Goal: Task Accomplishment & Management: Manage account settings

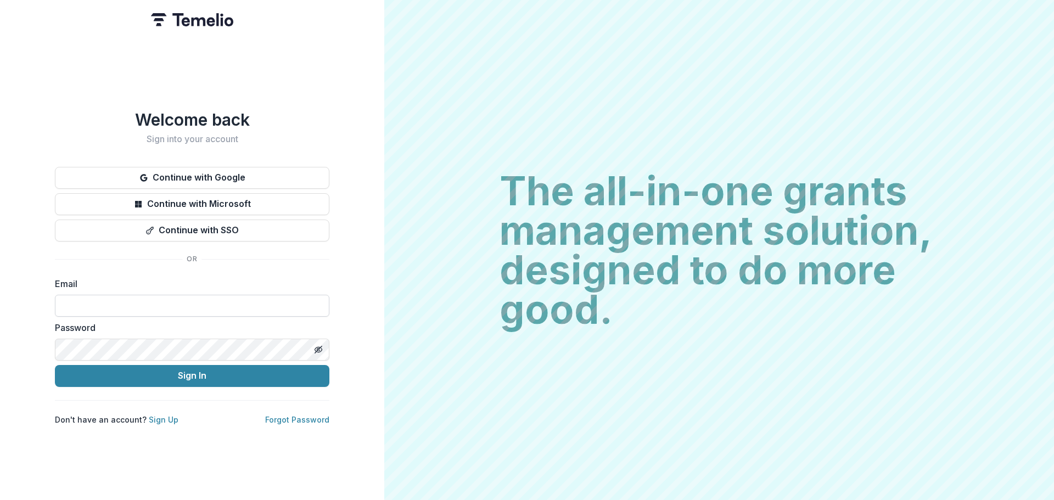
click at [150, 295] on input at bounding box center [192, 306] width 275 height 22
type input "**********"
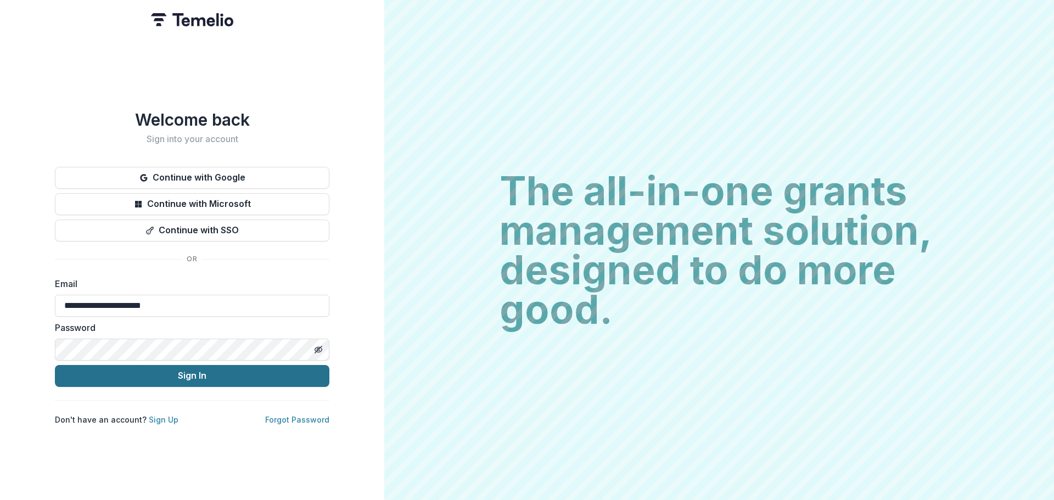
click at [171, 377] on button "Sign In" at bounding box center [192, 376] width 275 height 22
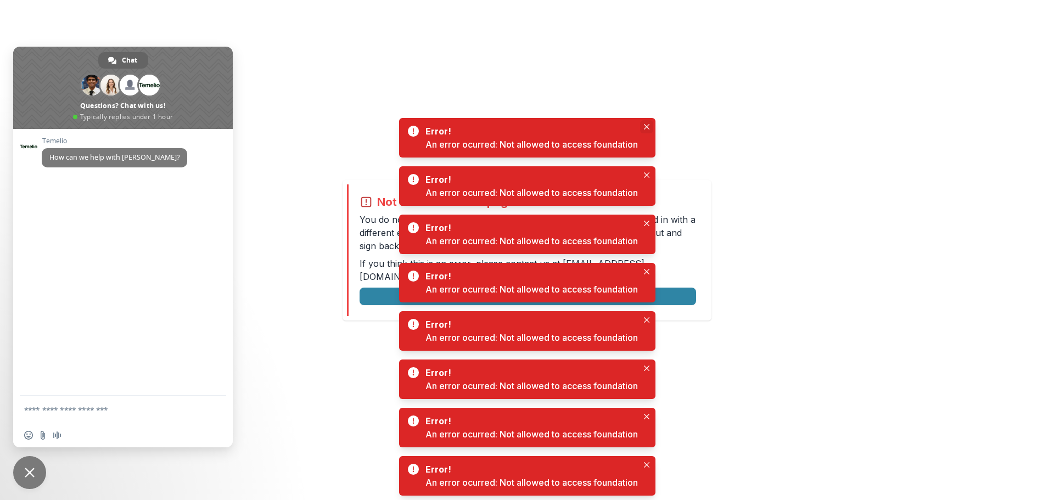
click at [648, 124] on button "Close" at bounding box center [646, 126] width 13 height 13
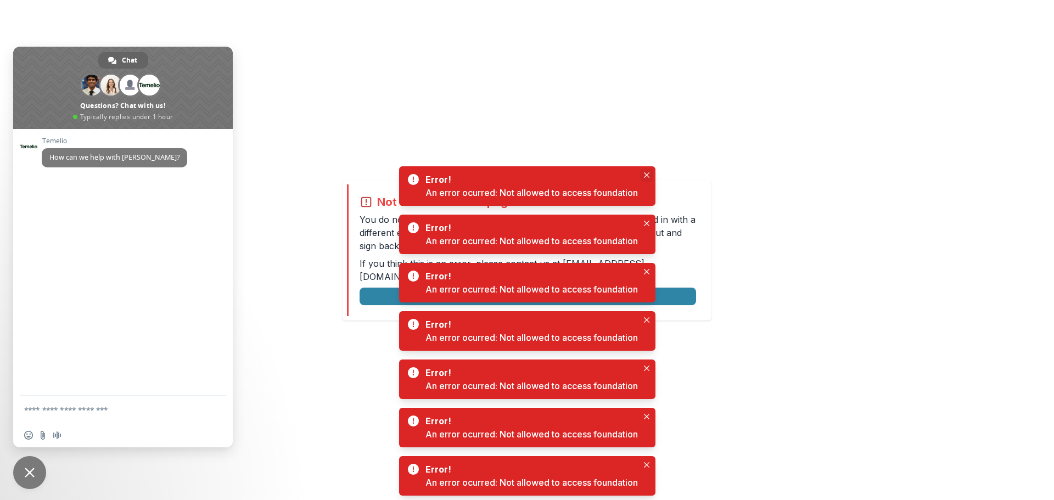
click at [648, 175] on icon "Close" at bounding box center [646, 174] width 5 height 5
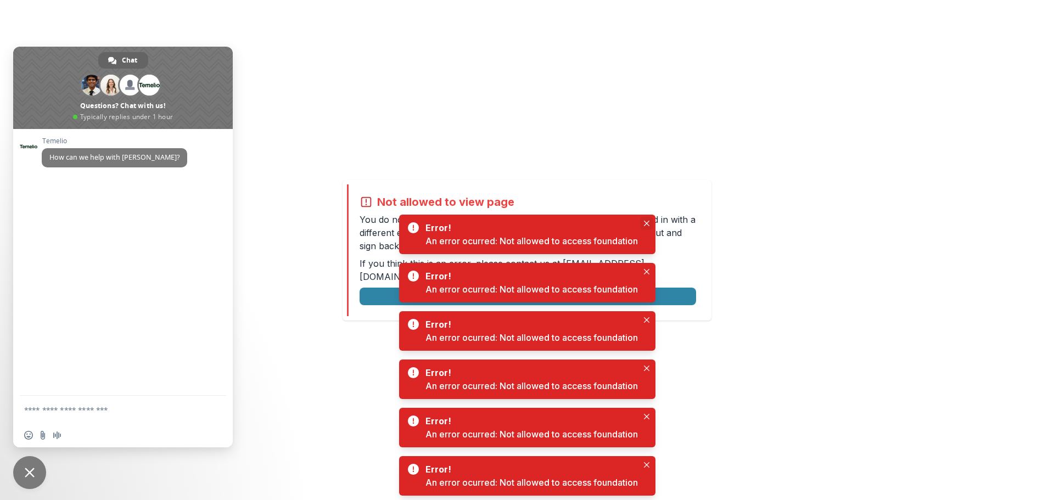
click at [648, 225] on icon "Close" at bounding box center [646, 223] width 5 height 5
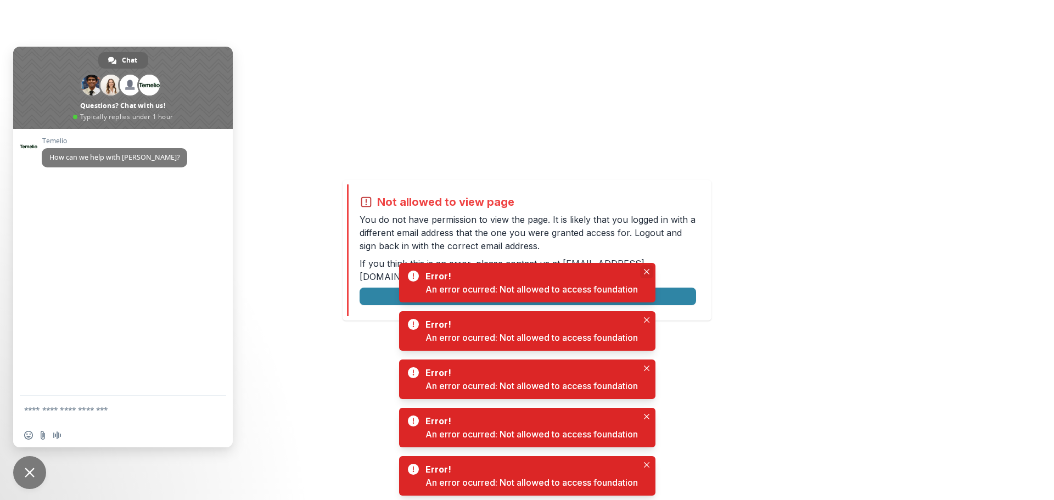
click at [649, 272] on icon "Close" at bounding box center [646, 271] width 5 height 5
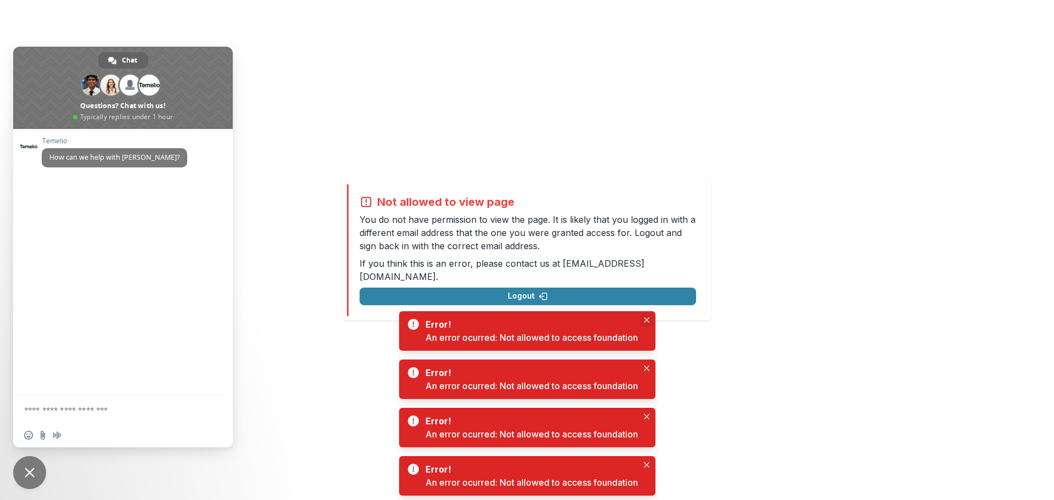
click at [646, 318] on icon "Close" at bounding box center [646, 319] width 5 height 5
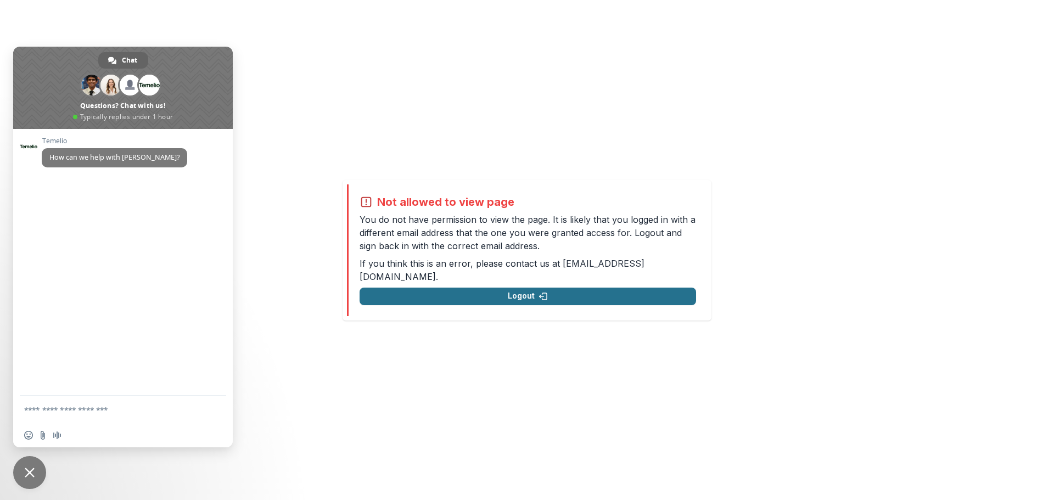
click at [573, 295] on button "Logout" at bounding box center [528, 297] width 337 height 18
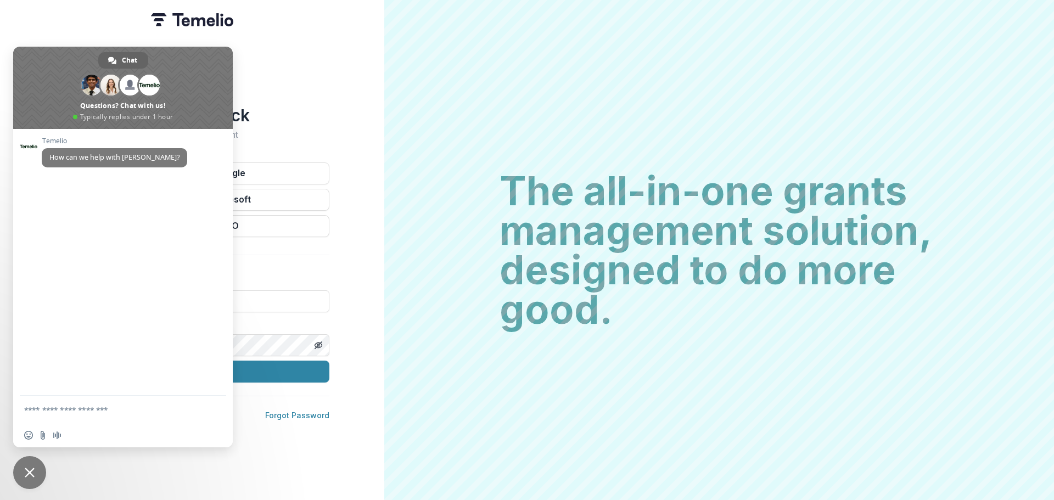
click at [31, 470] on span "Close chat" at bounding box center [30, 473] width 10 height 10
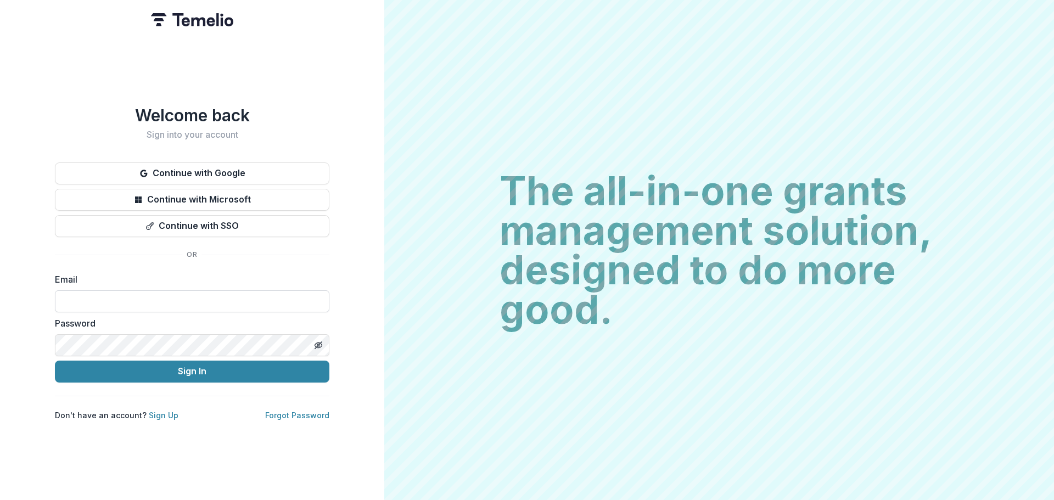
click at [121, 301] on input at bounding box center [192, 301] width 275 height 22
type input "**********"
click at [164, 383] on div "**********" at bounding box center [192, 262] width 275 height 315
click at [164, 376] on button "Sign In" at bounding box center [192, 372] width 275 height 22
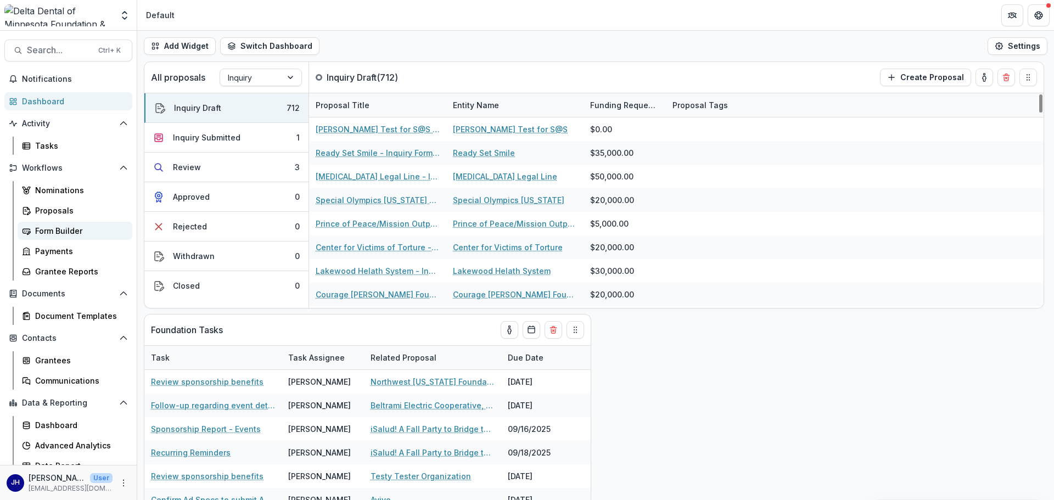
click at [55, 228] on div "Form Builder" at bounding box center [79, 231] width 88 height 12
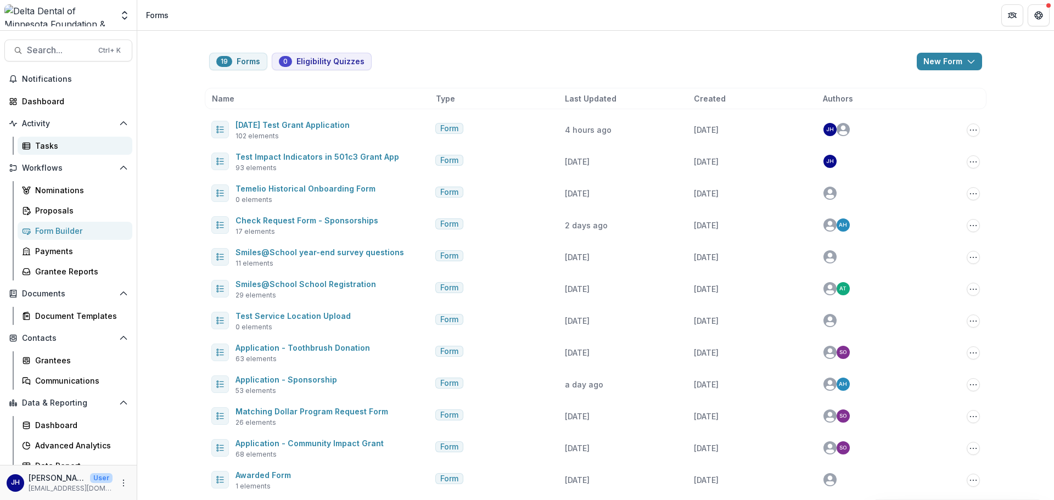
click at [52, 146] on div "Tasks" at bounding box center [79, 146] width 88 height 12
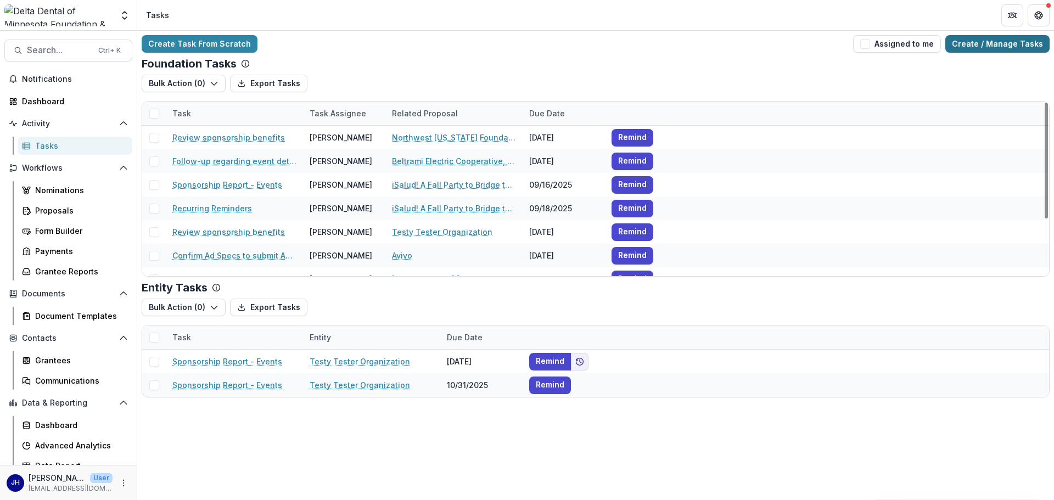
click at [1021, 40] on link "Create / Manage Tasks" at bounding box center [997, 44] width 104 height 18
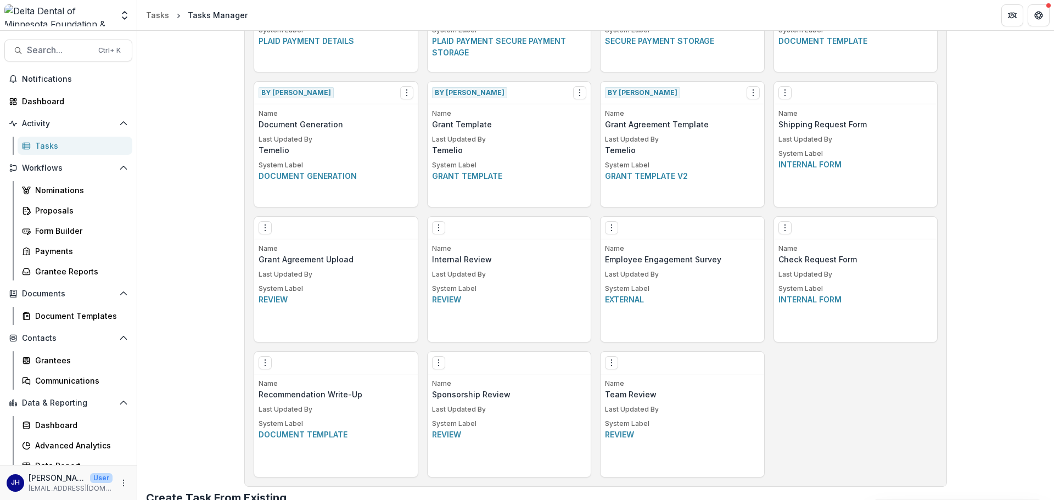
scroll to position [714, 0]
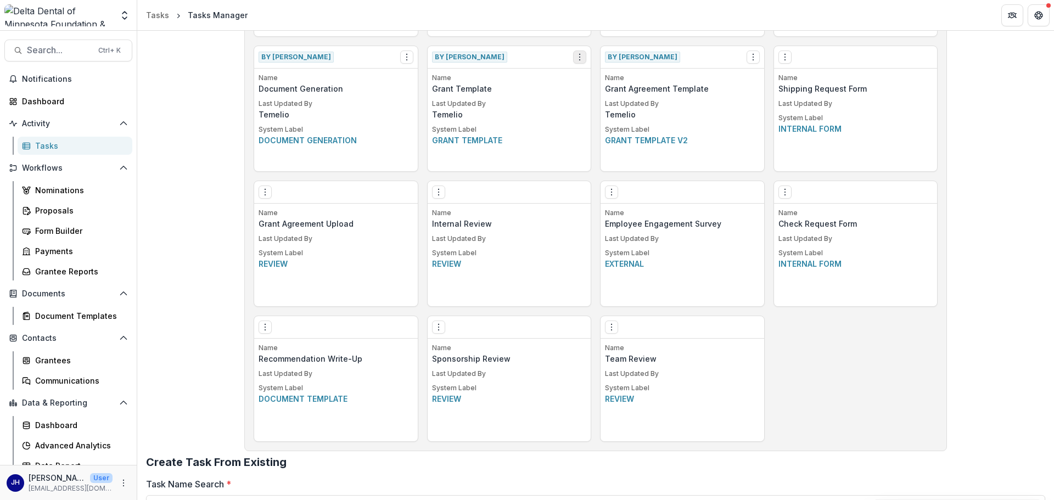
click at [575, 60] on icon "Options" at bounding box center [579, 57] width 9 height 9
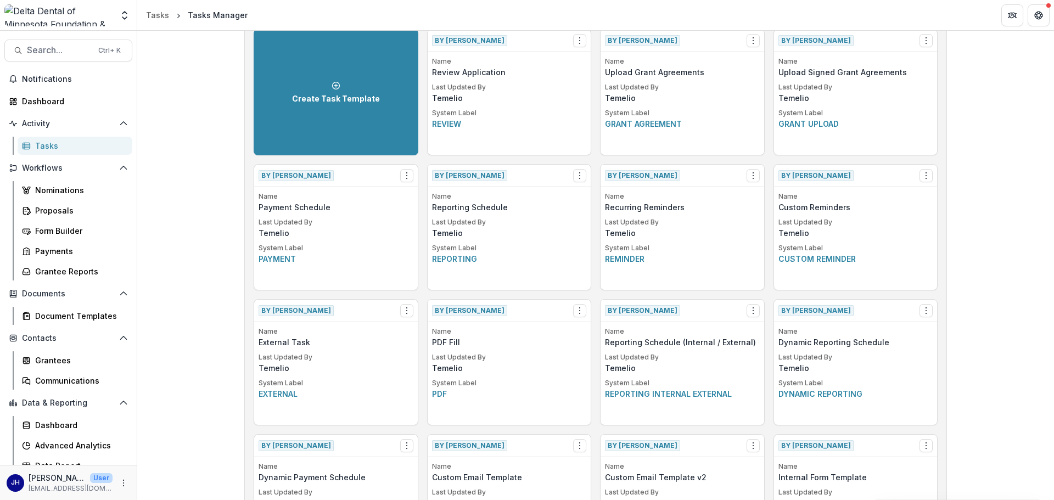
scroll to position [0, 0]
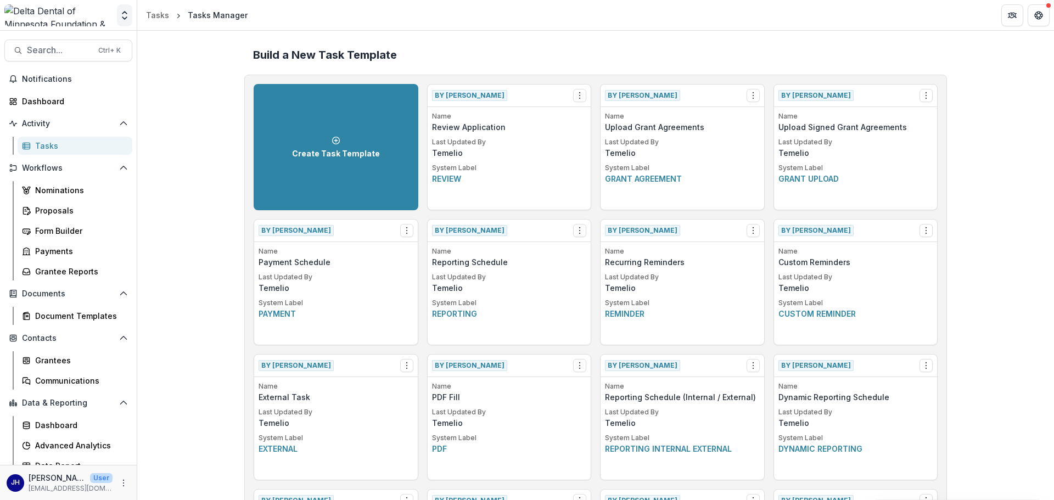
click at [126, 16] on icon "Open entity switcher" at bounding box center [124, 15] width 11 height 11
click at [92, 45] on link "Admin Settings" at bounding box center [69, 42] width 132 height 18
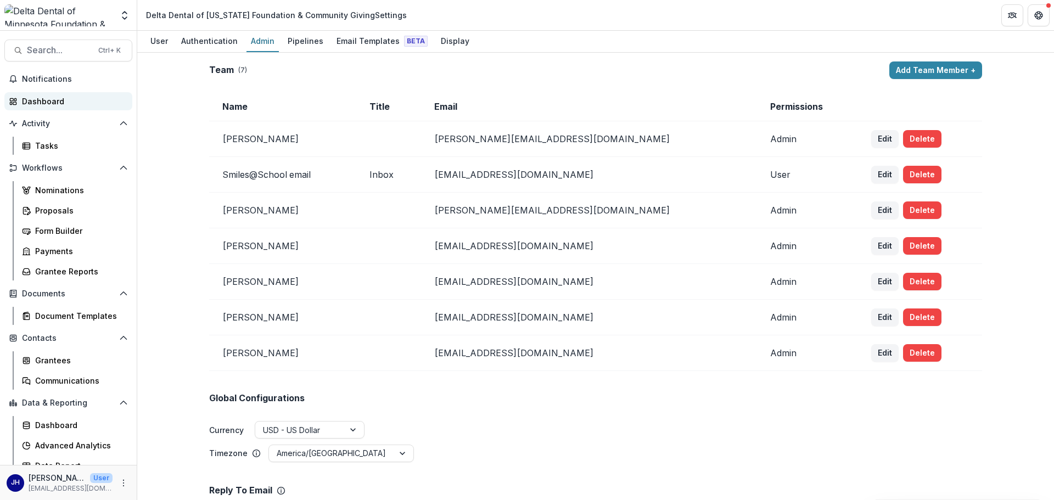
click at [39, 102] on div "Dashboard" at bounding box center [73, 102] width 102 height 12
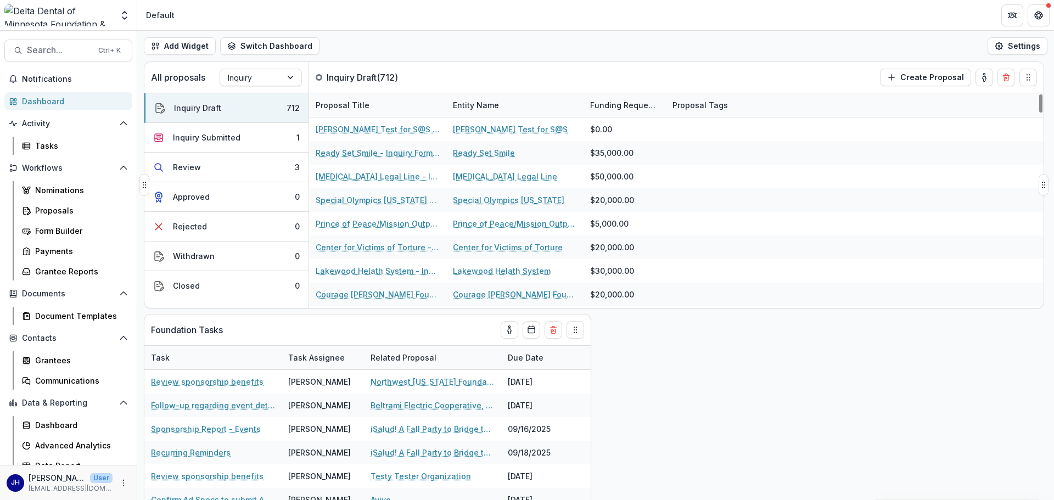
click at [584, 109] on div "Funding Requested" at bounding box center [625, 105] width 82 height 12
click at [601, 73] on div "All proposals Inquiry Inquiry Draft ( 712 ) Create Proposal" at bounding box center [570, 77] width 853 height 31
click at [57, 148] on div "Tasks" at bounding box center [79, 146] width 88 height 12
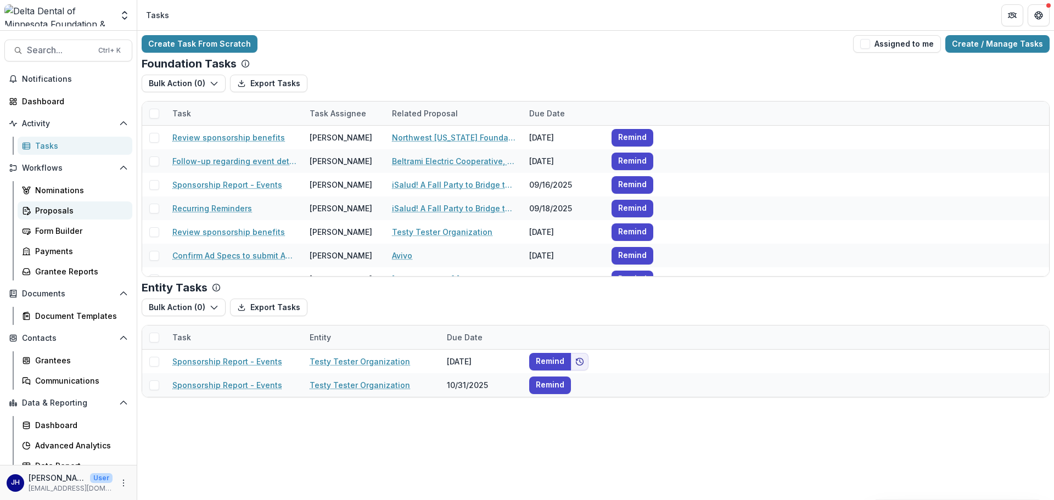
click at [55, 209] on div "Proposals" at bounding box center [79, 211] width 88 height 12
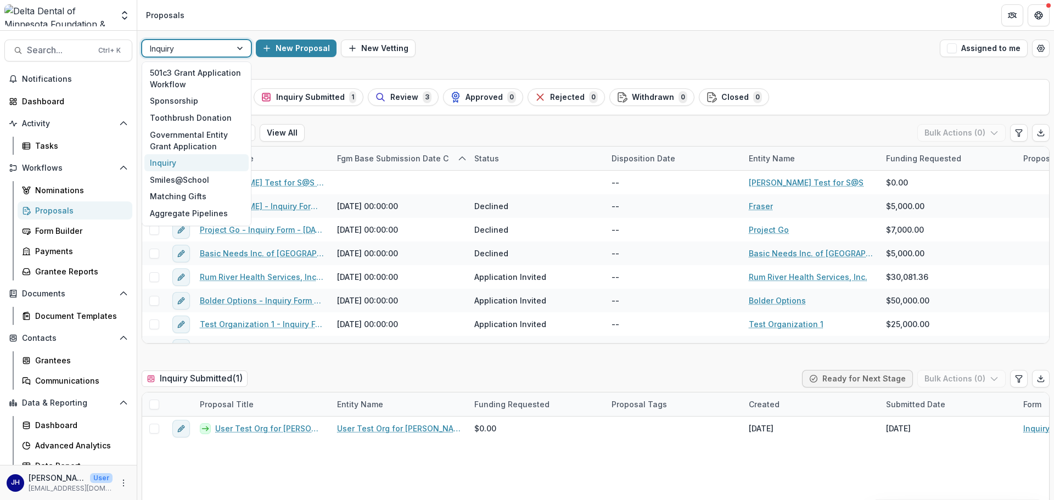
click at [239, 53] on div at bounding box center [241, 48] width 20 height 16
click at [196, 115] on div "Toothbrush Donation" at bounding box center [196, 117] width 104 height 17
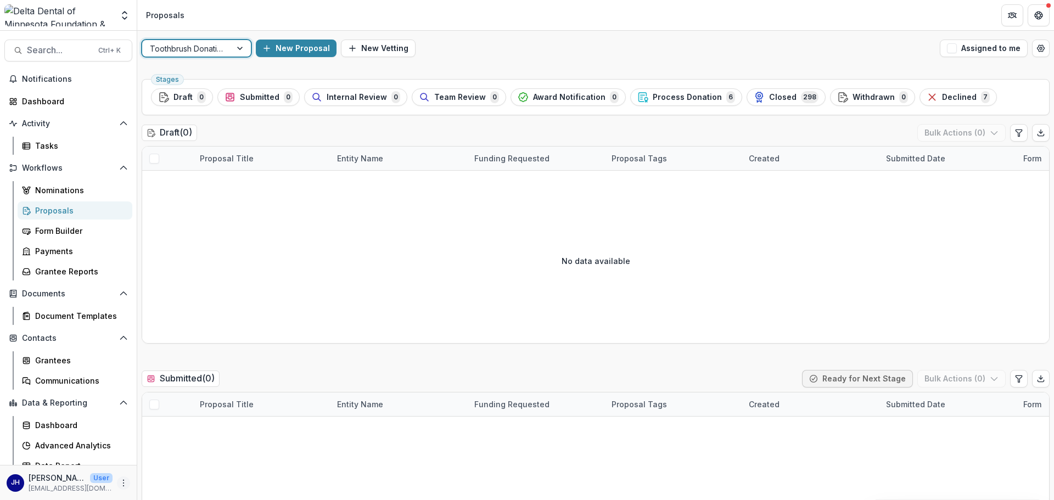
click at [120, 485] on icon "More" at bounding box center [123, 483] width 9 height 9
click at [187, 459] on link "User Settings" at bounding box center [192, 460] width 117 height 18
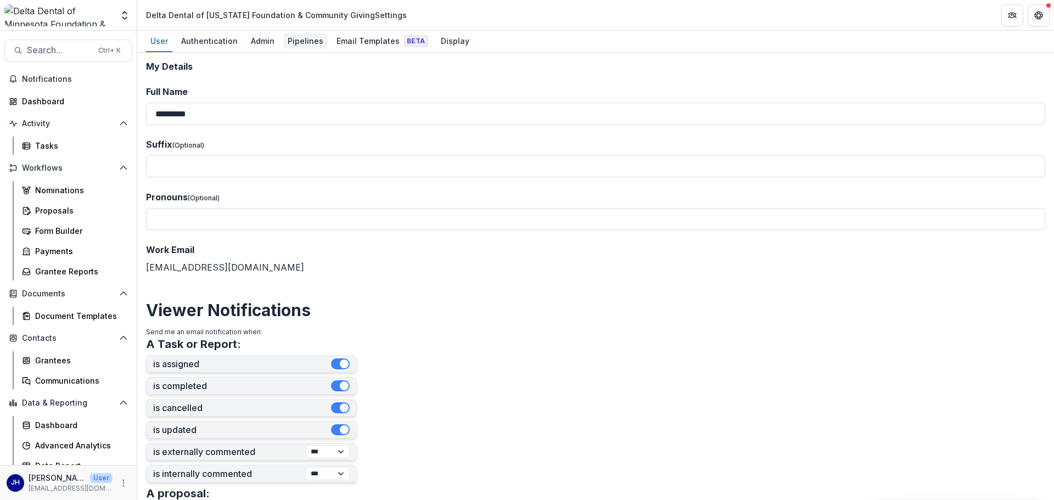
click at [301, 43] on div "Pipelines" at bounding box center [305, 41] width 44 height 16
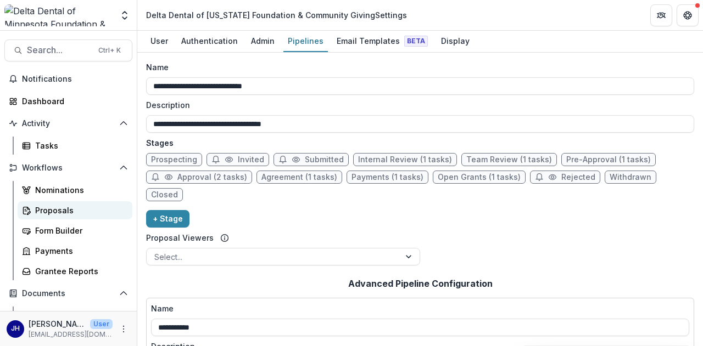
click at [57, 210] on div "Proposals" at bounding box center [79, 211] width 88 height 12
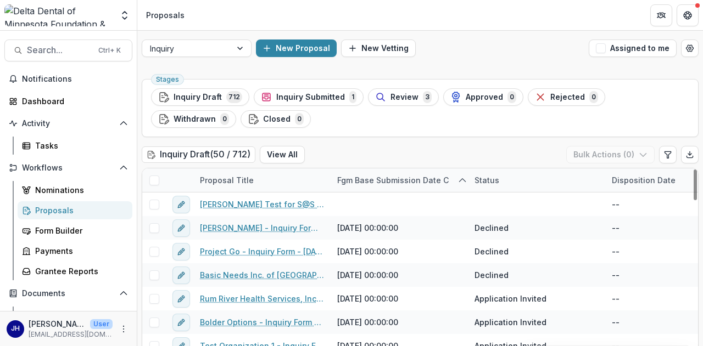
drag, startPoint x: 328, startPoint y: 180, endPoint x: 365, endPoint y: 177, distance: 36.9
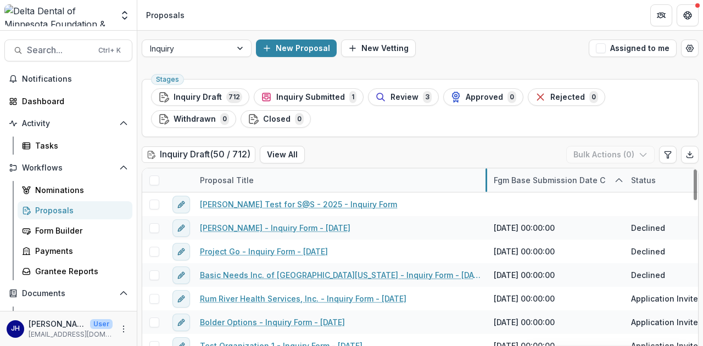
drag, startPoint x: 330, startPoint y: 182, endPoint x: 486, endPoint y: 177, distance: 156.6
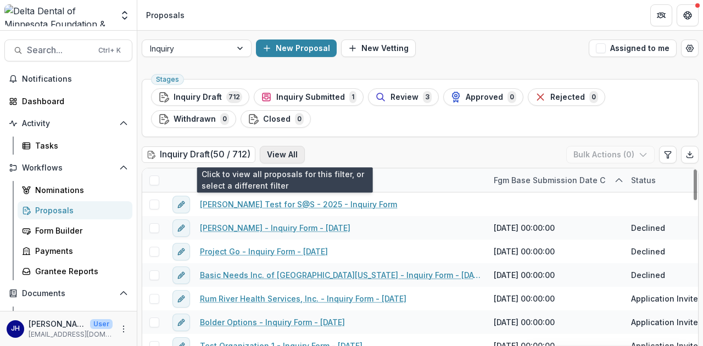
click at [299, 158] on button "View All" at bounding box center [282, 155] width 45 height 18
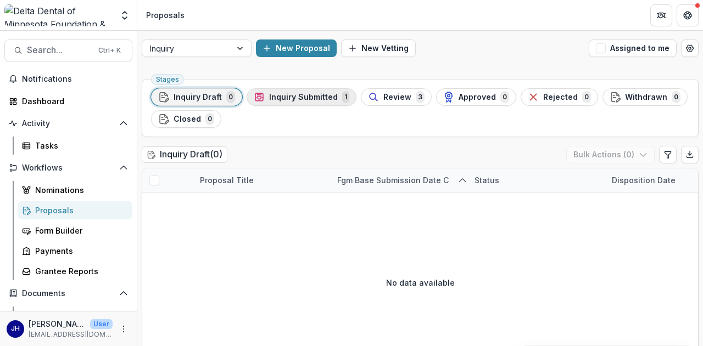
click at [313, 104] on button "Inquiry Submitted 1" at bounding box center [302, 97] width 110 height 18
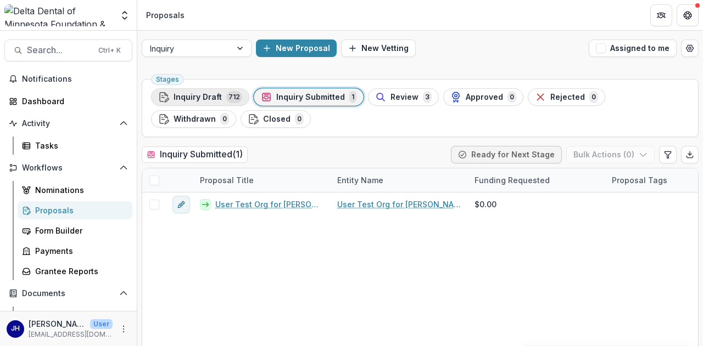
click at [187, 94] on span "Inquiry Draft" at bounding box center [197, 97] width 48 height 9
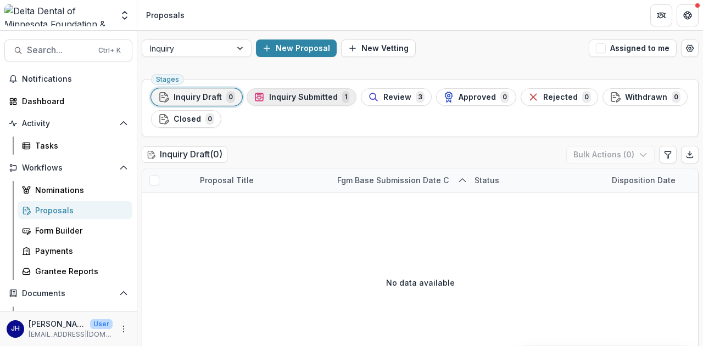
click at [269, 101] on span "Inquiry Submitted" at bounding box center [303, 97] width 69 height 9
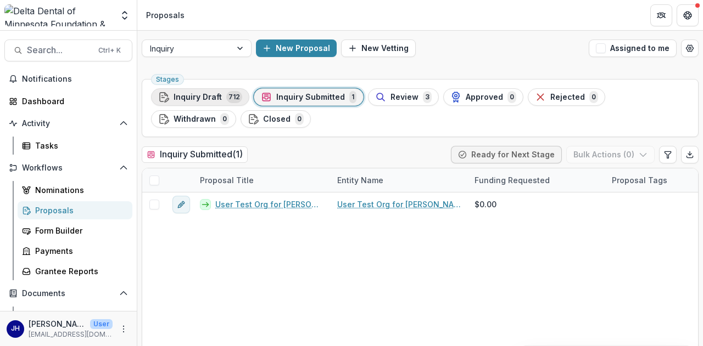
click at [186, 99] on span "Inquiry Draft" at bounding box center [197, 97] width 48 height 9
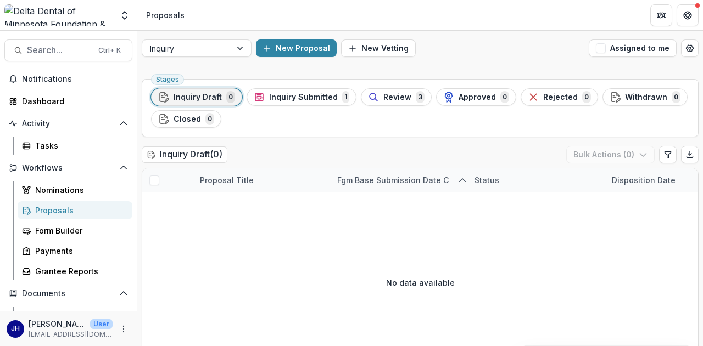
click at [216, 154] on h2 "Inquiry Draft ( 0 )" at bounding box center [185, 155] width 86 height 16
click at [296, 157] on div "Inquiry Draft ( 0 ) Bulk Actions ( 0 )" at bounding box center [420, 157] width 557 height 22
click at [318, 98] on span "Inquiry Submitted" at bounding box center [303, 97] width 69 height 9
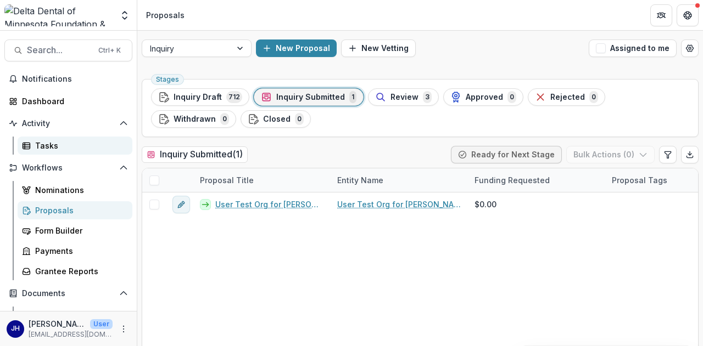
click at [72, 144] on div "Tasks" at bounding box center [79, 146] width 88 height 12
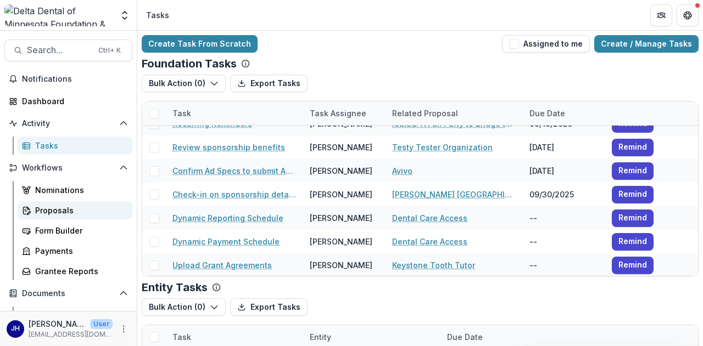
click at [51, 209] on div "Proposals" at bounding box center [79, 211] width 88 height 12
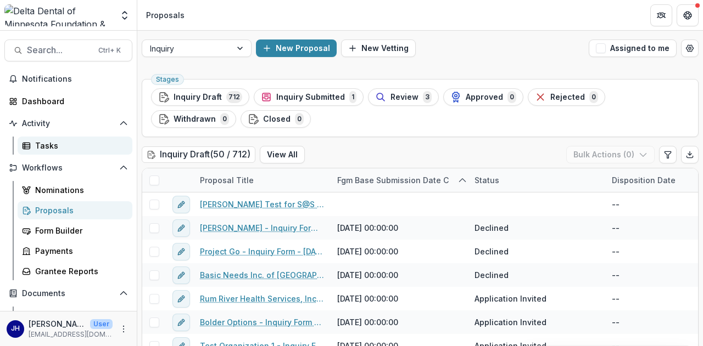
click at [57, 148] on div "Tasks" at bounding box center [79, 146] width 88 height 12
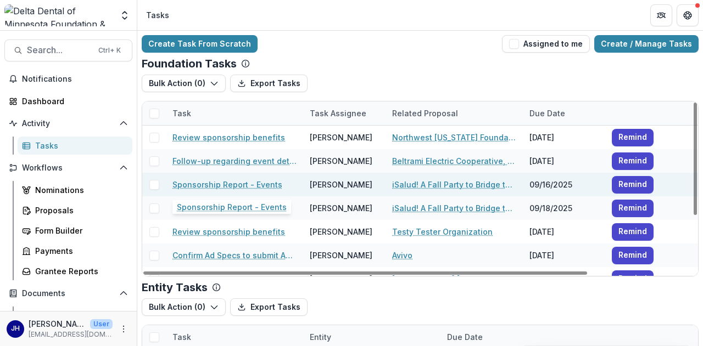
click at [249, 182] on link "Sponsorship Report - Events" at bounding box center [227, 185] width 110 height 12
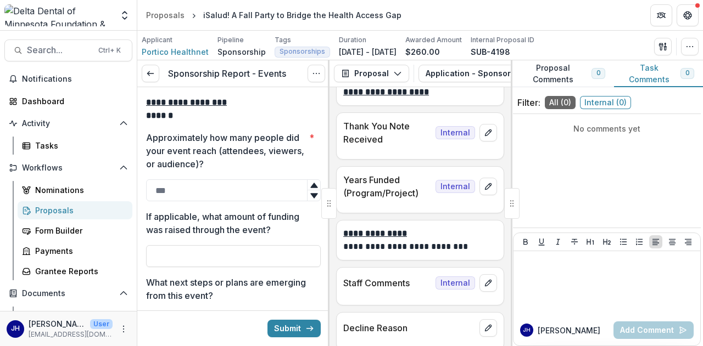
scroll to position [2130, 0]
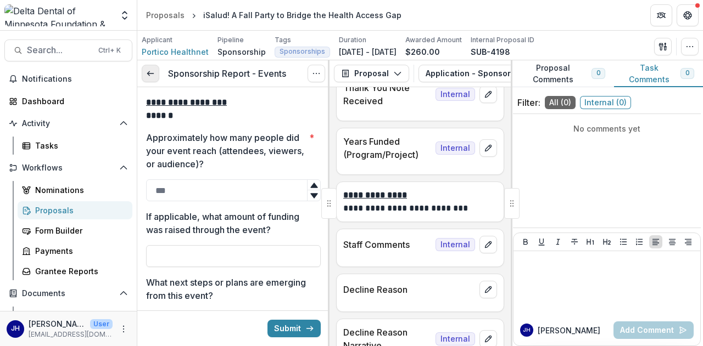
click at [153, 71] on icon at bounding box center [150, 73] width 9 height 9
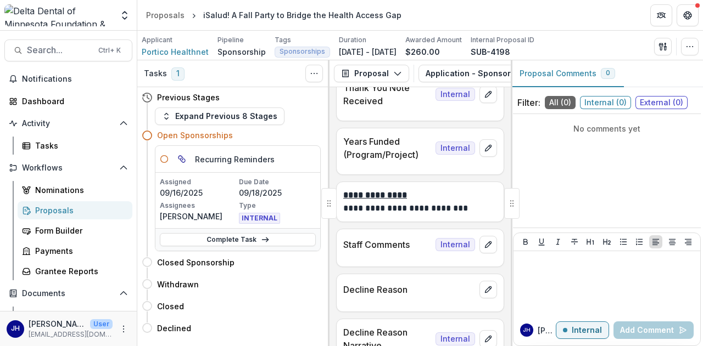
click at [37, 213] on div "Proposals" at bounding box center [79, 211] width 88 height 12
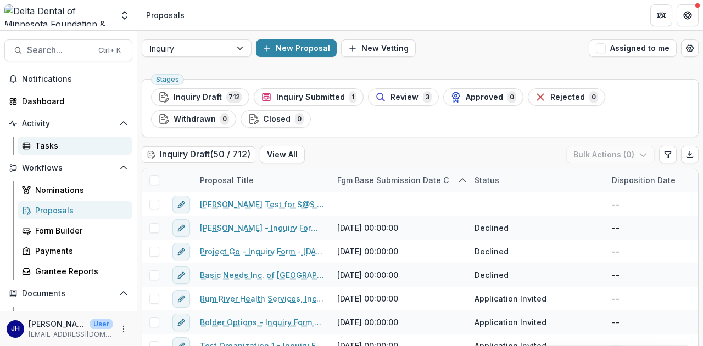
click at [49, 147] on div "Tasks" at bounding box center [79, 146] width 88 height 12
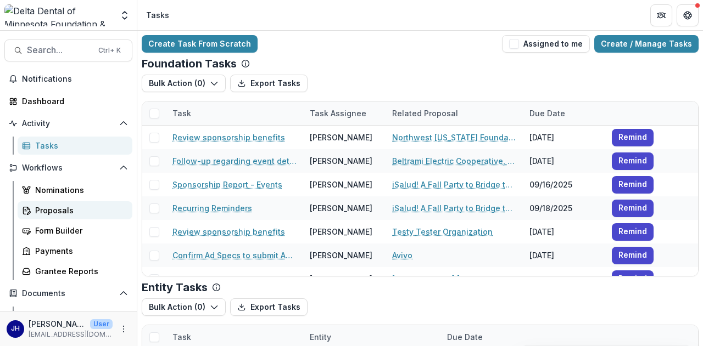
click at [69, 210] on div "Proposals" at bounding box center [79, 211] width 88 height 12
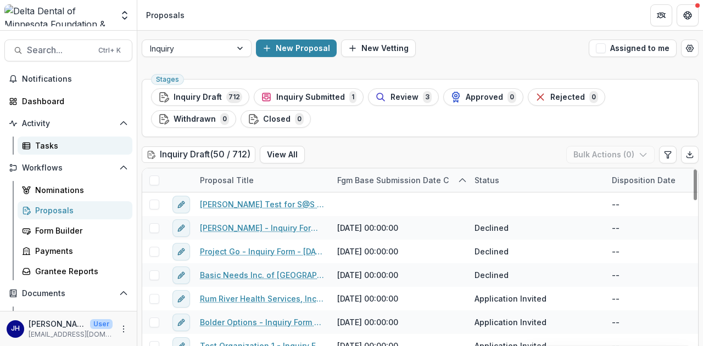
click at [80, 149] on div "Tasks" at bounding box center [79, 146] width 88 height 12
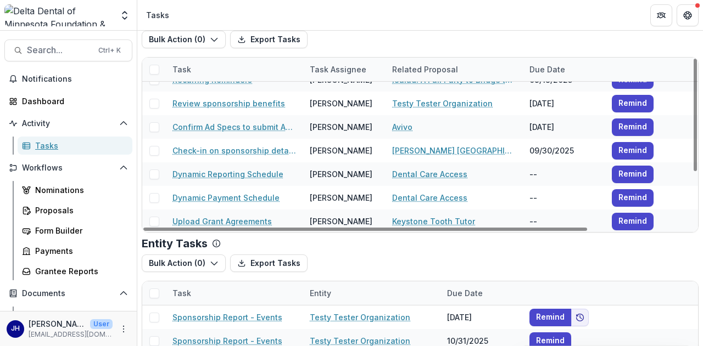
scroll to position [54, 0]
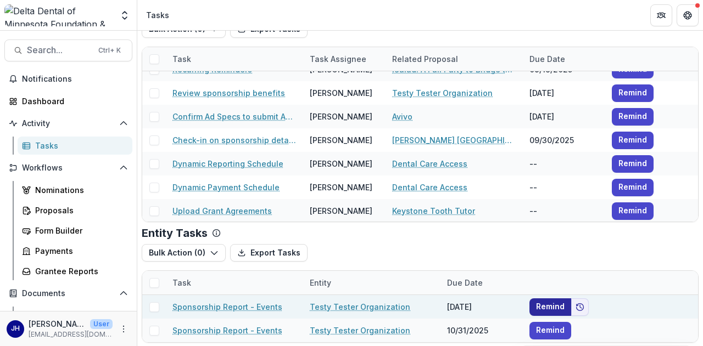
click at [542, 303] on button "Remind" at bounding box center [550, 308] width 42 height 18
click at [582, 305] on icon "Add to friends" at bounding box center [579, 307] width 7 height 7
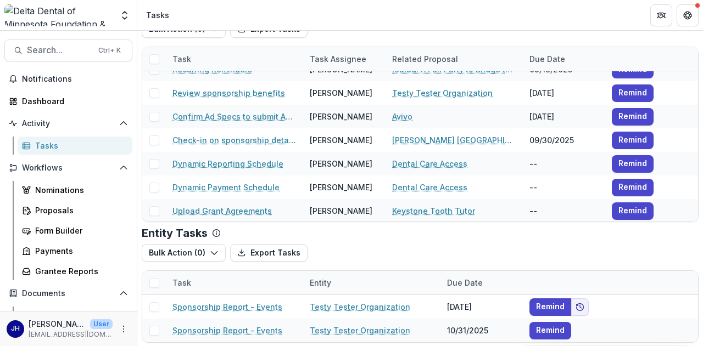
scroll to position [0, 0]
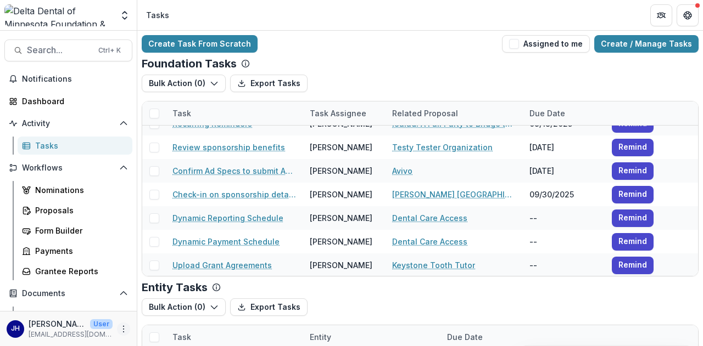
click at [119, 327] on icon "More" at bounding box center [123, 329] width 9 height 9
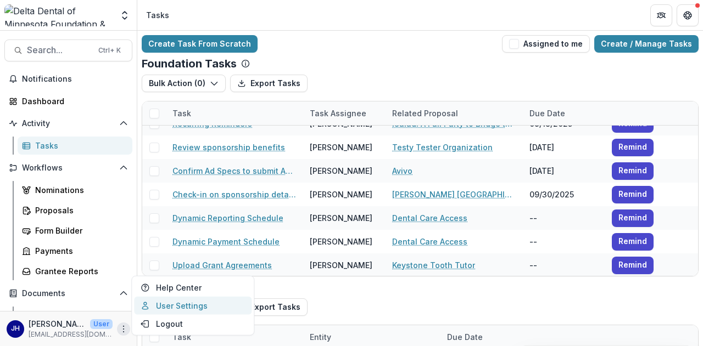
click at [190, 309] on link "User Settings" at bounding box center [192, 306] width 117 height 18
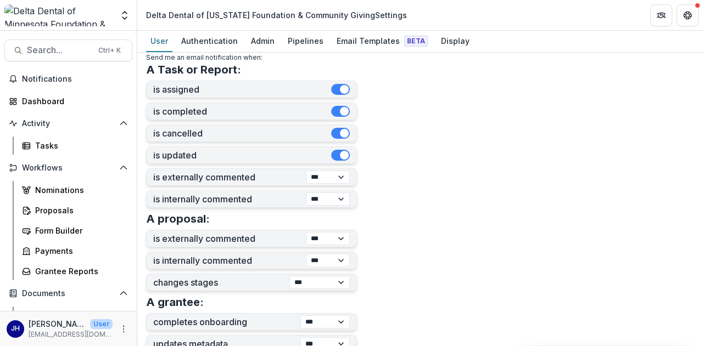
scroll to position [220, 0]
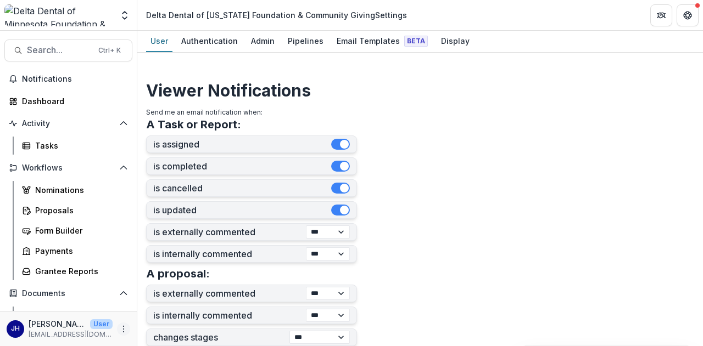
click at [123, 328] on icon "More" at bounding box center [123, 329] width 9 height 9
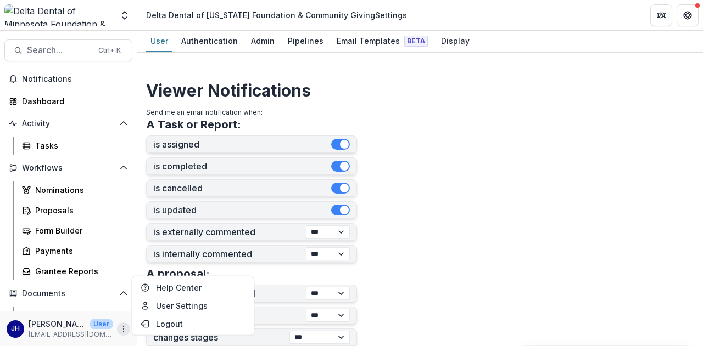
click at [428, 184] on form "**********" at bounding box center [420, 224] width 548 height 765
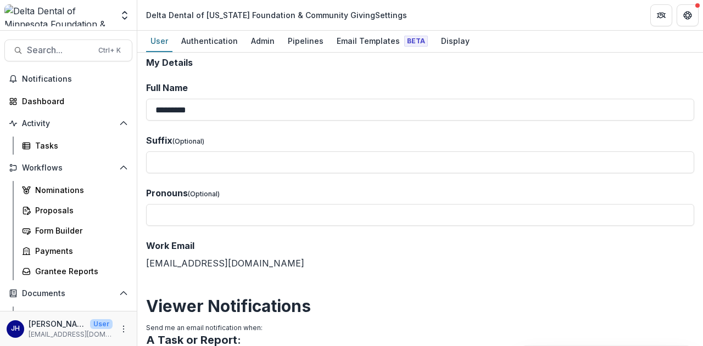
scroll to position [0, 0]
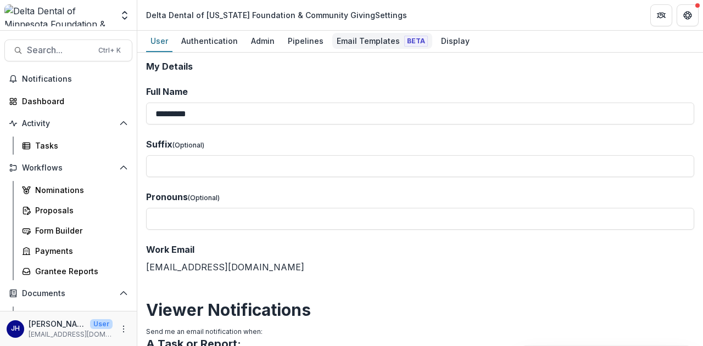
click at [349, 40] on div "Email Templates Beta" at bounding box center [382, 41] width 100 height 16
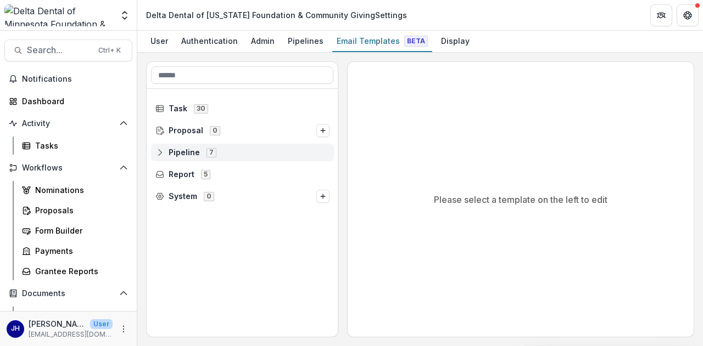
click at [227, 152] on span "Pipeline 7" at bounding box center [242, 152] width 174 height 9
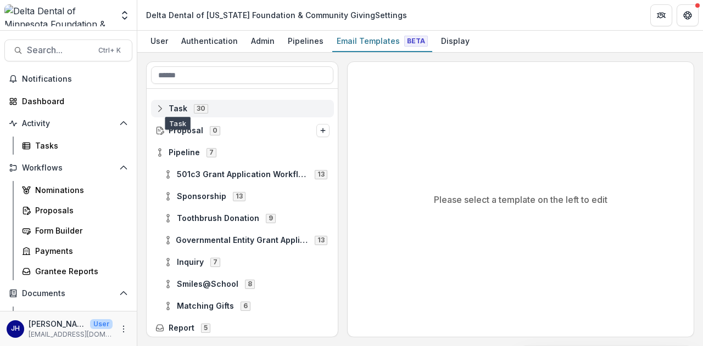
click at [183, 106] on span "Task" at bounding box center [178, 108] width 19 height 9
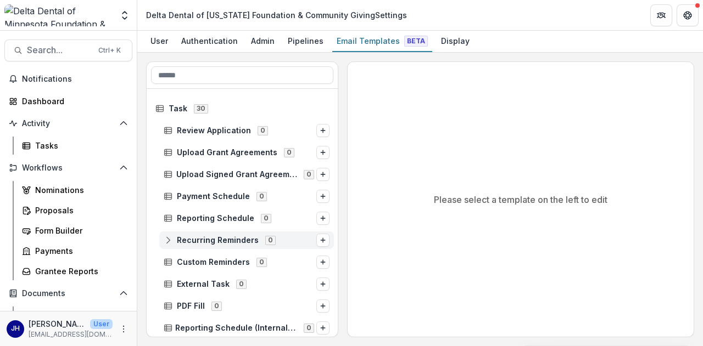
click at [170, 242] on icon at bounding box center [168, 240] width 9 height 9
click at [170, 239] on icon at bounding box center [168, 240] width 9 height 9
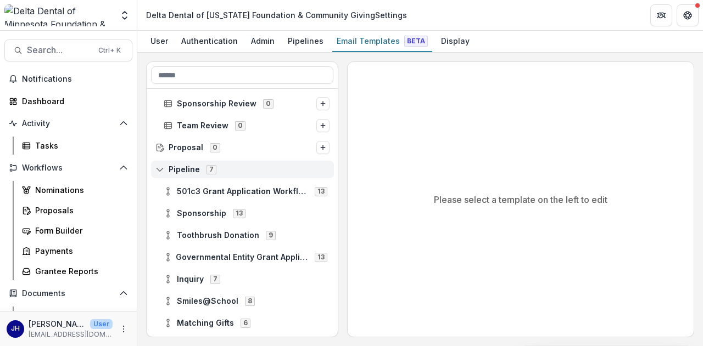
scroll to position [659, 0]
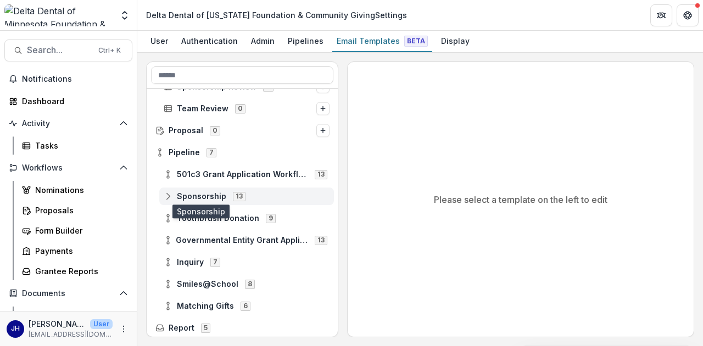
click at [223, 198] on span "Sponsorship" at bounding box center [201, 196] width 49 height 9
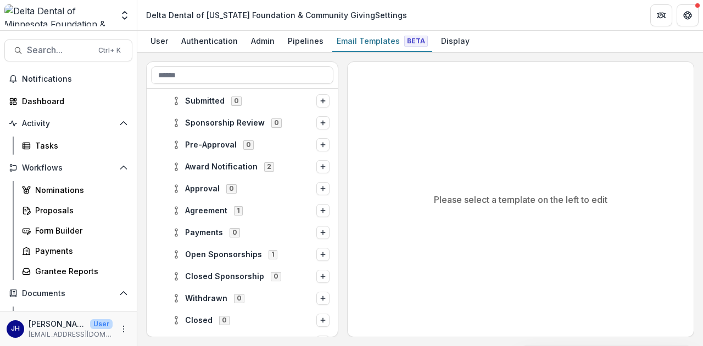
scroll to position [824, 0]
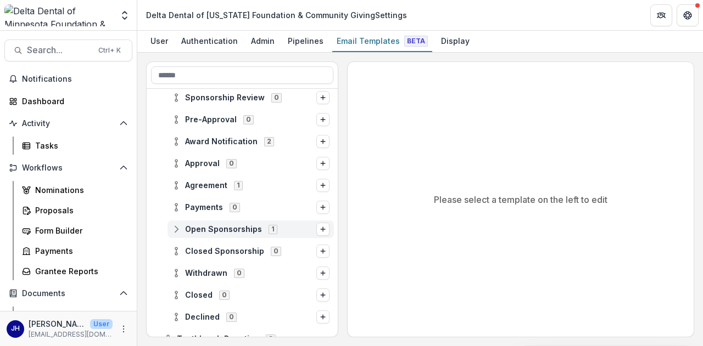
click at [178, 230] on icon at bounding box center [176, 229] width 9 height 9
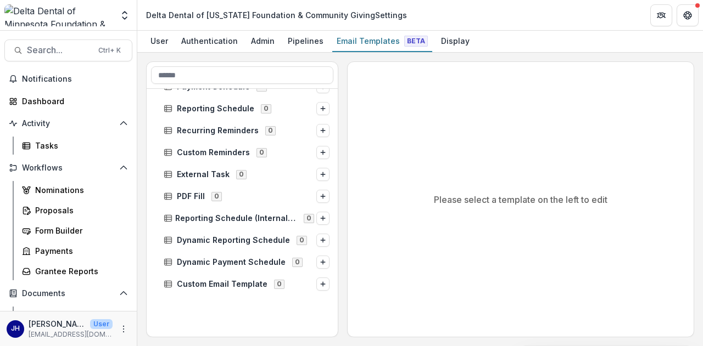
scroll to position [0, 0]
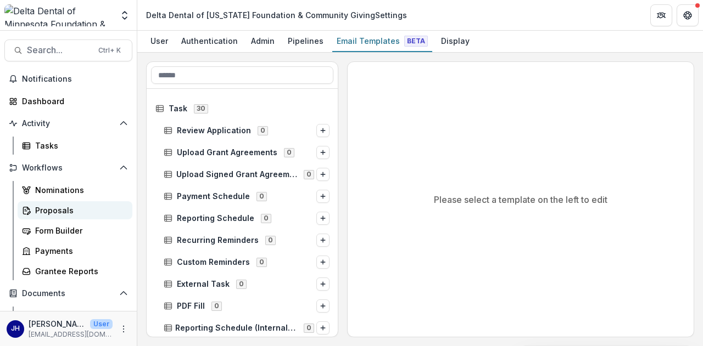
click at [59, 212] on div "Proposals" at bounding box center [79, 211] width 88 height 12
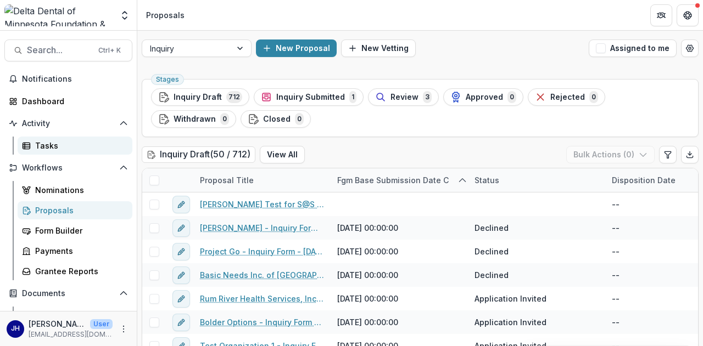
click at [45, 140] on div "Tasks" at bounding box center [79, 146] width 88 height 12
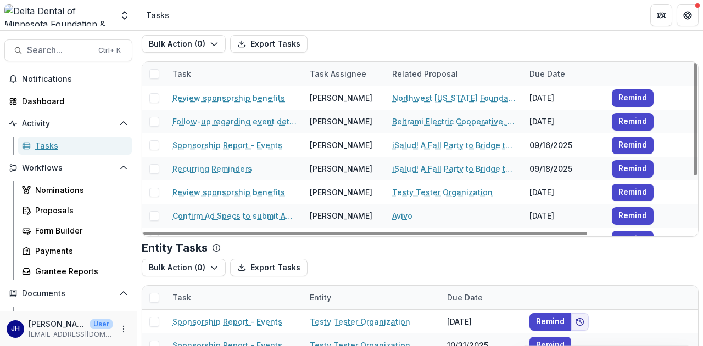
scroll to position [54, 0]
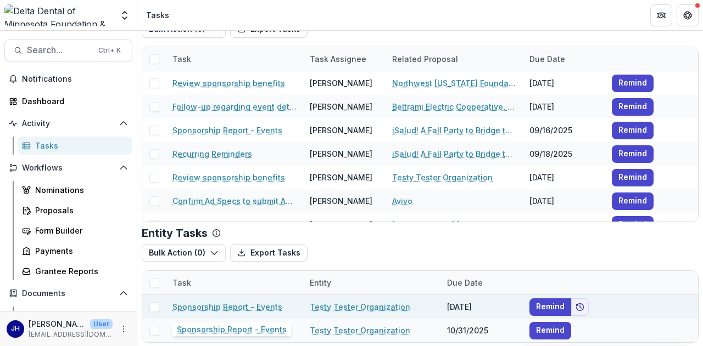
click at [234, 303] on link "Sponsorship Report - Events" at bounding box center [227, 307] width 110 height 12
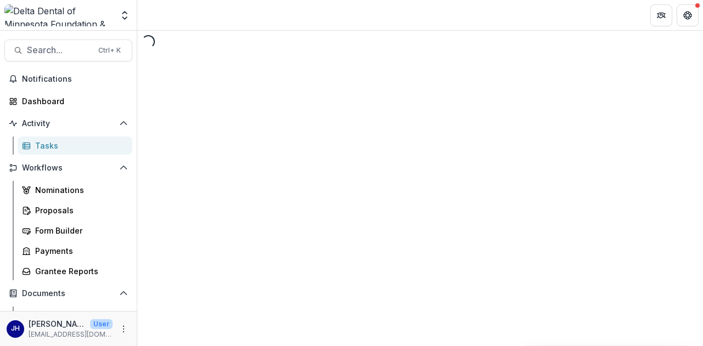
select select "********"
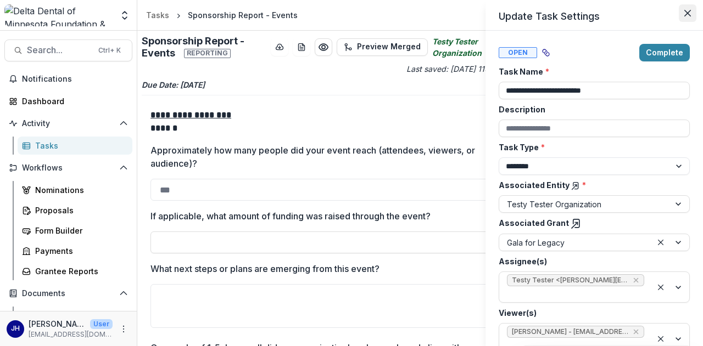
click at [687, 11] on icon "Close" at bounding box center [687, 13] width 7 height 7
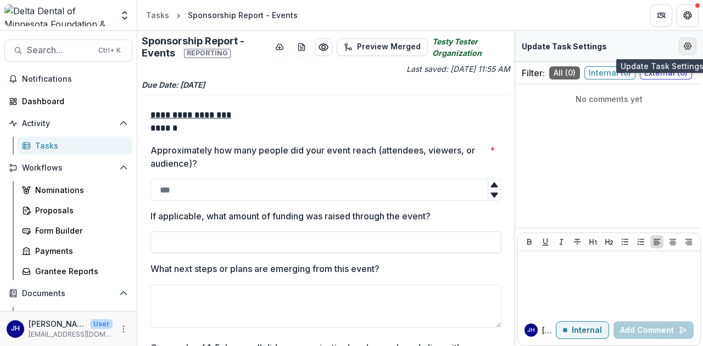
click at [691, 46] on icon "Edit Form Settings" at bounding box center [687, 46] width 7 height 7
select select "********"
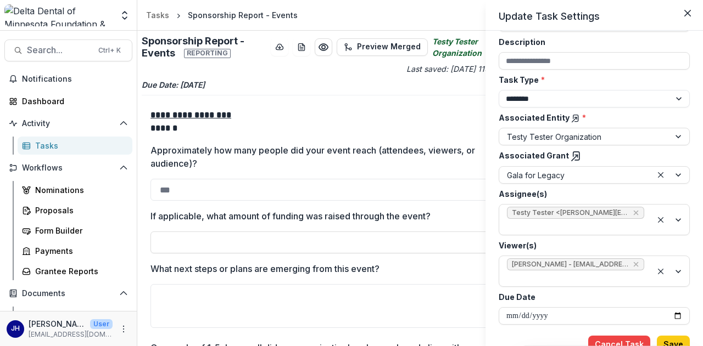
scroll to position [72, 0]
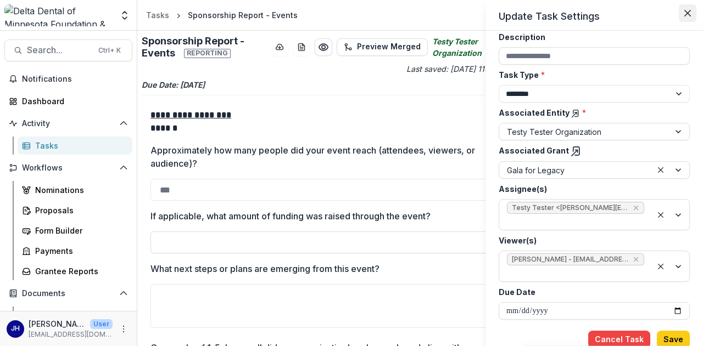
click at [688, 11] on icon "Close" at bounding box center [687, 13] width 7 height 7
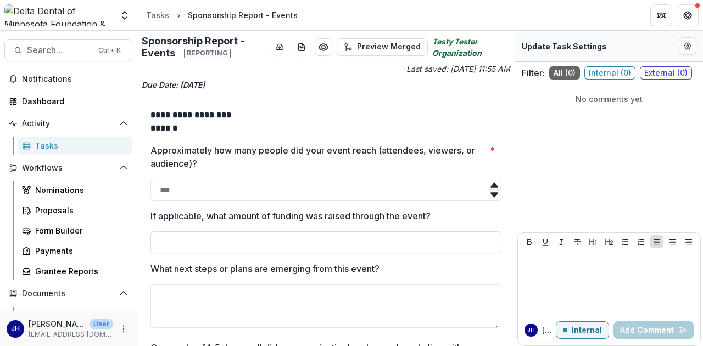
click at [52, 149] on div "Tasks" at bounding box center [79, 146] width 88 height 12
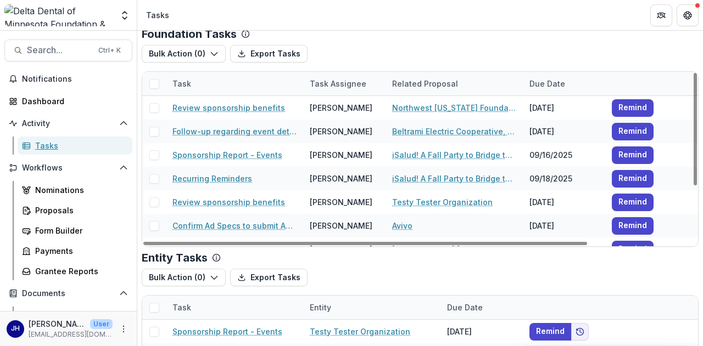
scroll to position [54, 0]
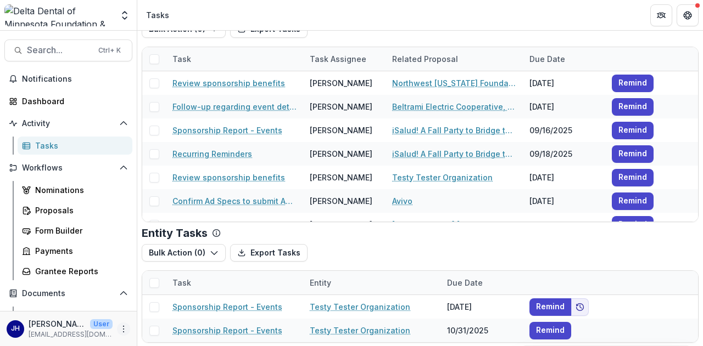
click at [122, 329] on icon "More" at bounding box center [123, 329] width 9 height 9
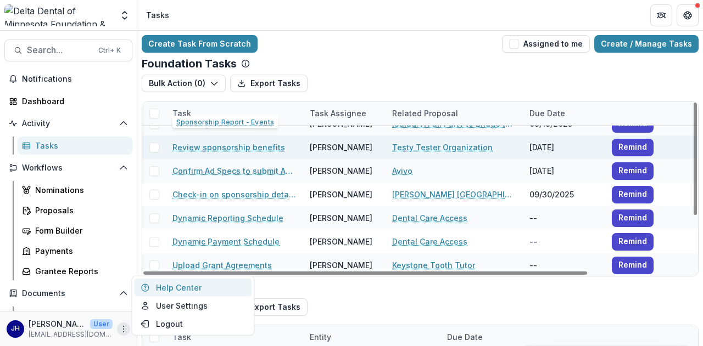
scroll to position [85, 0]
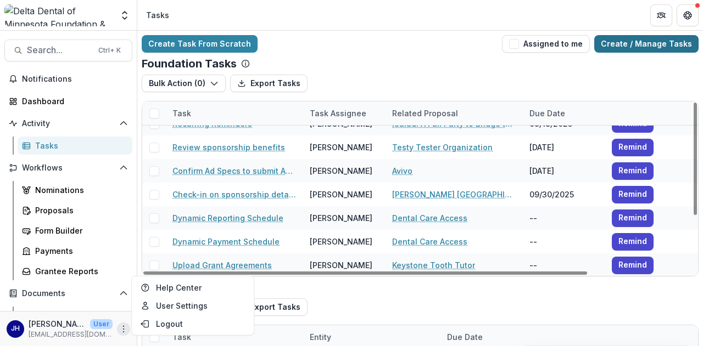
click at [649, 46] on link "Create / Manage Tasks" at bounding box center [646, 44] width 104 height 18
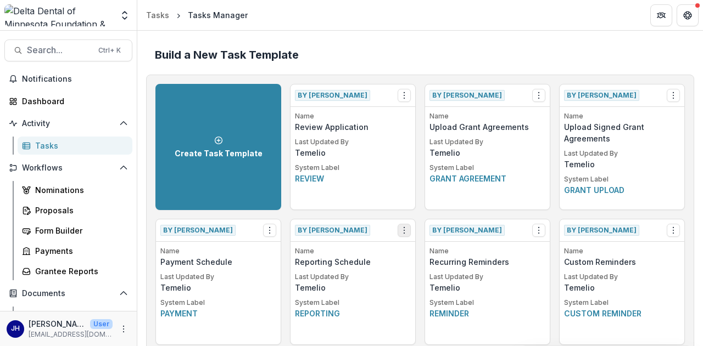
click at [401, 232] on icon "Options" at bounding box center [404, 230] width 9 height 9
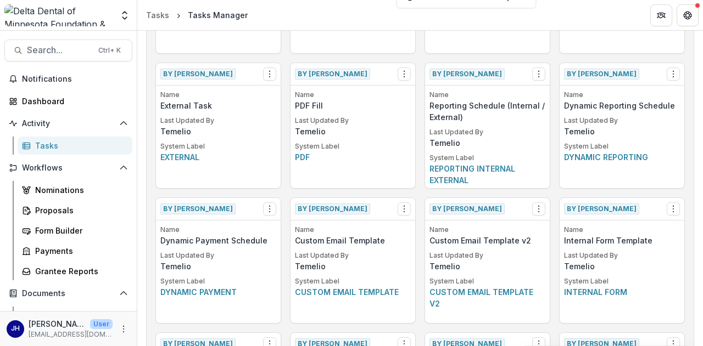
scroll to position [275, 0]
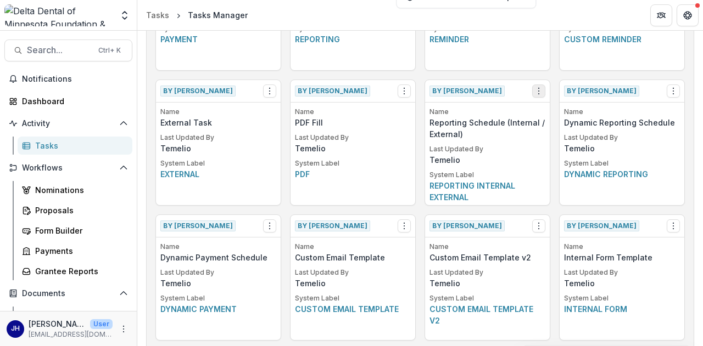
click at [538, 88] on icon "Options" at bounding box center [538, 91] width 9 height 9
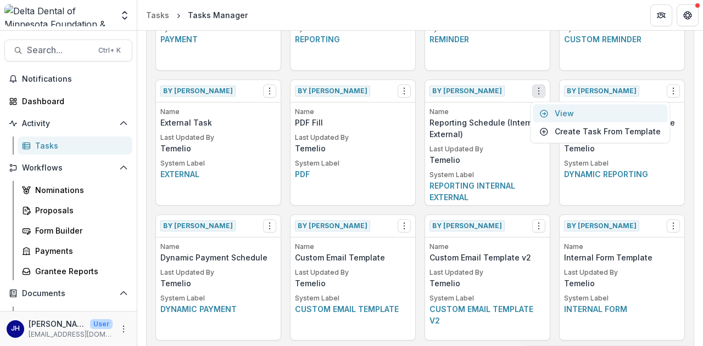
click at [553, 110] on link "View" at bounding box center [600, 113] width 135 height 18
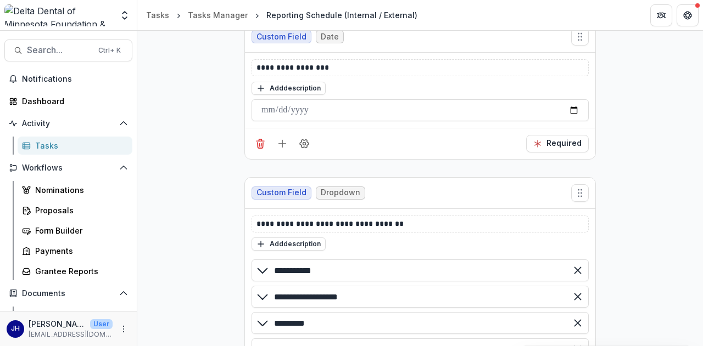
scroll to position [220, 0]
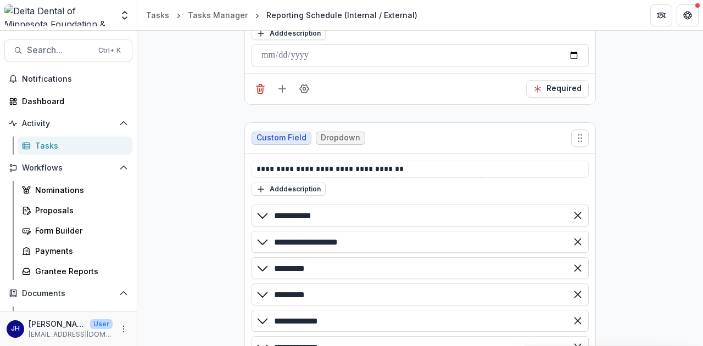
click at [92, 150] on div "Tasks" at bounding box center [79, 146] width 88 height 12
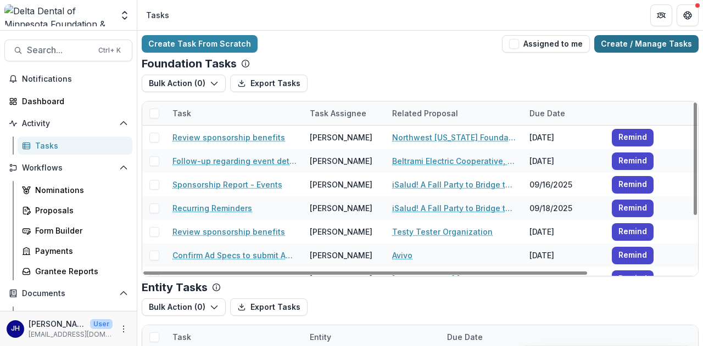
click at [641, 41] on link "Create / Manage Tasks" at bounding box center [646, 44] width 104 height 18
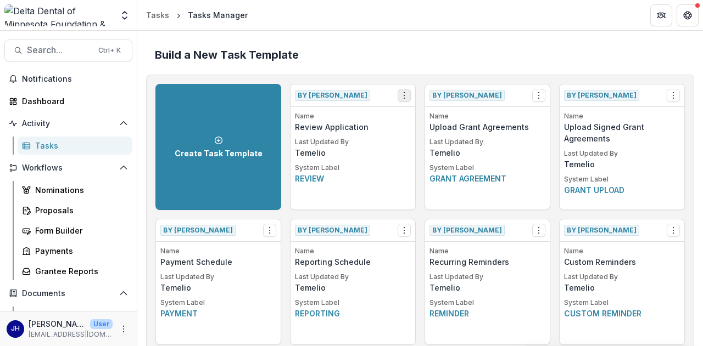
click at [404, 98] on circle "Options" at bounding box center [404, 98] width 1 height 1
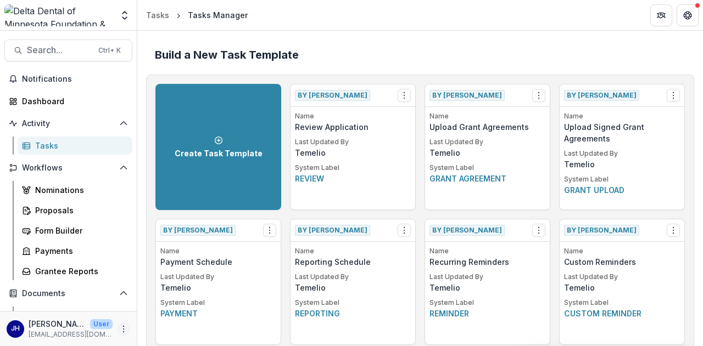
click at [119, 328] on icon "More" at bounding box center [123, 329] width 9 height 9
click at [175, 308] on link "User Settings" at bounding box center [192, 306] width 117 height 18
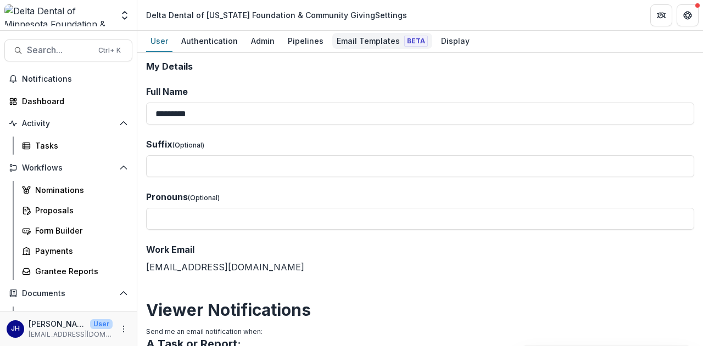
click at [362, 38] on div "Email Templates Beta" at bounding box center [382, 41] width 100 height 16
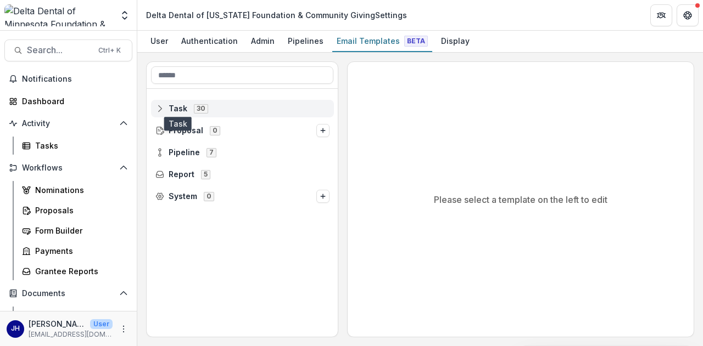
click at [182, 108] on span "Task" at bounding box center [178, 108] width 19 height 9
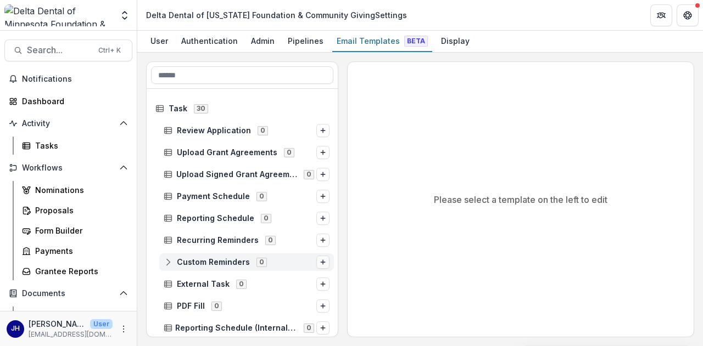
click at [321, 262] on line "Options" at bounding box center [323, 262] width 4 height 0
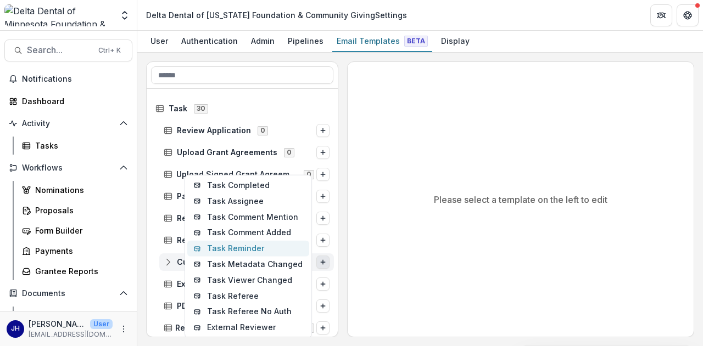
click at [261, 247] on button "Task Reminder" at bounding box center [248, 249] width 122 height 16
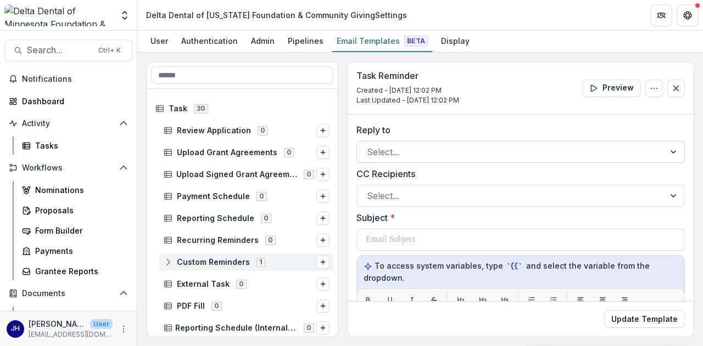
click at [471, 151] on div at bounding box center [511, 151] width 288 height 15
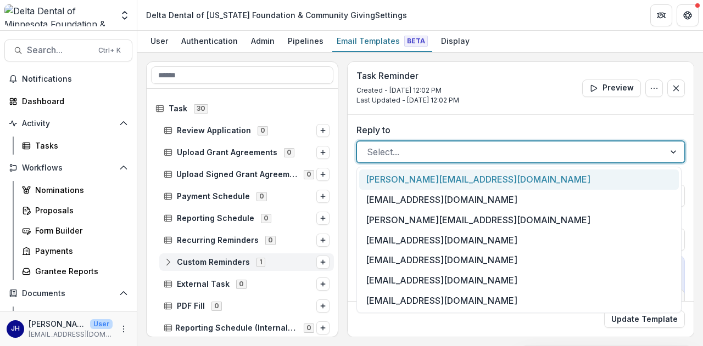
click at [471, 151] on div at bounding box center [511, 151] width 288 height 15
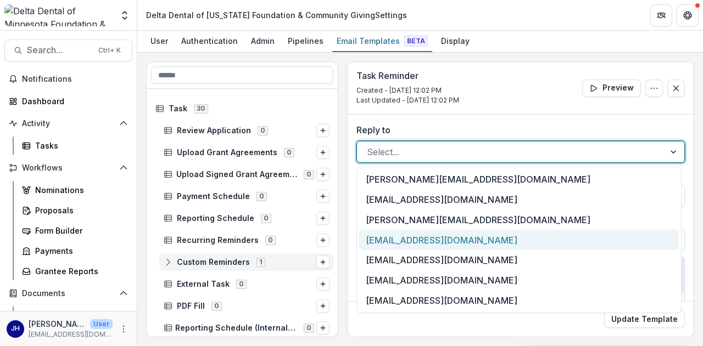
click at [346, 211] on div "Task 30 Review Application 0 Upload Grant Agreements 0 Upload Signed Grant Agre…" at bounding box center [420, 199] width 548 height 276
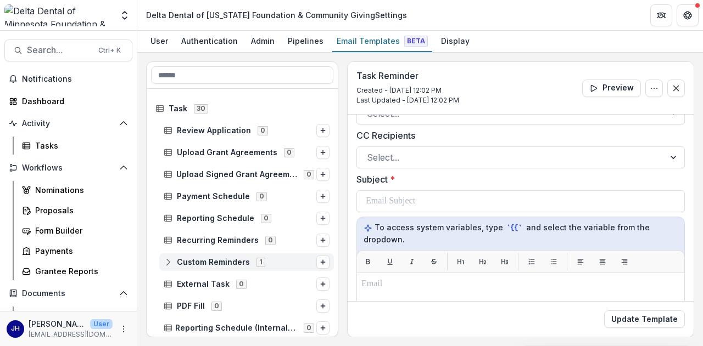
scroll to position [55, 0]
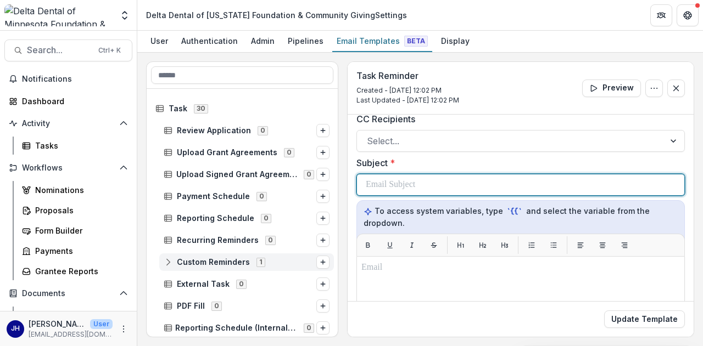
click at [406, 187] on p at bounding box center [390, 184] width 49 height 13
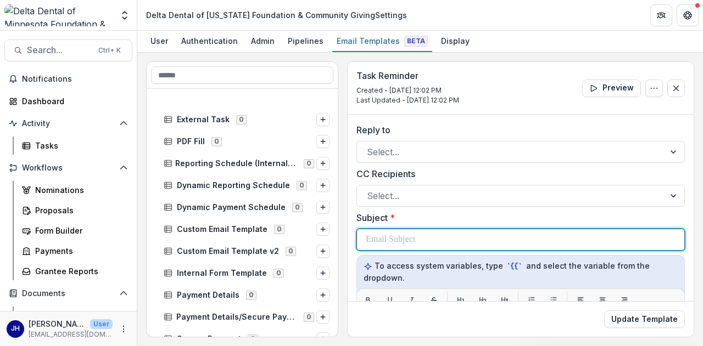
scroll to position [220, 0]
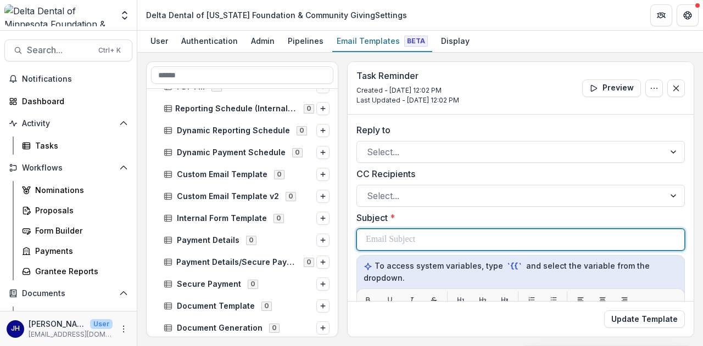
click at [410, 245] on p at bounding box center [390, 239] width 49 height 13
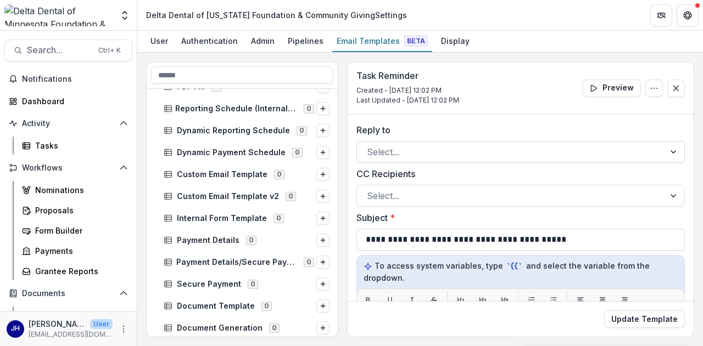
click at [401, 150] on div at bounding box center [511, 151] width 288 height 15
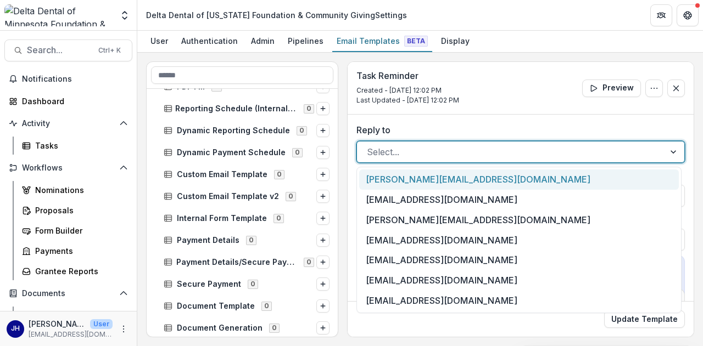
click at [416, 148] on div at bounding box center [511, 151] width 288 height 15
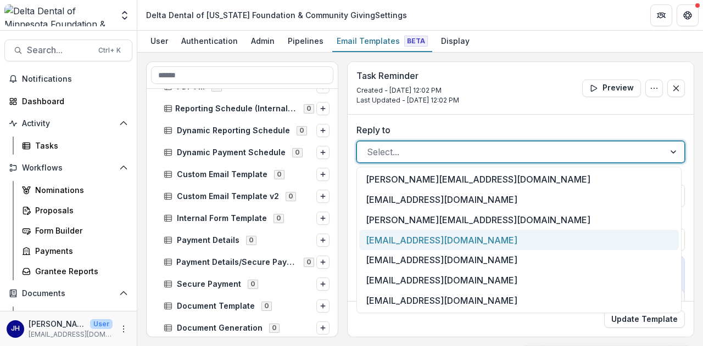
click at [429, 241] on div "[EMAIL_ADDRESS][DOMAIN_NAME]" at bounding box center [519, 240] width 320 height 20
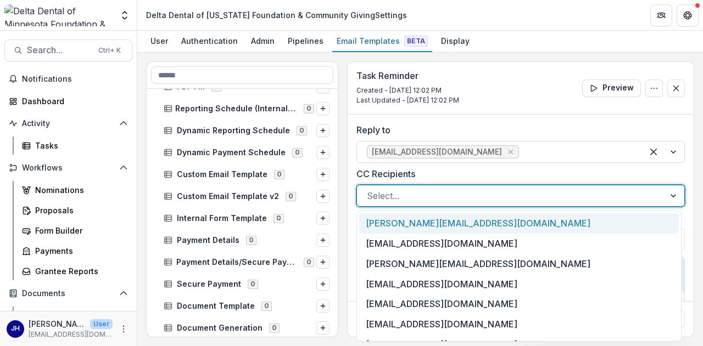
click at [380, 199] on div at bounding box center [511, 195] width 288 height 15
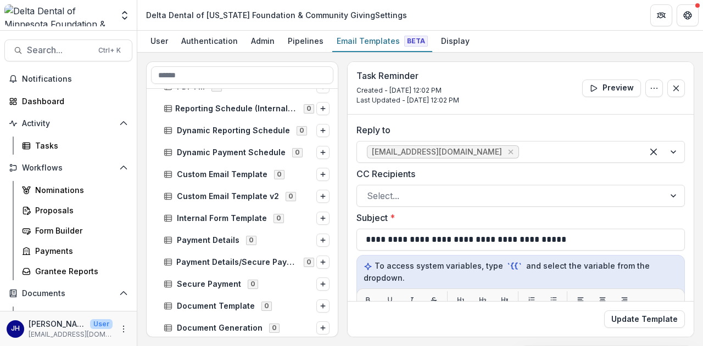
click at [417, 192] on div at bounding box center [511, 195] width 288 height 15
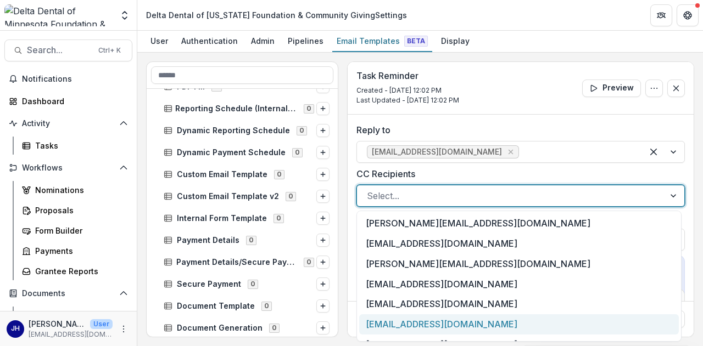
click at [405, 323] on div "[EMAIL_ADDRESS][DOMAIN_NAME]" at bounding box center [519, 325] width 320 height 20
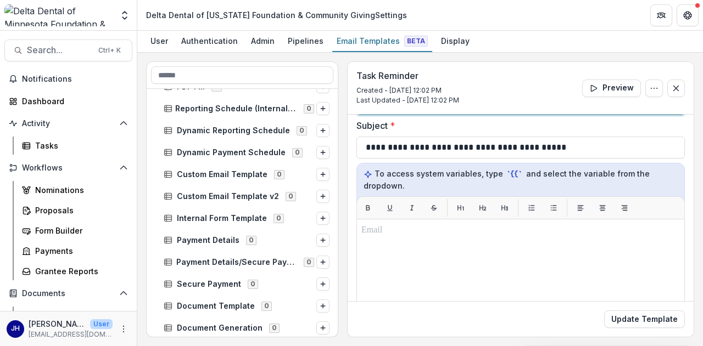
scroll to position [110, 0]
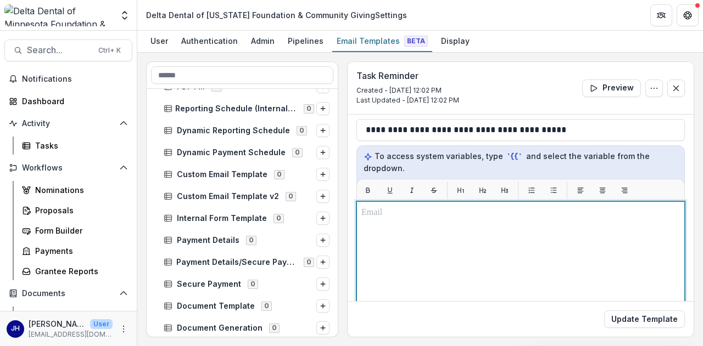
click at [381, 217] on p at bounding box center [520, 212] width 318 height 13
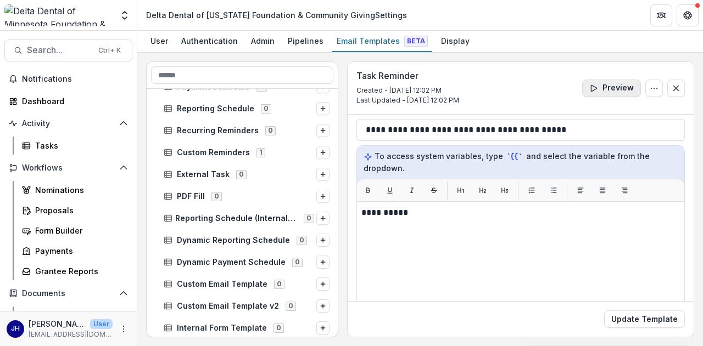
click at [629, 91] on button "Preview" at bounding box center [611, 89] width 59 height 18
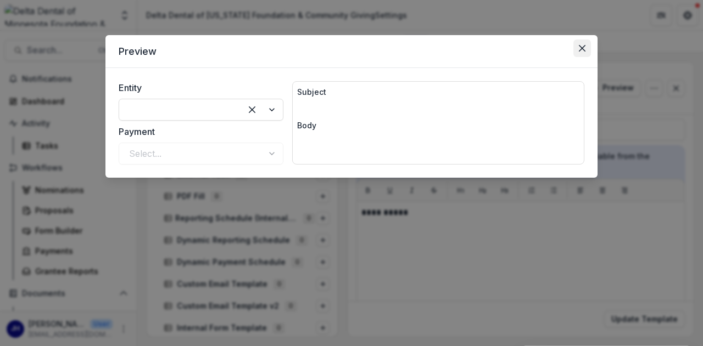
click at [583, 48] on icon "Close" at bounding box center [582, 48] width 7 height 7
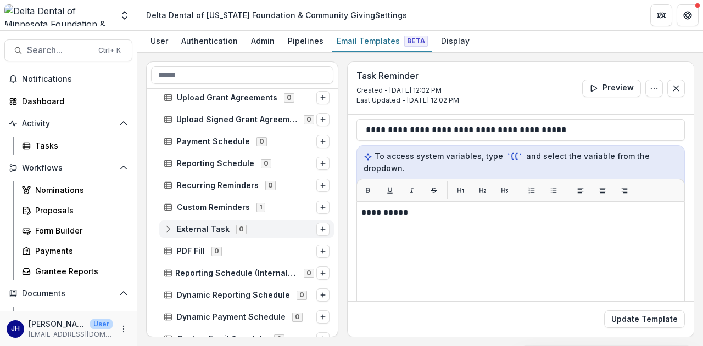
scroll to position [0, 0]
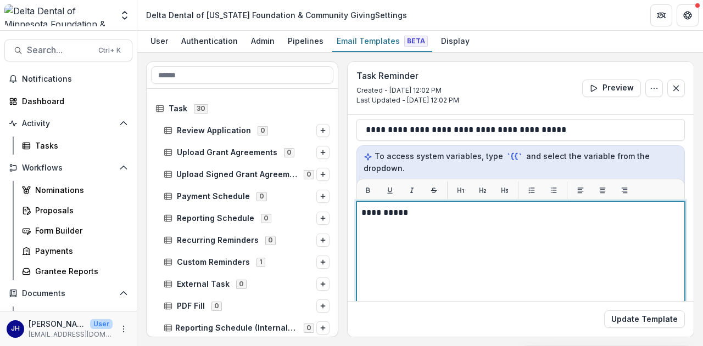
click at [472, 217] on p "**********" at bounding box center [519, 212] width 316 height 13
click at [472, 212] on p "**********" at bounding box center [519, 212] width 316 height 13
drag, startPoint x: 472, startPoint y: 212, endPoint x: 393, endPoint y: 211, distance: 79.6
click at [393, 211] on p "**********" at bounding box center [519, 212] width 316 height 13
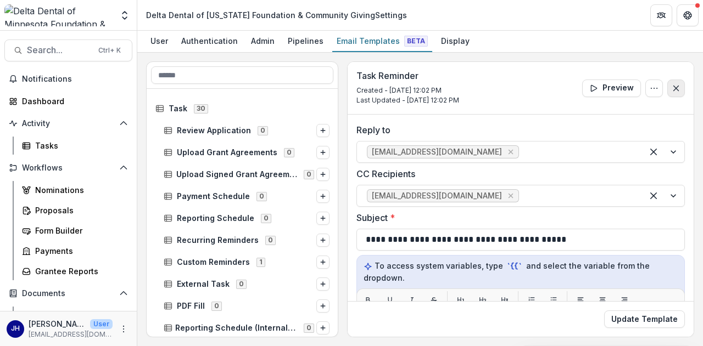
click at [674, 84] on icon "Close" at bounding box center [675, 88] width 9 height 9
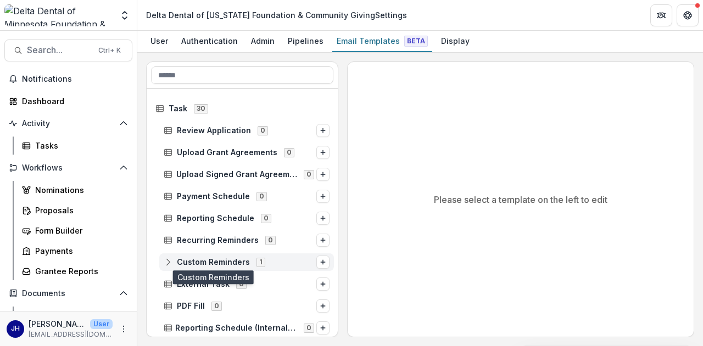
click at [210, 263] on span "Custom Reminders" at bounding box center [213, 262] width 73 height 9
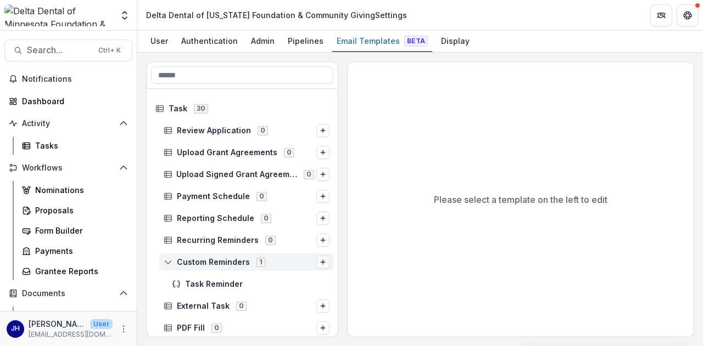
click at [323, 263] on button "Options" at bounding box center [322, 262] width 13 height 13
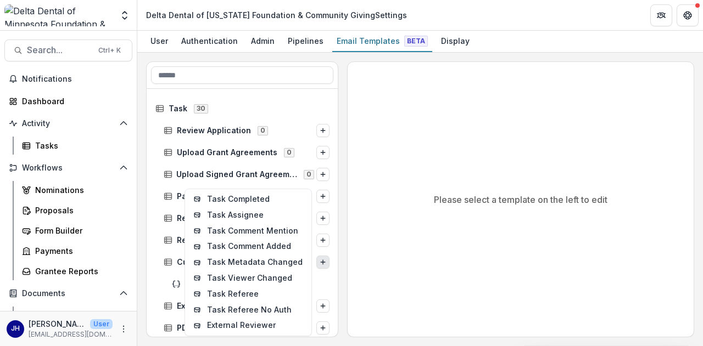
click at [155, 249] on div "Recurring Reminders 0" at bounding box center [243, 240] width 192 height 22
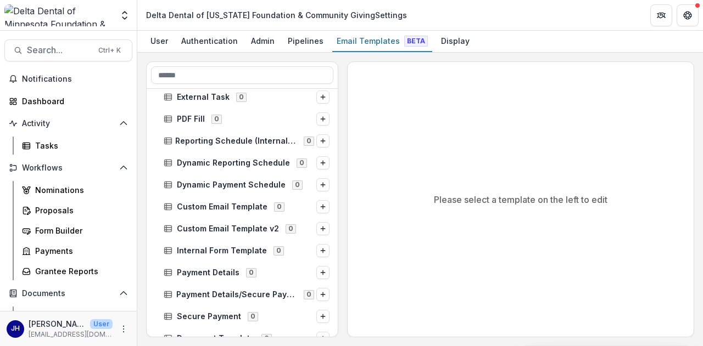
scroll to position [220, 0]
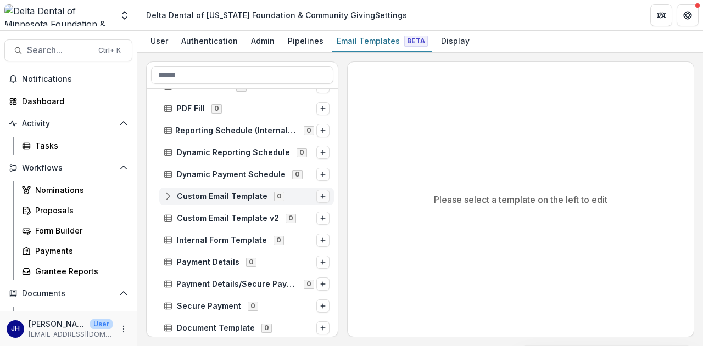
click at [320, 193] on icon "Options" at bounding box center [323, 196] width 7 height 7
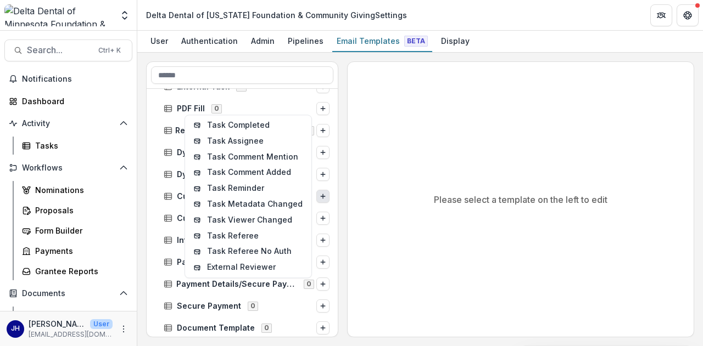
click at [151, 230] on div "Internal Form Template 0" at bounding box center [243, 240] width 192 height 22
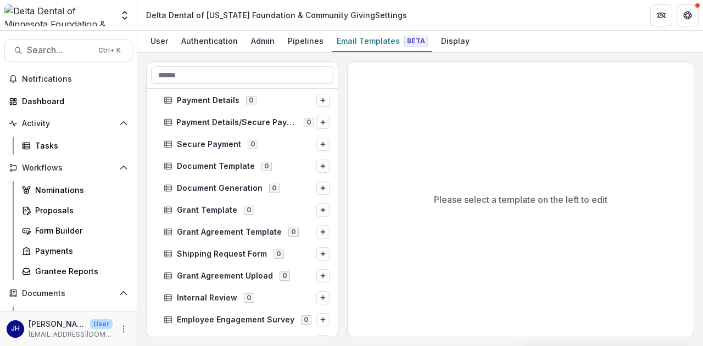
scroll to position [384, 0]
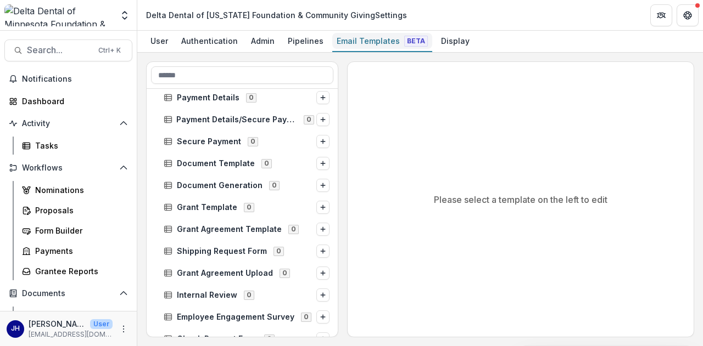
click at [360, 35] on div "Email Templates Beta" at bounding box center [382, 41] width 100 height 16
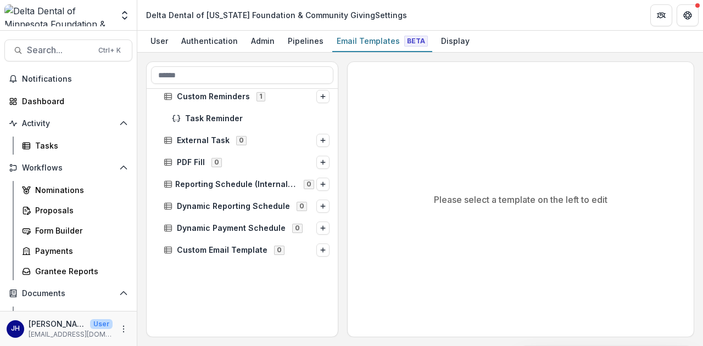
scroll to position [0, 0]
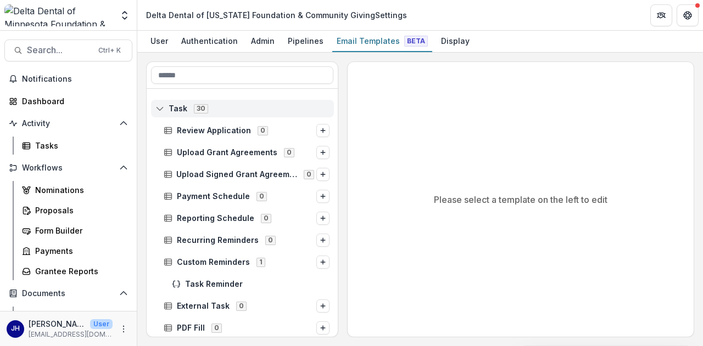
click at [181, 105] on span "Task" at bounding box center [178, 108] width 19 height 9
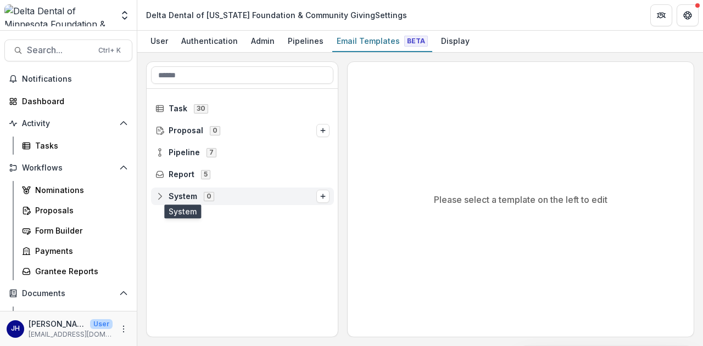
click at [191, 197] on span "System" at bounding box center [183, 196] width 29 height 9
click at [326, 197] on button "Options" at bounding box center [322, 196] width 13 height 13
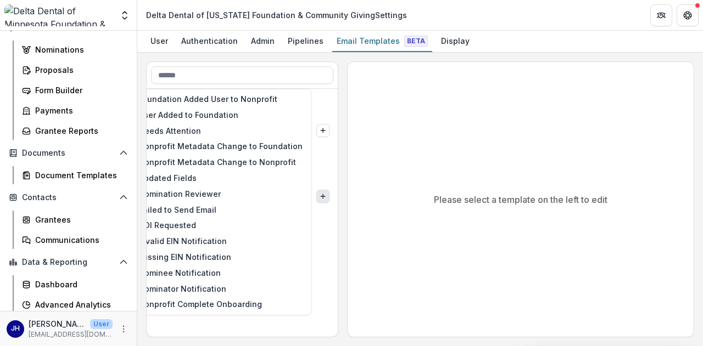
scroll to position [183, 0]
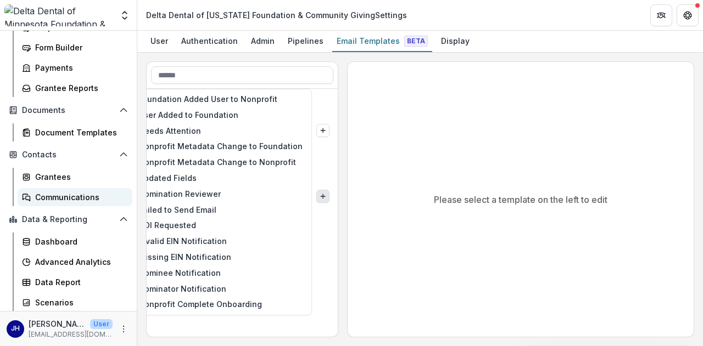
click at [75, 194] on div "Communications" at bounding box center [79, 198] width 88 height 12
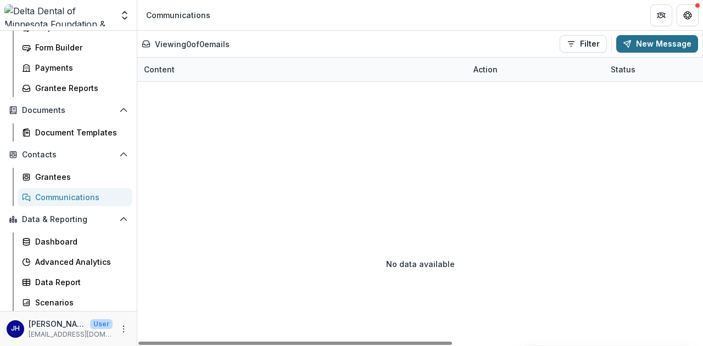
click at [647, 42] on button "New Message" at bounding box center [657, 44] width 82 height 18
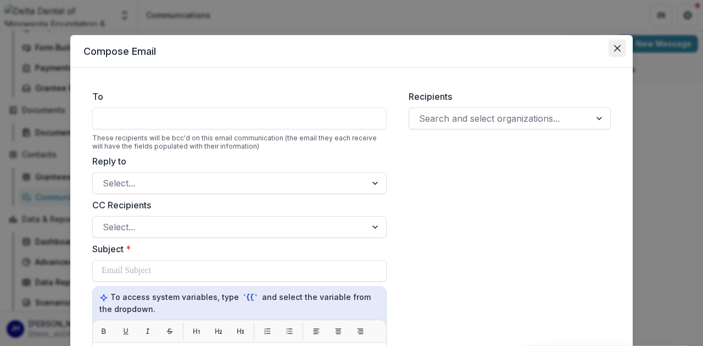
click at [615, 48] on icon "Close" at bounding box center [617, 48] width 7 height 7
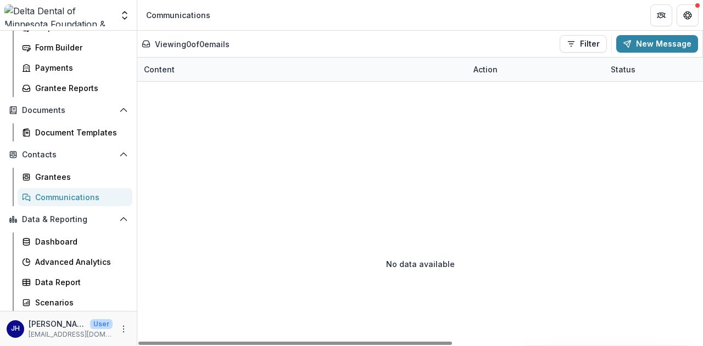
scroll to position [128, 0]
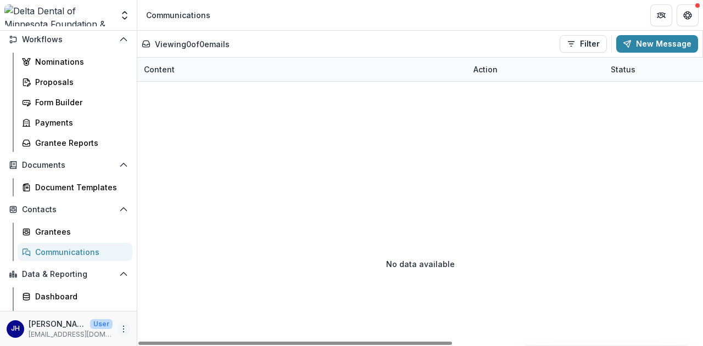
click at [119, 327] on icon "More" at bounding box center [123, 329] width 9 height 9
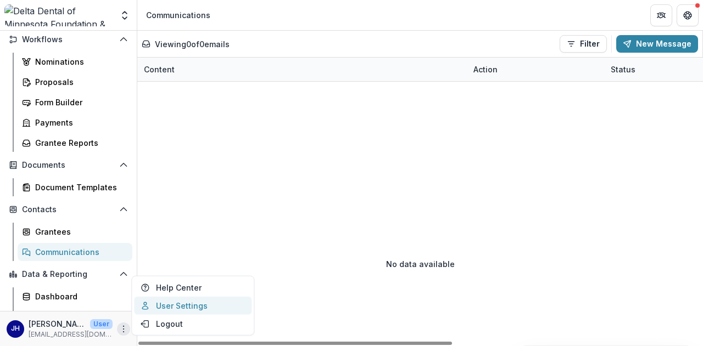
click at [164, 304] on link "User Settings" at bounding box center [192, 306] width 117 height 18
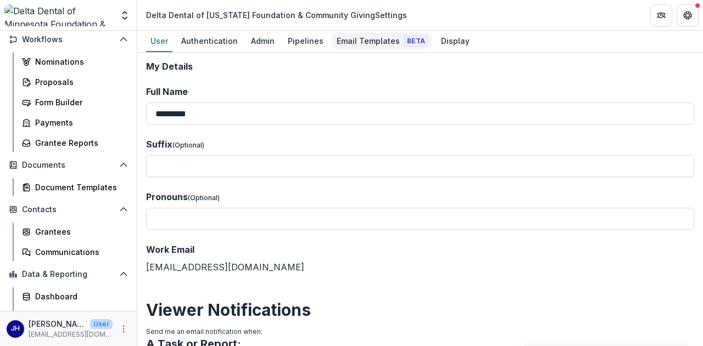
click at [369, 41] on div "Email Templates Beta" at bounding box center [382, 41] width 100 height 16
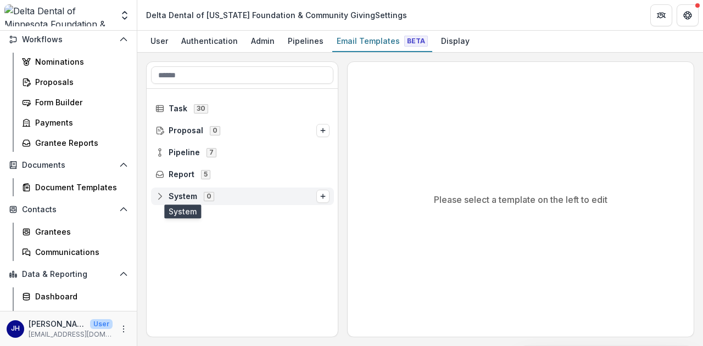
click at [193, 198] on span "System" at bounding box center [183, 196] width 29 height 9
click at [323, 194] on line "Options" at bounding box center [323, 196] width 0 height 4
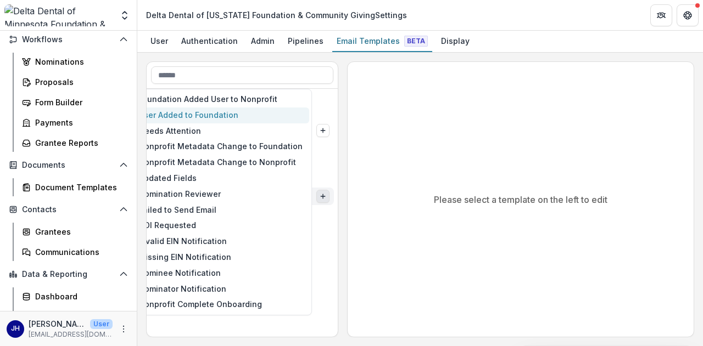
click at [229, 111] on button "User Added to Foundation" at bounding box center [214, 116] width 191 height 16
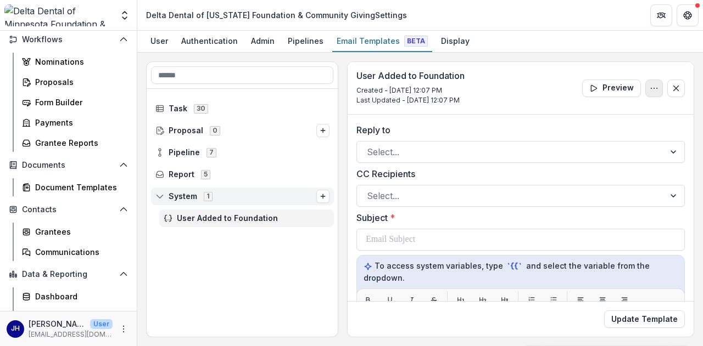
click at [650, 86] on icon "Options" at bounding box center [654, 88] width 9 height 9
click at [522, 83] on div "User Added to Foundation Created - [DATE] 12:07 PM Last Updated - [DATE] 12:07 …" at bounding box center [521, 88] width 346 height 53
click at [674, 88] on line "Close" at bounding box center [676, 88] width 5 height 5
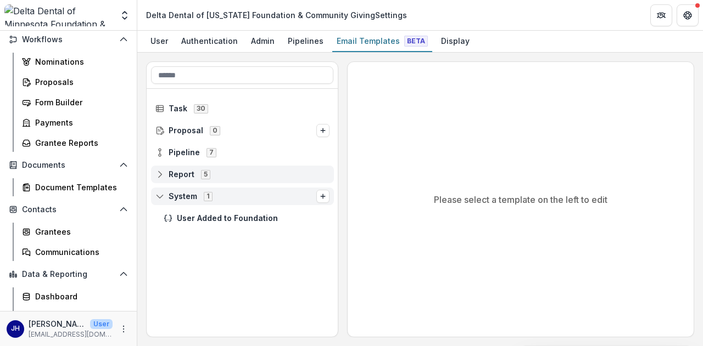
click at [192, 172] on span "Report" at bounding box center [182, 174] width 26 height 9
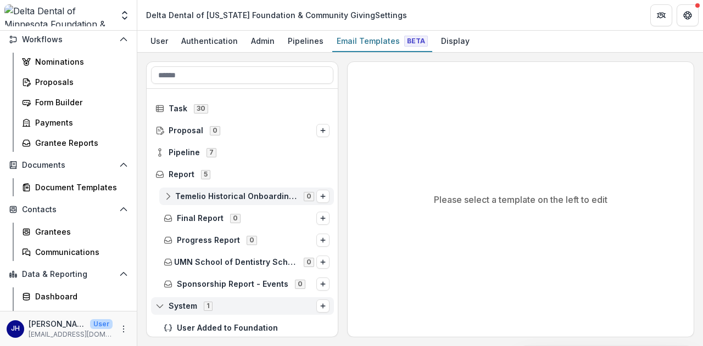
click at [236, 200] on div "Temelio Historical Onboarding Report 0" at bounding box center [246, 197] width 175 height 18
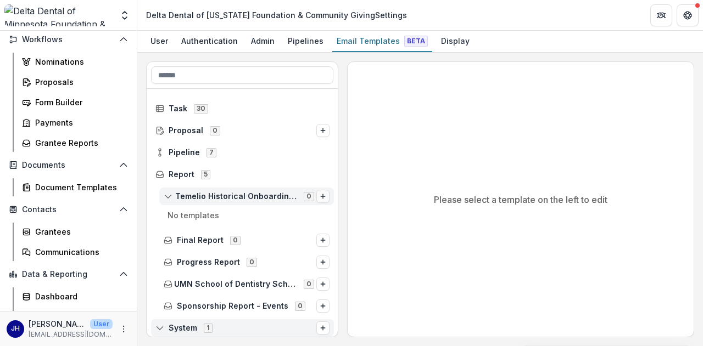
click at [324, 198] on button "Options" at bounding box center [322, 196] width 13 height 13
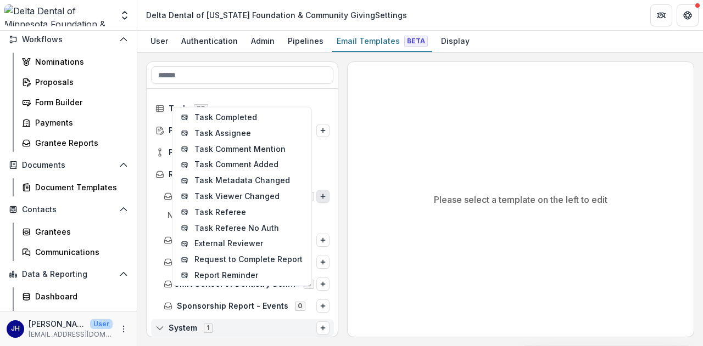
click at [332, 176] on div "Report 5" at bounding box center [243, 175] width 192 height 22
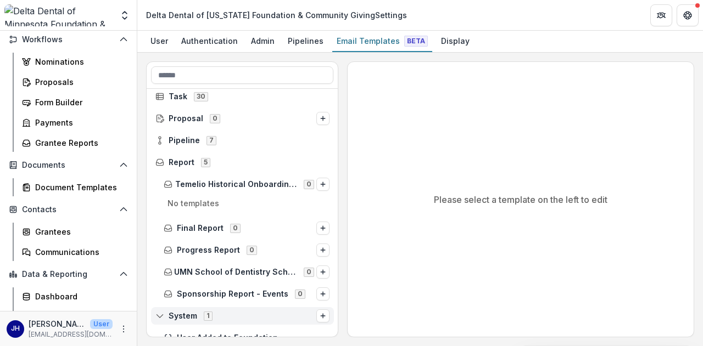
scroll to position [23, 0]
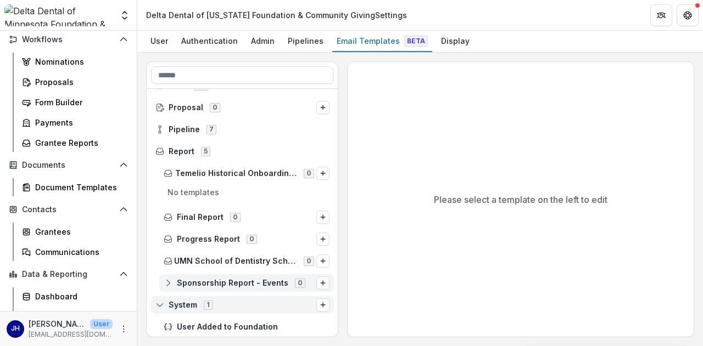
click at [320, 283] on icon "Options" at bounding box center [323, 283] width 7 height 7
click at [167, 281] on icon at bounding box center [168, 283] width 9 height 9
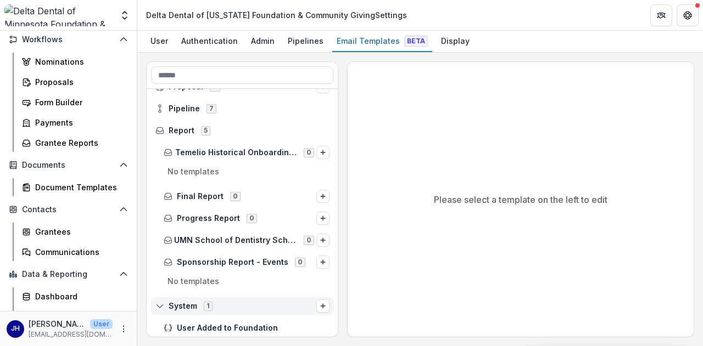
scroll to position [45, 0]
click at [324, 262] on button "Options" at bounding box center [322, 261] width 13 height 13
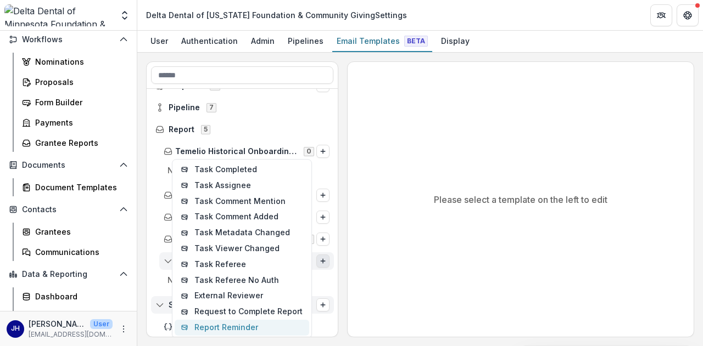
click at [232, 325] on button "Report Reminder" at bounding box center [242, 328] width 135 height 16
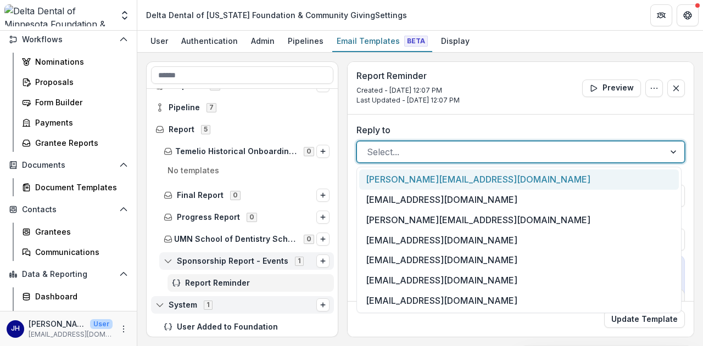
click at [408, 152] on div at bounding box center [511, 151] width 288 height 15
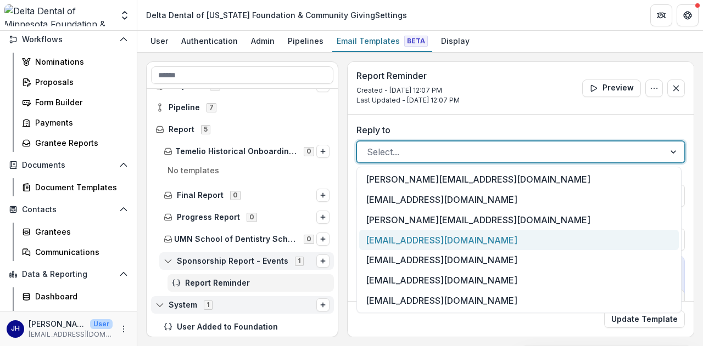
click at [397, 241] on div "[EMAIL_ADDRESS][DOMAIN_NAME]" at bounding box center [519, 240] width 320 height 20
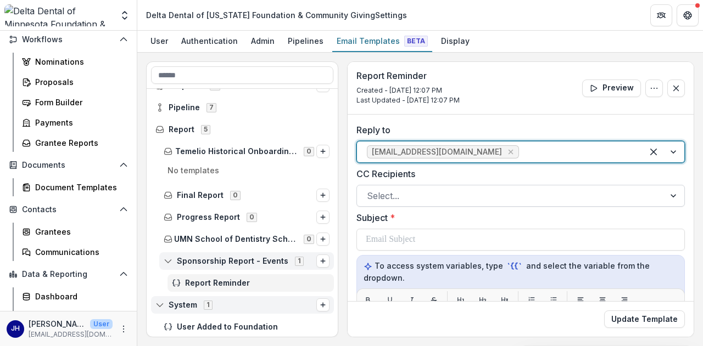
click at [406, 201] on div at bounding box center [511, 195] width 288 height 15
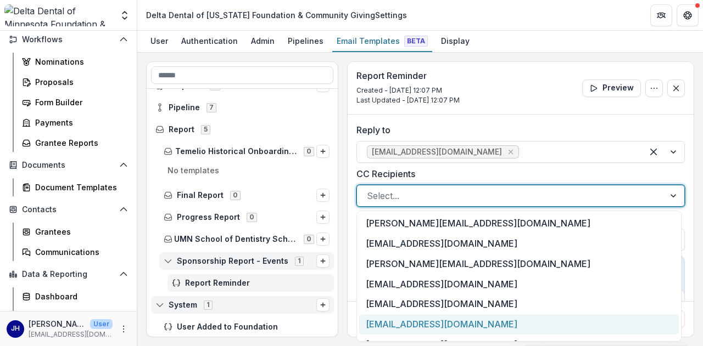
click at [396, 321] on div "[EMAIL_ADDRESS][DOMAIN_NAME]" at bounding box center [519, 325] width 320 height 20
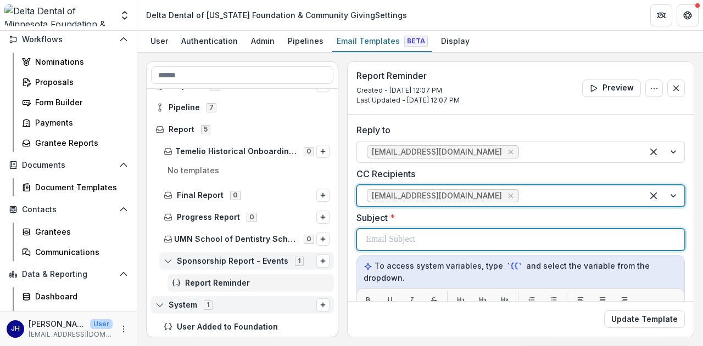
click at [407, 229] on div at bounding box center [521, 239] width 310 height 21
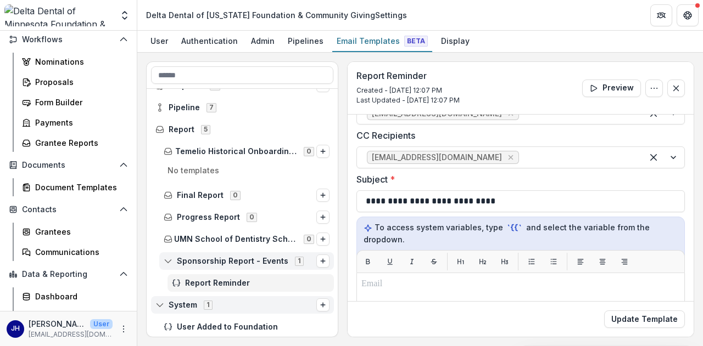
scroll to position [55, 0]
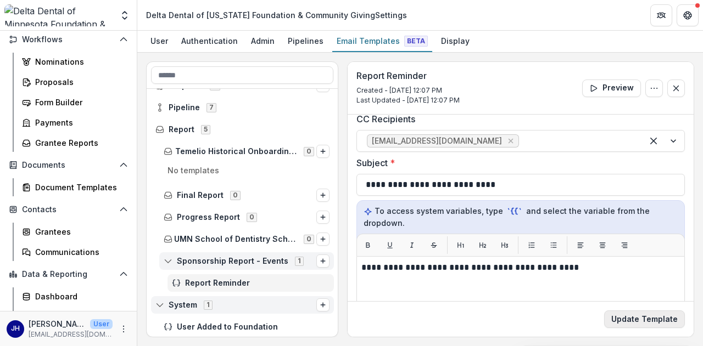
click at [661, 321] on button "Update Template" at bounding box center [644, 320] width 81 height 18
click at [662, 324] on button "Update Template" at bounding box center [644, 320] width 81 height 18
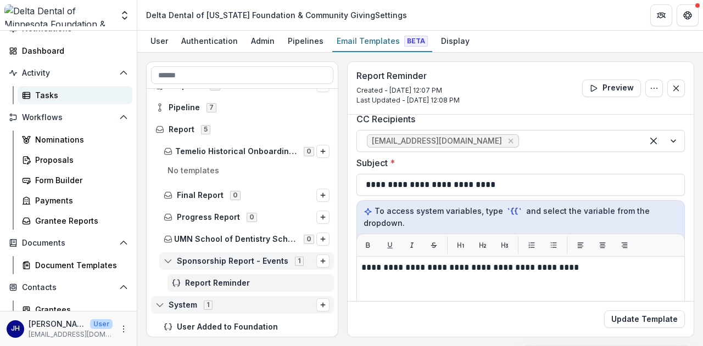
scroll to position [0, 0]
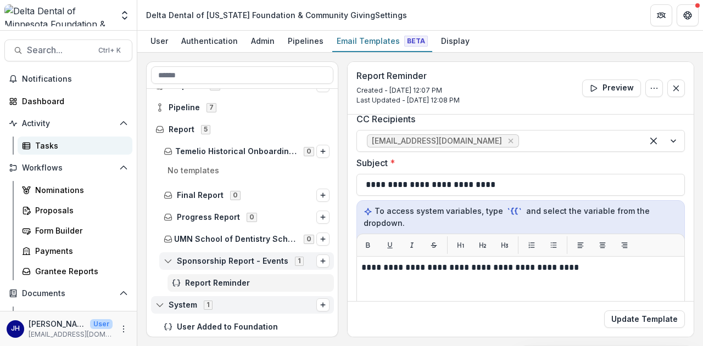
click at [48, 145] on div "Tasks" at bounding box center [79, 146] width 88 height 12
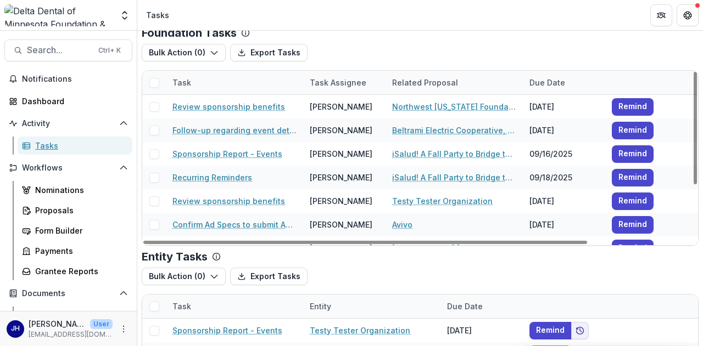
scroll to position [54, 0]
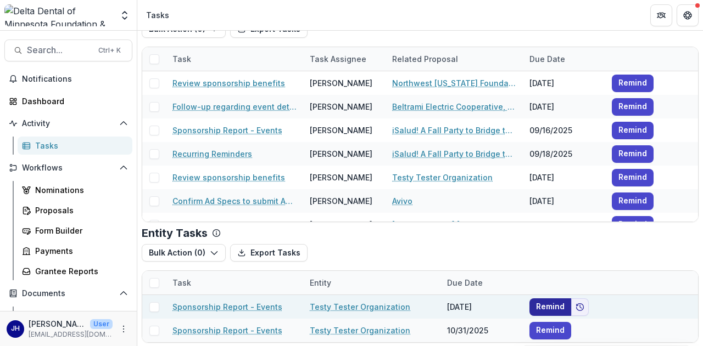
click at [548, 307] on button "Remind" at bounding box center [550, 308] width 42 height 18
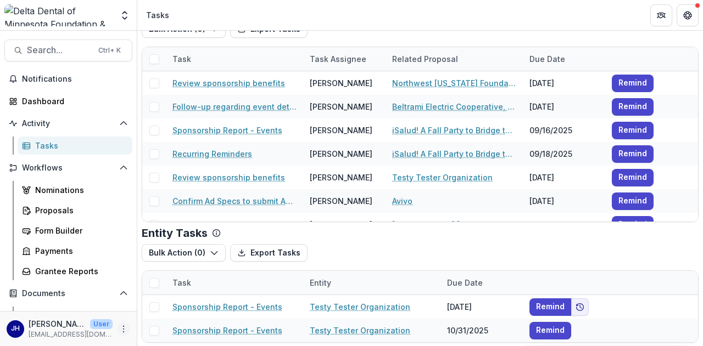
click at [121, 331] on icon "More" at bounding box center [123, 329] width 9 height 9
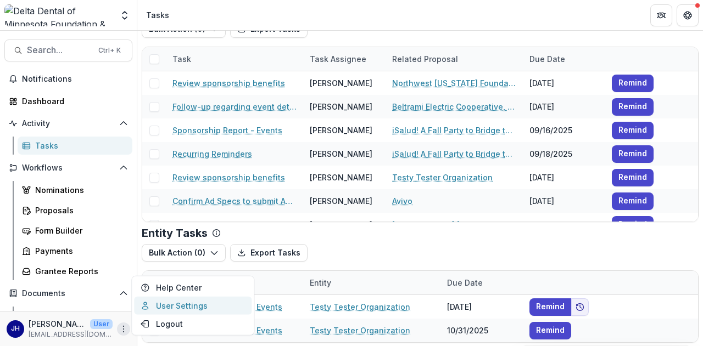
click at [160, 307] on link "User Settings" at bounding box center [192, 306] width 117 height 18
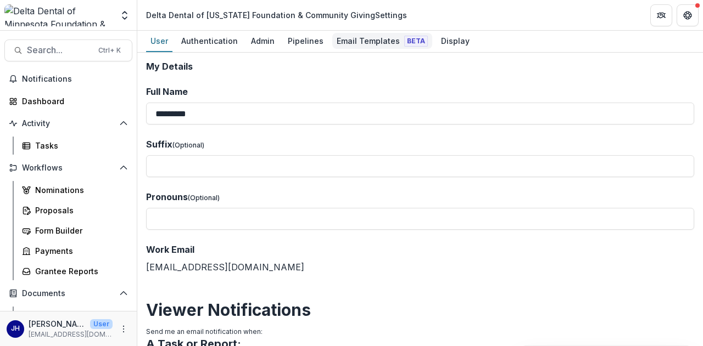
click at [371, 42] on div "Email Templates Beta" at bounding box center [382, 41] width 100 height 16
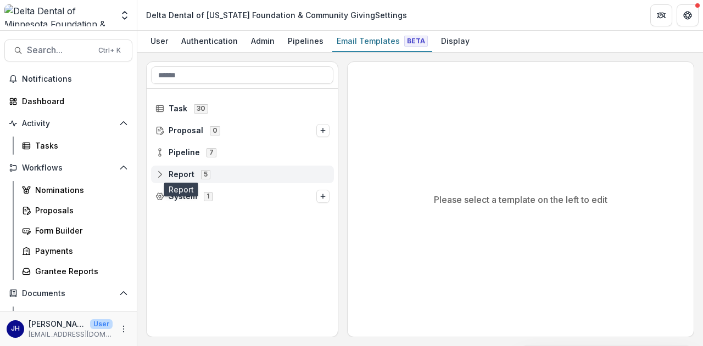
click at [175, 173] on span "Report" at bounding box center [182, 174] width 26 height 9
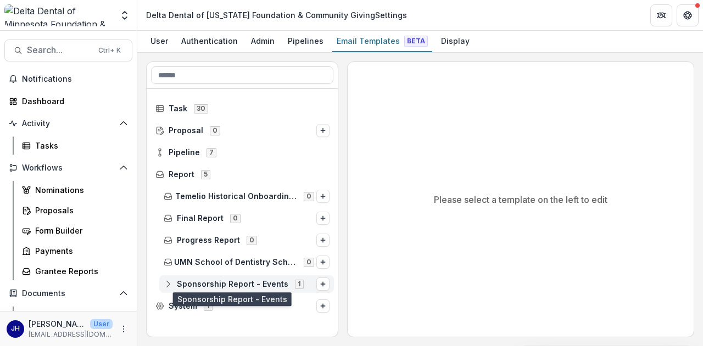
click at [222, 282] on span "Sponsorship Report - Events" at bounding box center [232, 284] width 111 height 9
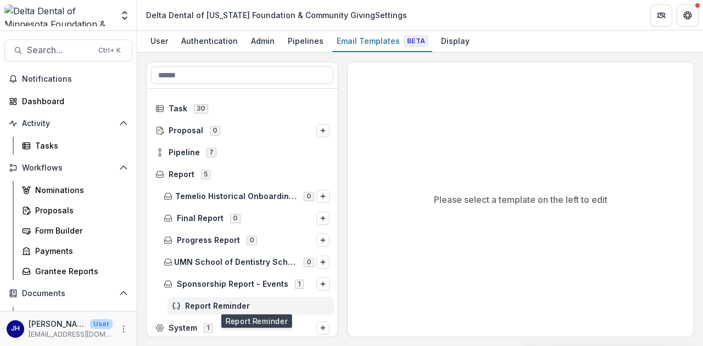
click at [237, 303] on span "Report Reminder" at bounding box center [257, 306] width 144 height 9
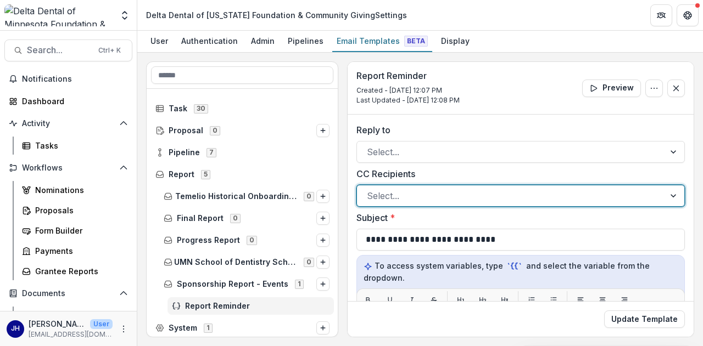
scroll to position [110, 0]
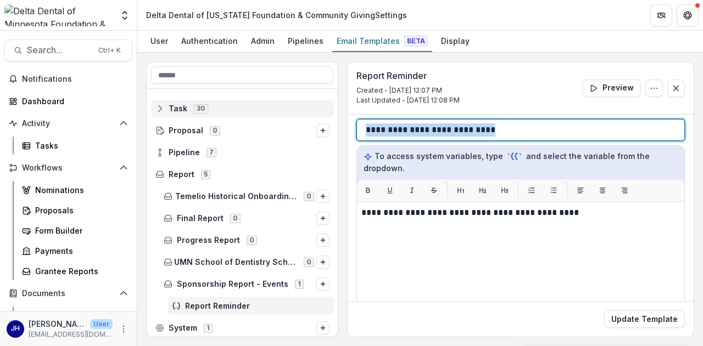
drag, startPoint x: 542, startPoint y: 131, endPoint x: 257, endPoint y: 116, distance: 285.9
click at [257, 116] on div "**********" at bounding box center [420, 199] width 548 height 276
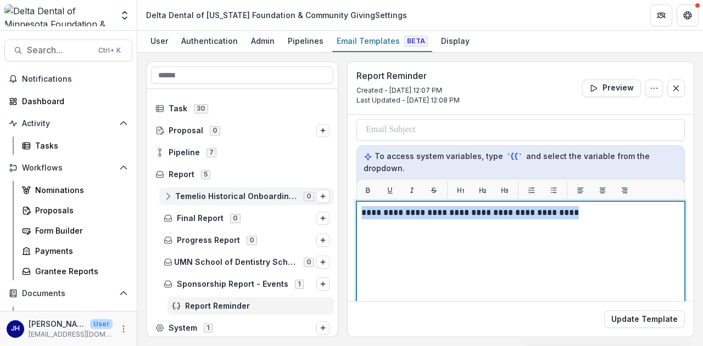
drag, startPoint x: 579, startPoint y: 215, endPoint x: 251, endPoint y: 195, distance: 327.8
click at [251, 195] on div "**********" at bounding box center [420, 199] width 548 height 276
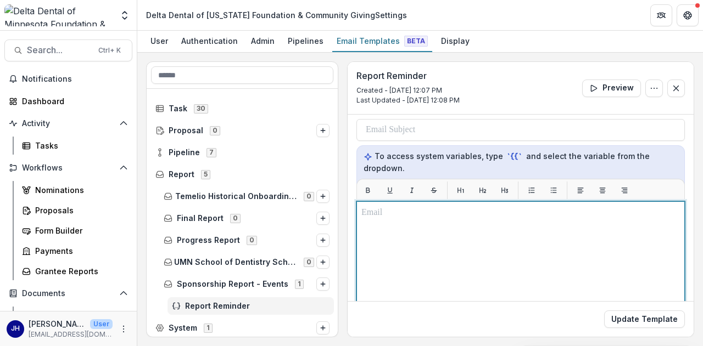
scroll to position [0, 0]
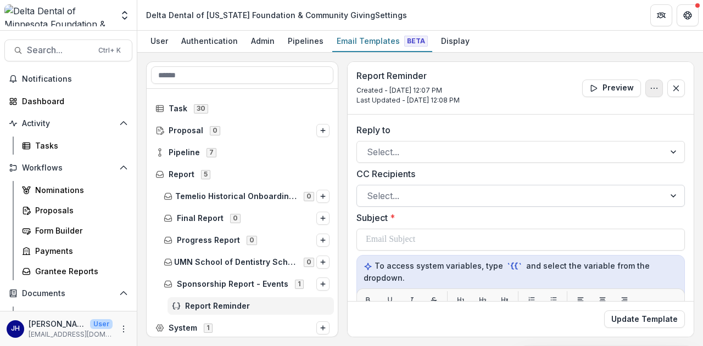
click at [651, 88] on icon "Options" at bounding box center [654, 88] width 9 height 9
click at [540, 89] on div "Report Reminder Created - [DATE] 12:07 PM Last Updated - [DATE] 12:08 PM Previe…" at bounding box center [521, 88] width 346 height 53
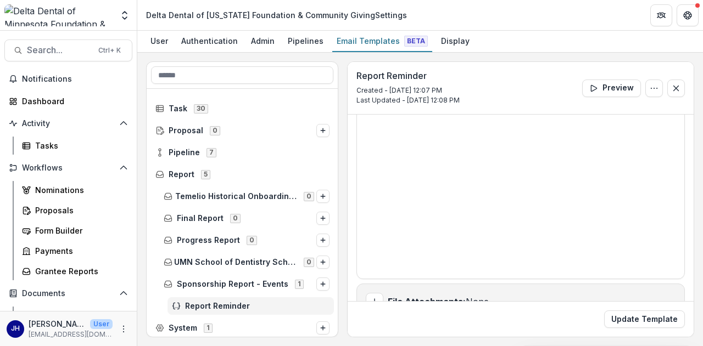
scroll to position [332, 0]
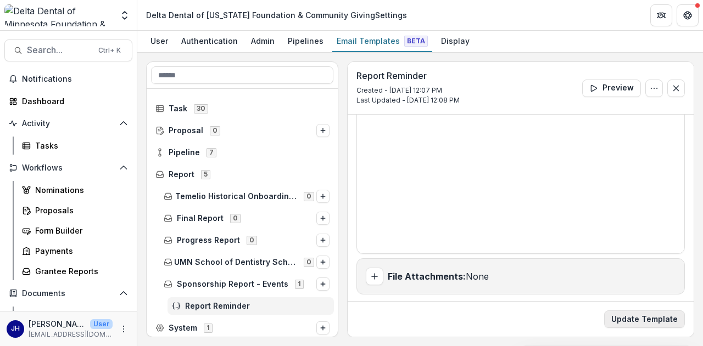
click at [642, 321] on button "Update Template" at bounding box center [644, 320] width 81 height 18
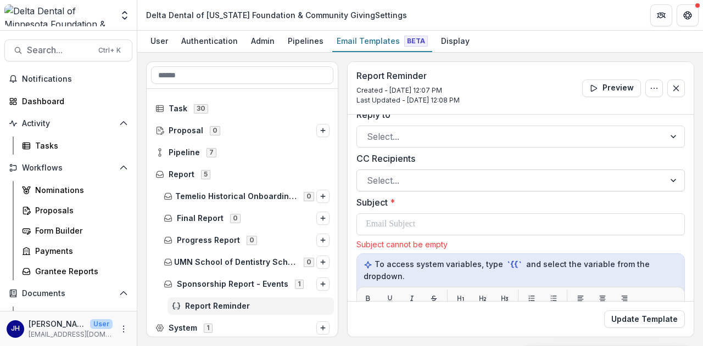
scroll to position [0, 0]
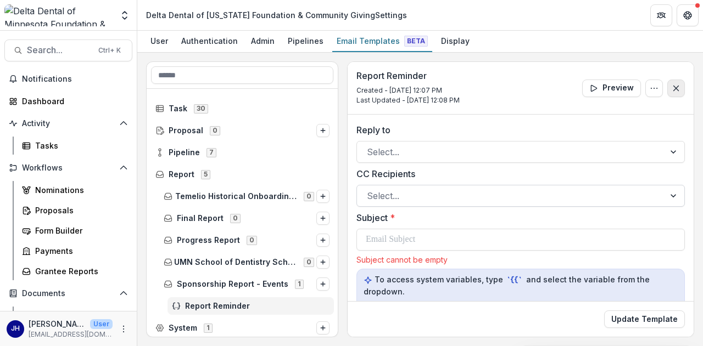
click at [672, 93] on button "Close" at bounding box center [676, 89] width 18 height 18
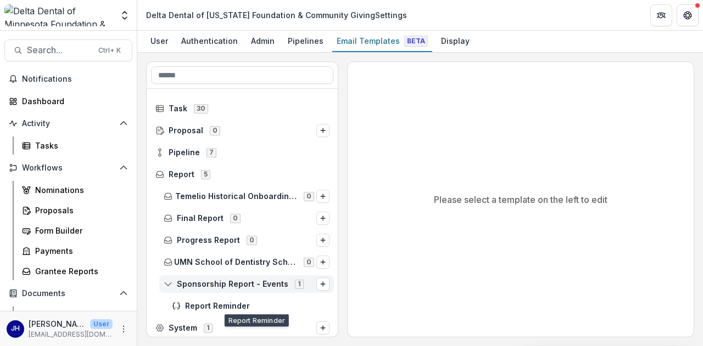
click at [236, 280] on span "Sponsorship Report - Events" at bounding box center [232, 284] width 111 height 9
click at [230, 286] on span "Sponsorship Report - Events" at bounding box center [232, 284] width 111 height 9
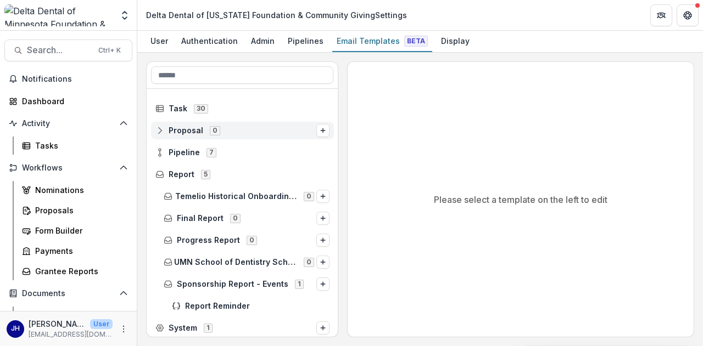
click at [200, 127] on span "Proposal" at bounding box center [186, 130] width 35 height 9
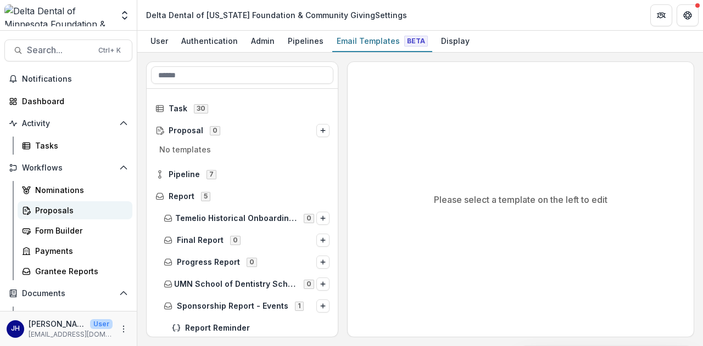
click at [55, 212] on div "Proposals" at bounding box center [79, 211] width 88 height 12
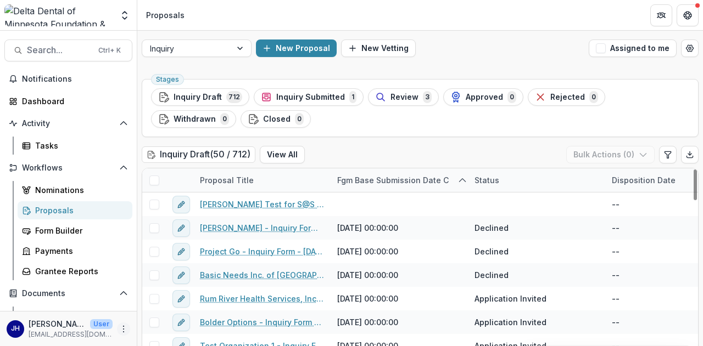
click at [121, 327] on icon "More" at bounding box center [123, 329] width 9 height 9
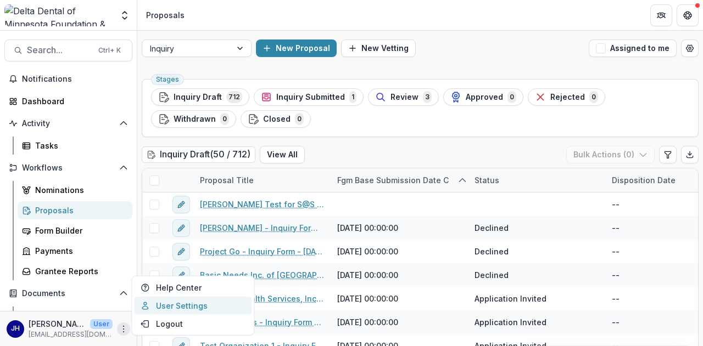
click at [183, 305] on link "User Settings" at bounding box center [192, 306] width 117 height 18
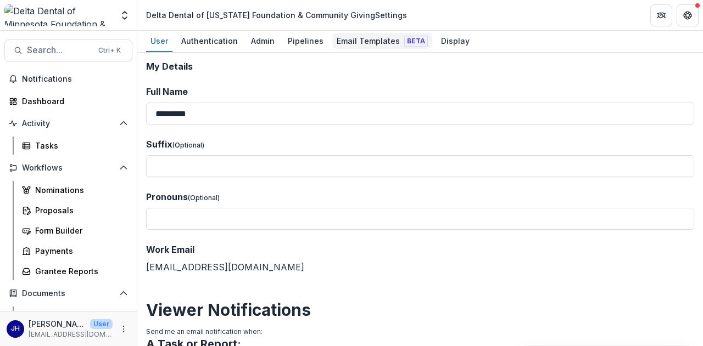
click at [380, 42] on div "Email Templates Beta" at bounding box center [382, 41] width 100 height 16
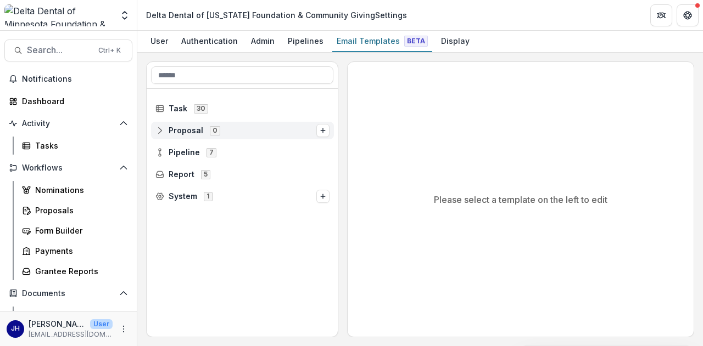
click at [188, 131] on span "Proposal" at bounding box center [186, 130] width 35 height 9
click at [326, 129] on icon "Options" at bounding box center [323, 130] width 7 height 7
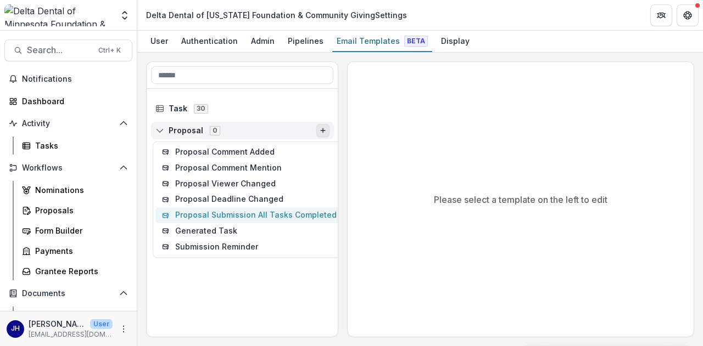
click at [245, 216] on button "Proposal Submission All Tasks Completed" at bounding box center [249, 216] width 188 height 16
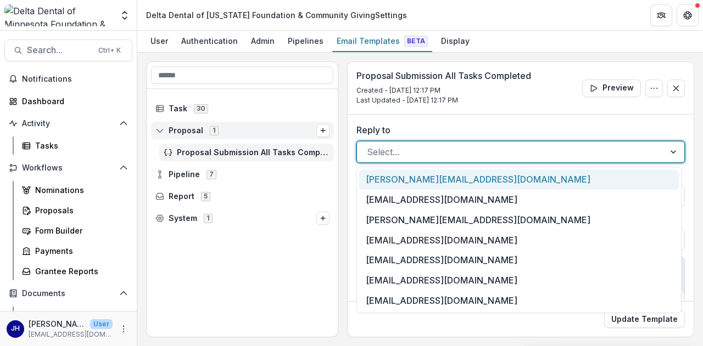
click at [413, 153] on div at bounding box center [511, 151] width 288 height 15
click at [413, 149] on div at bounding box center [511, 151] width 288 height 15
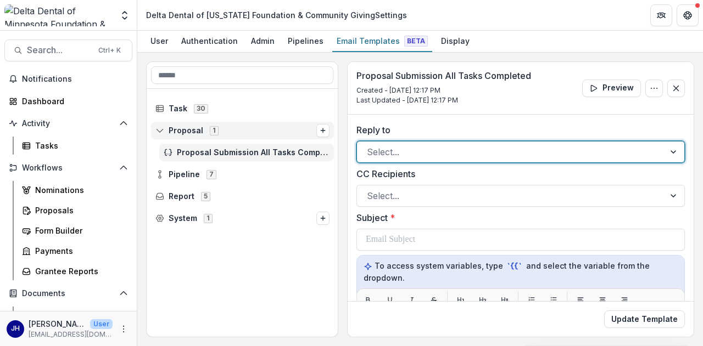
click at [413, 149] on div at bounding box center [511, 151] width 288 height 15
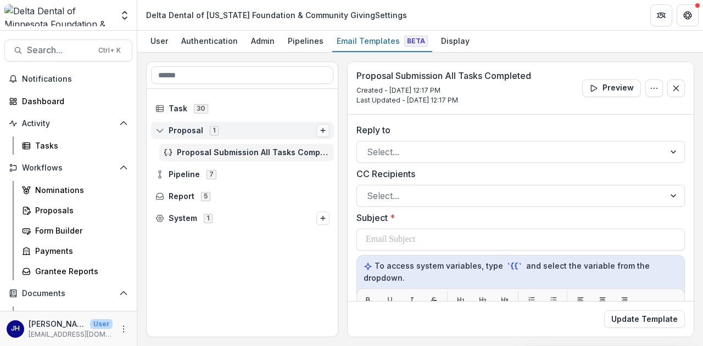
click at [316, 132] on button "Options" at bounding box center [322, 130] width 13 height 13
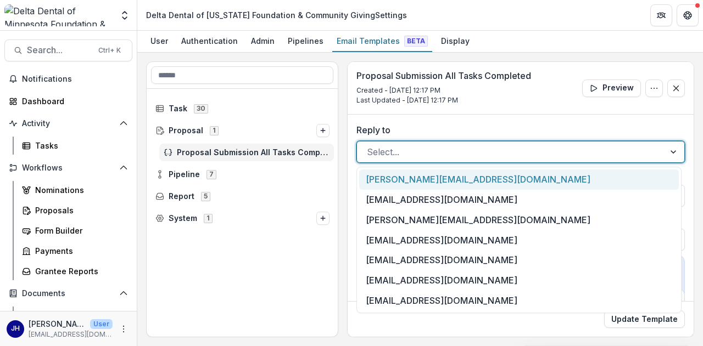
click at [391, 153] on div at bounding box center [511, 151] width 288 height 15
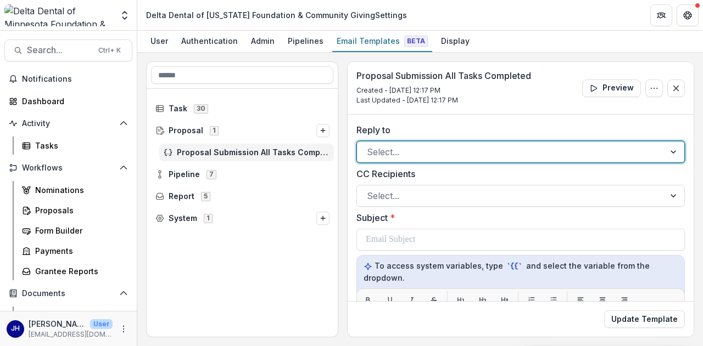
click at [391, 153] on div at bounding box center [511, 151] width 288 height 15
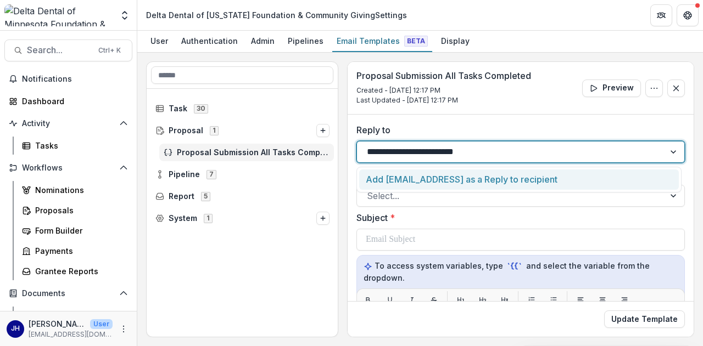
type input "**********"
click at [456, 179] on div "Add [EMAIL_ADDRESS][DOMAIN_NAME] as a Reply to recipient" at bounding box center [519, 180] width 320 height 20
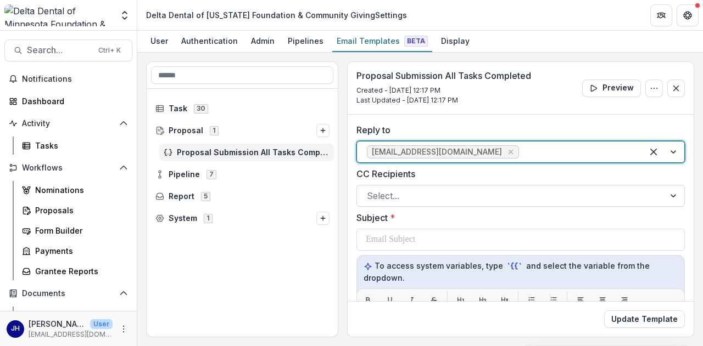
click at [444, 197] on div at bounding box center [511, 195] width 288 height 15
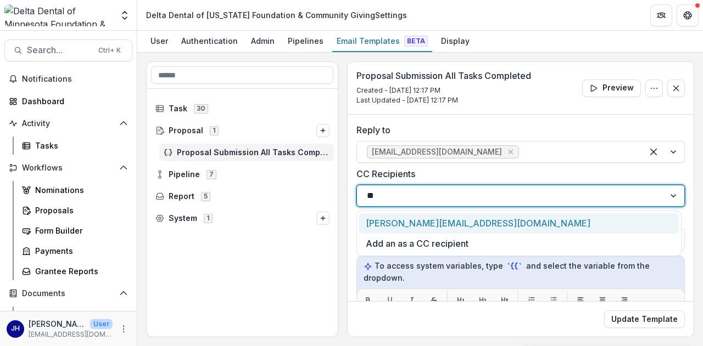
type input "*"
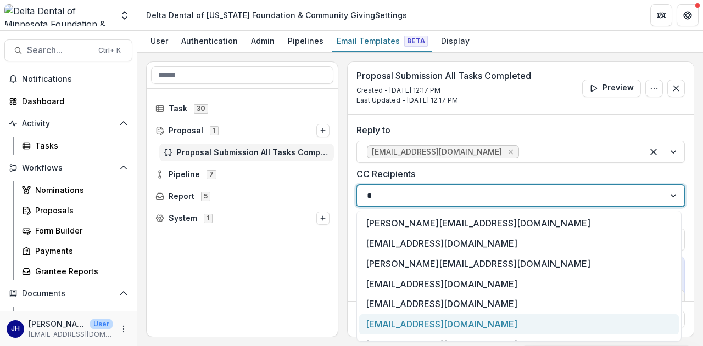
click at [449, 324] on div "[EMAIL_ADDRESS][DOMAIN_NAME]" at bounding box center [519, 325] width 320 height 20
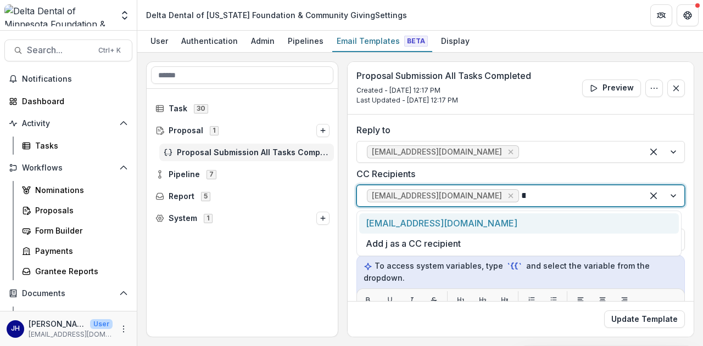
type input "*****"
click at [462, 223] on div "[EMAIL_ADDRESS][DOMAIN_NAME]" at bounding box center [519, 224] width 320 height 20
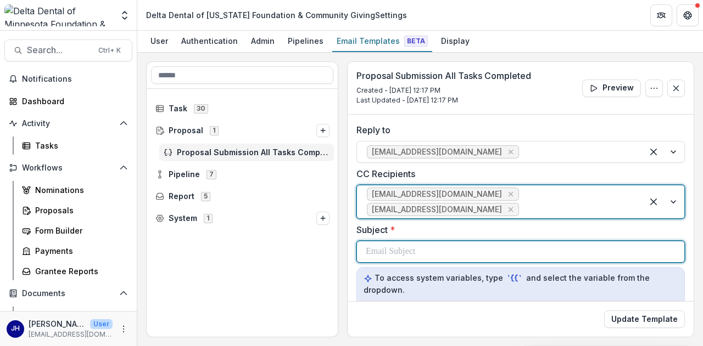
click at [447, 242] on div at bounding box center [521, 252] width 310 height 21
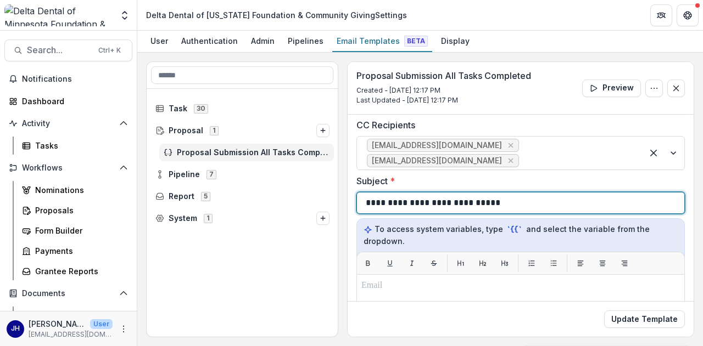
scroll to position [110, 0]
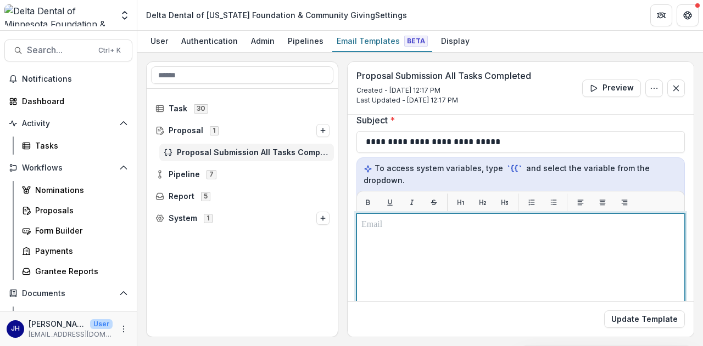
click at [432, 234] on div at bounding box center [520, 351] width 318 height 265
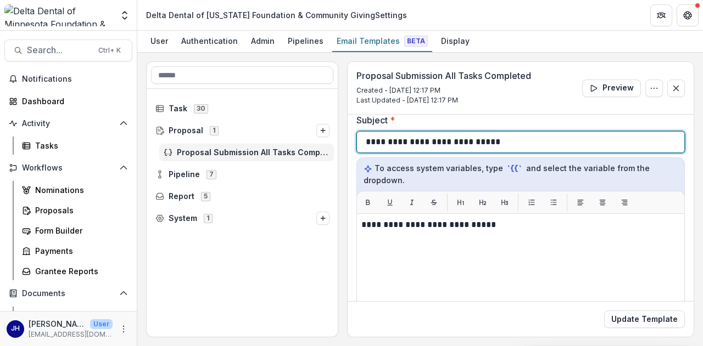
click at [521, 132] on div "**********" at bounding box center [521, 142] width 310 height 21
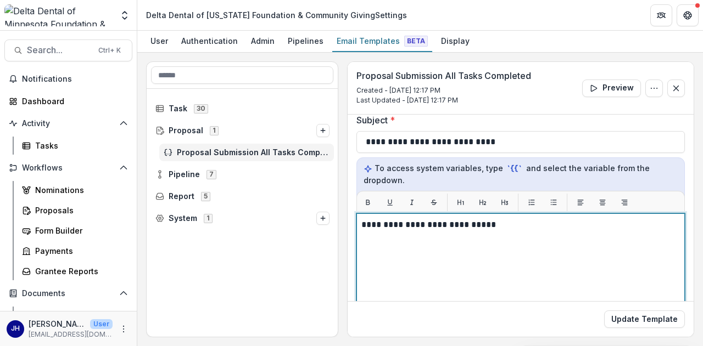
click at [524, 219] on p "**********" at bounding box center [519, 225] width 316 height 13
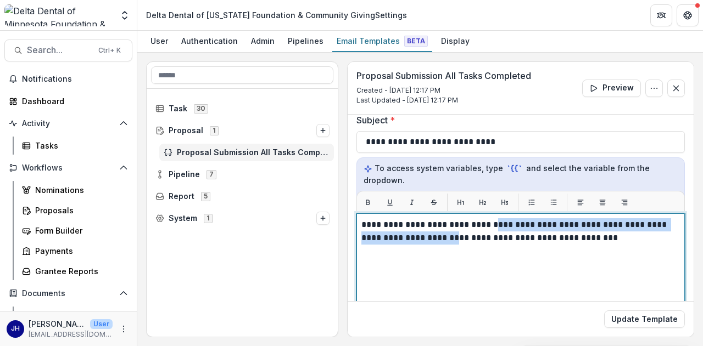
drag, startPoint x: 472, startPoint y: 225, endPoint x: 492, endPoint y: 204, distance: 29.1
click at [492, 214] on div "**********" at bounding box center [520, 351] width 328 height 275
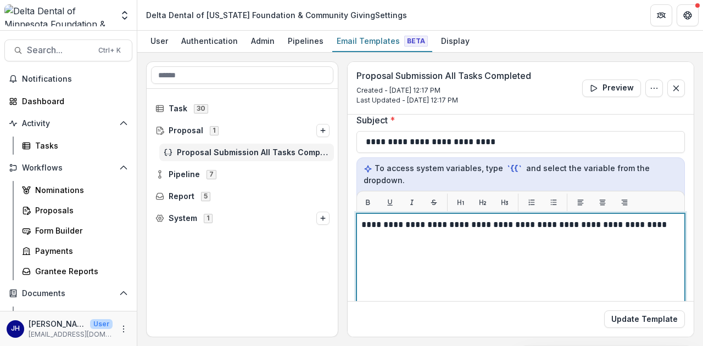
drag, startPoint x: 647, startPoint y: 214, endPoint x: 693, endPoint y: 229, distance: 48.1
click at [649, 219] on p "**********" at bounding box center [519, 225] width 316 height 13
click at [660, 219] on p "**********" at bounding box center [519, 225] width 316 height 13
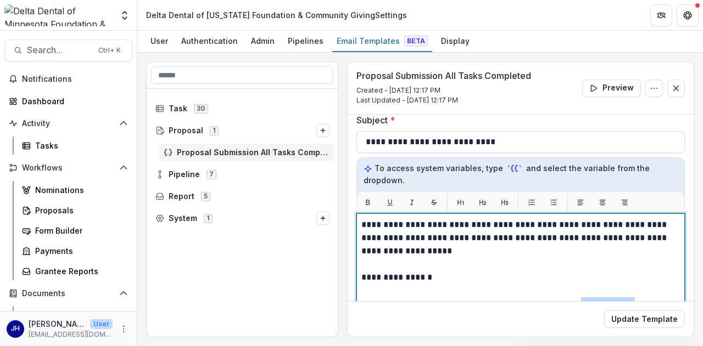
drag, startPoint x: 647, startPoint y: 289, endPoint x: 582, endPoint y: 290, distance: 64.8
click at [582, 298] on p "**********" at bounding box center [519, 304] width 316 height 13
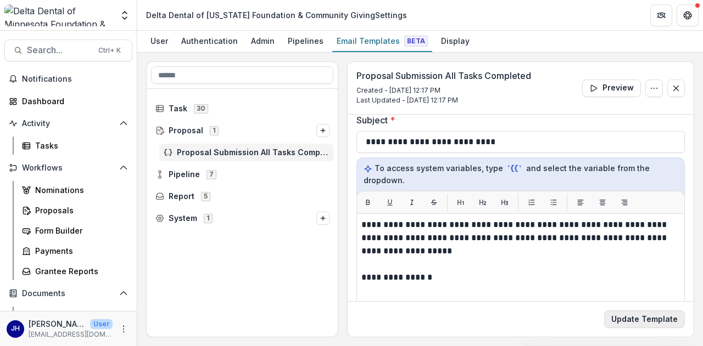
click at [630, 317] on button "Update Template" at bounding box center [644, 320] width 81 height 18
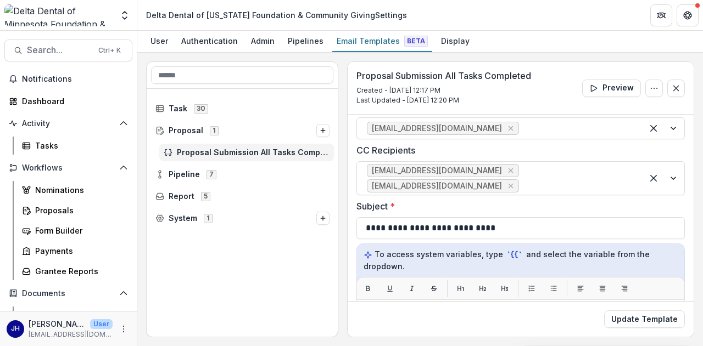
scroll to position [0, 0]
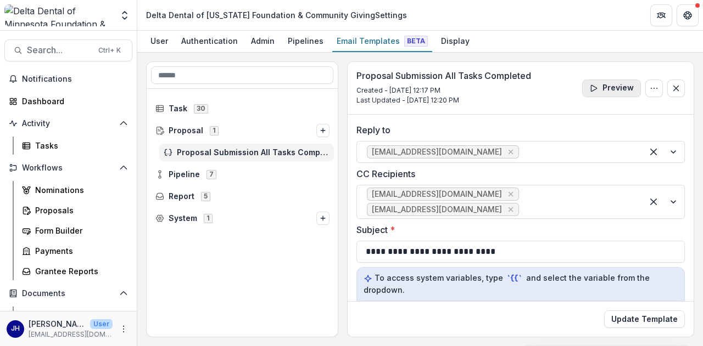
click at [612, 92] on button "Preview" at bounding box center [611, 89] width 59 height 18
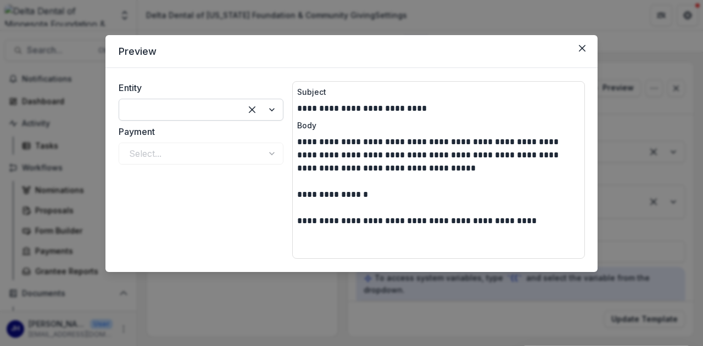
click at [276, 111] on div at bounding box center [262, 109] width 42 height 21
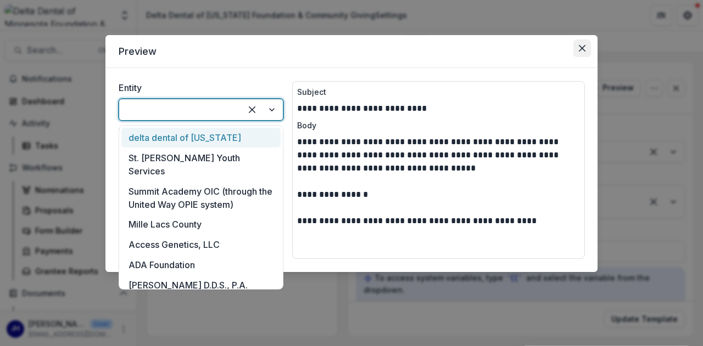
click at [581, 47] on icon "Close" at bounding box center [582, 48] width 7 height 7
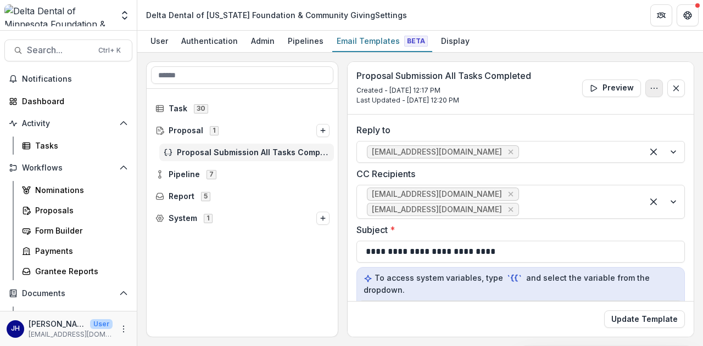
click at [650, 89] on icon "Options" at bounding box center [654, 88] width 9 height 9
click at [445, 113] on div "Proposal Submission All Tasks Completed Created - [DATE] 12:17 PM Last Updated …" at bounding box center [521, 88] width 346 height 53
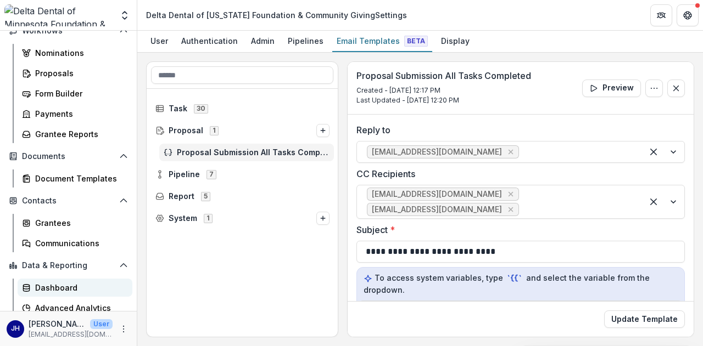
scroll to position [183, 0]
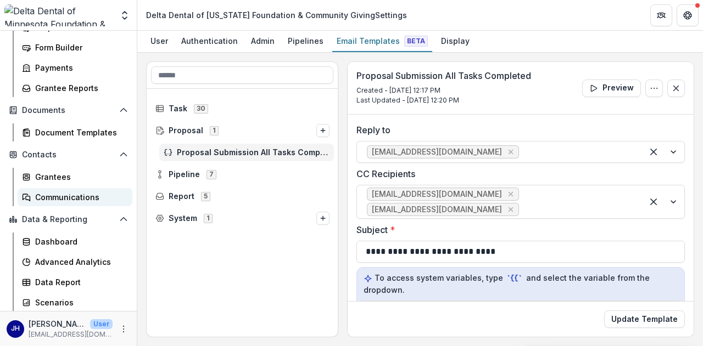
click at [63, 197] on div "Communications" at bounding box center [79, 198] width 88 height 12
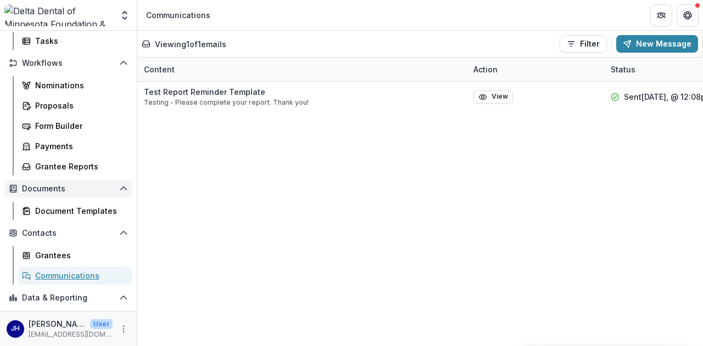
scroll to position [128, 0]
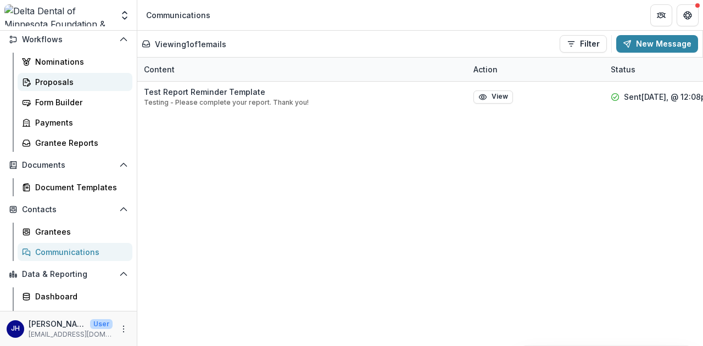
click at [58, 80] on div "Proposals" at bounding box center [79, 82] width 88 height 12
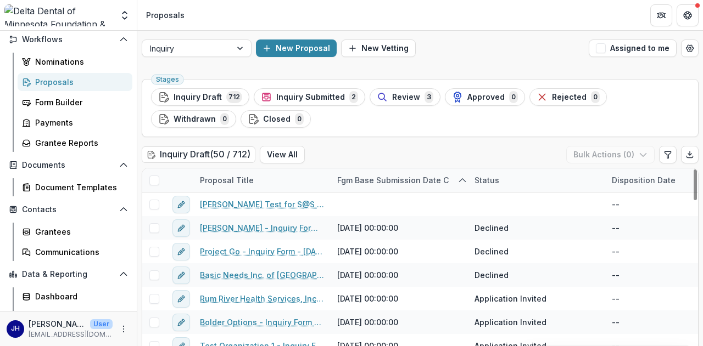
click at [360, 180] on div "Fgm Base Submission Date C" at bounding box center [393, 181] width 125 height 12
click at [436, 164] on div "Inquiry Draft ( 50 / 712 ) View All Bulk Actions ( 0 )" at bounding box center [420, 157] width 557 height 22
click at [625, 181] on div "Disposition Date" at bounding box center [643, 181] width 77 height 12
click at [624, 227] on span "Sort Ascending" at bounding box center [617, 227] width 58 height 9
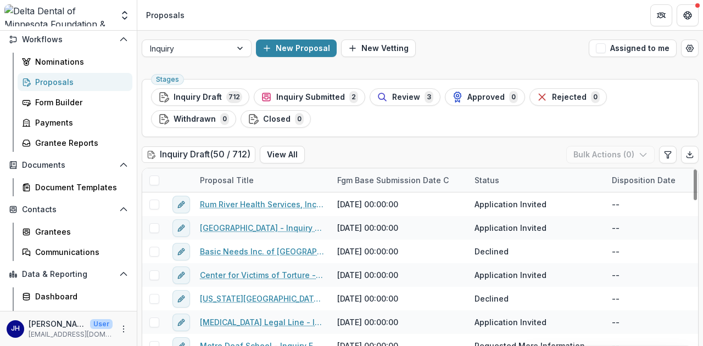
click at [538, 163] on div "Inquiry Draft ( 50 / 712 ) View All Bulk Actions ( 0 )" at bounding box center [420, 157] width 557 height 22
click at [392, 182] on div "Fgm Base Submission Date C" at bounding box center [393, 181] width 125 height 12
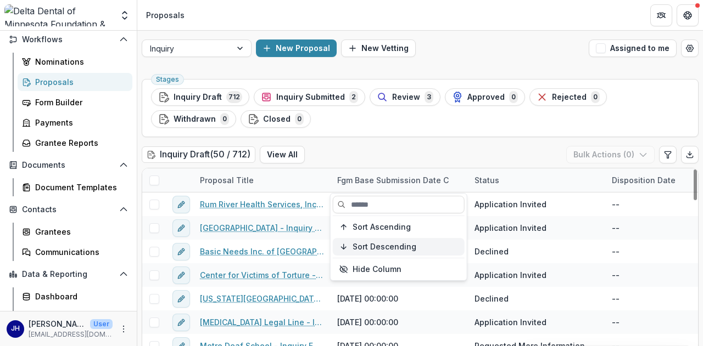
click at [381, 239] on button "Sort Descending" at bounding box center [399, 247] width 132 height 18
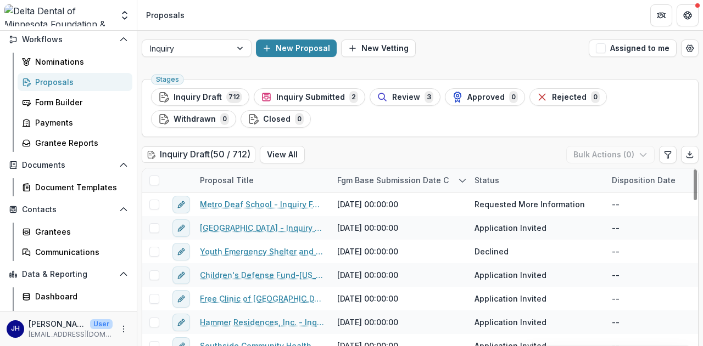
click at [330, 147] on div "Inquiry Draft ( 50 / 712 ) View All Bulk Actions ( 0 )" at bounding box center [420, 157] width 557 height 22
click at [326, 99] on span "Inquiry Submitted" at bounding box center [310, 97] width 69 height 9
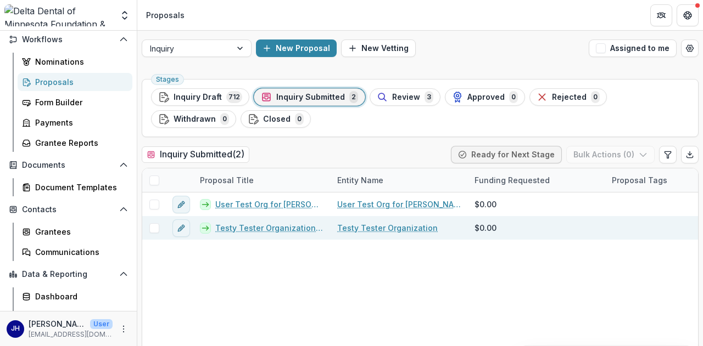
click at [257, 230] on link "Testy Tester Organization - 2025 - Inquiry Form" at bounding box center [269, 228] width 109 height 12
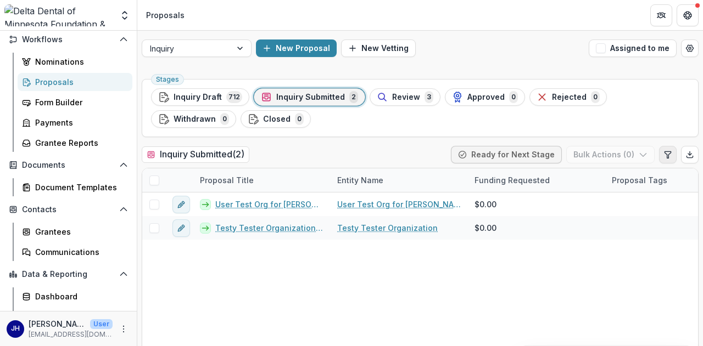
click at [663, 156] on icon "Edit table settings" at bounding box center [667, 154] width 9 height 9
select select "******"
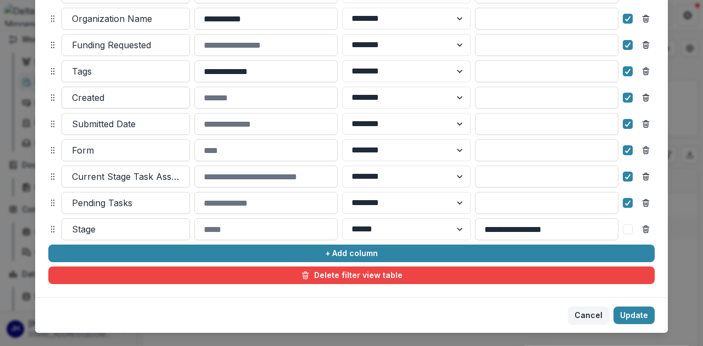
scroll to position [204, 0]
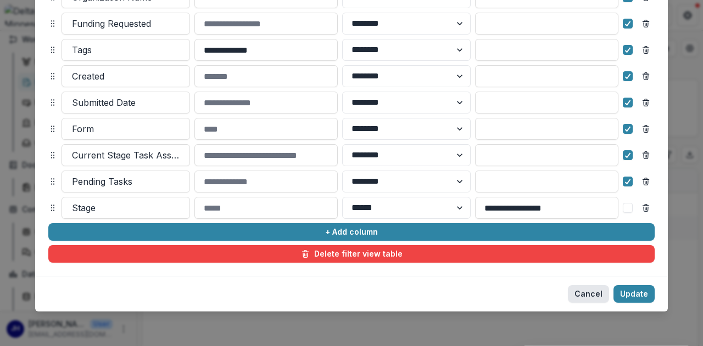
click at [595, 293] on button "Cancel" at bounding box center [588, 294] width 41 height 18
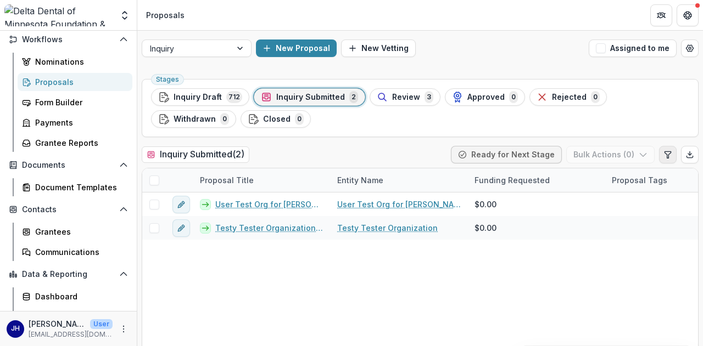
click at [663, 156] on icon "Edit table settings" at bounding box center [667, 154] width 9 height 9
select select "******"
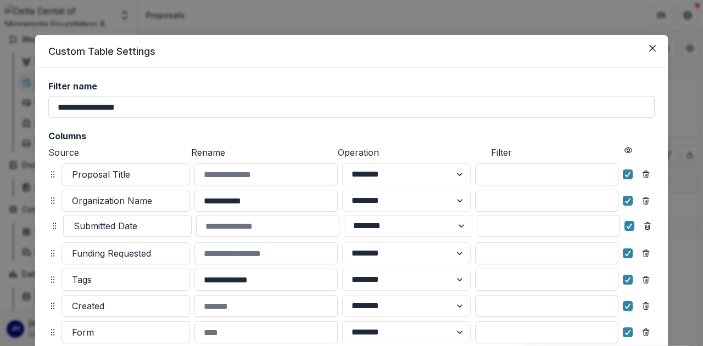
drag, startPoint x: 46, startPoint y: 307, endPoint x: 48, endPoint y: 227, distance: 80.2
click at [48, 227] on div "**********" at bounding box center [351, 273] width 606 height 385
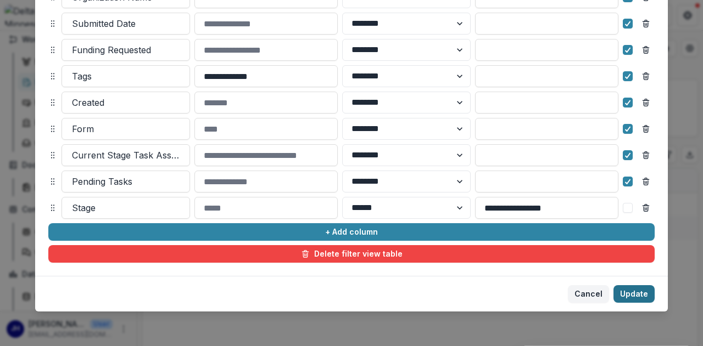
click at [642, 292] on button "Update" at bounding box center [633, 294] width 41 height 18
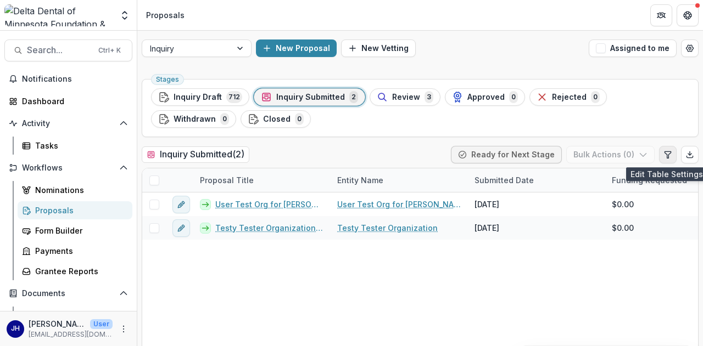
click at [665, 153] on icon "Edit table settings" at bounding box center [667, 154] width 9 height 9
select select "******"
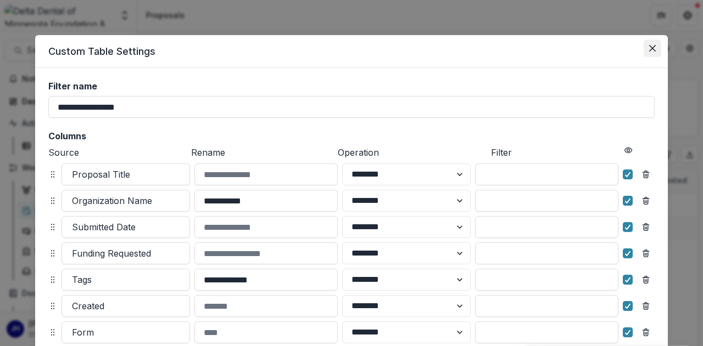
click at [652, 47] on icon "Close" at bounding box center [652, 48] width 7 height 7
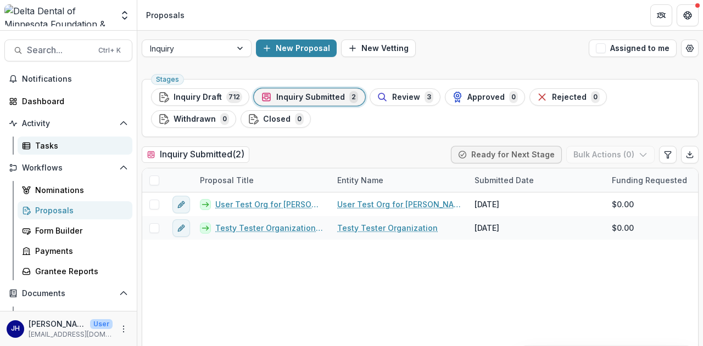
click at [54, 147] on div "Tasks" at bounding box center [79, 146] width 88 height 12
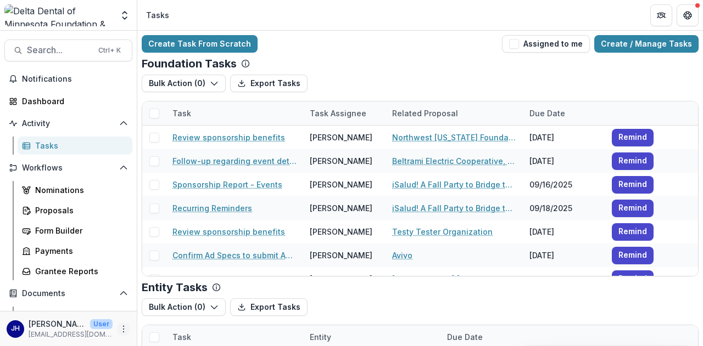
click at [121, 333] on icon "More" at bounding box center [123, 329] width 9 height 9
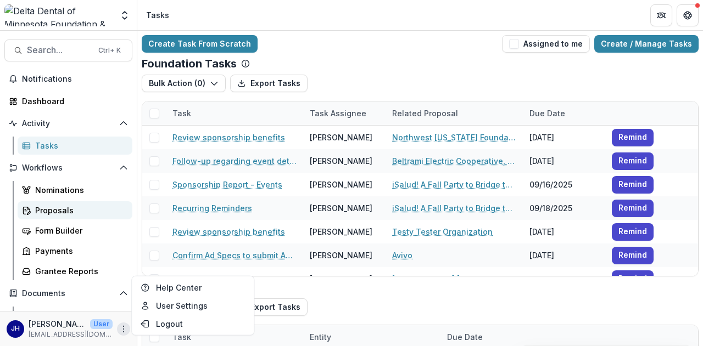
click at [60, 212] on div "Proposals" at bounding box center [79, 211] width 88 height 12
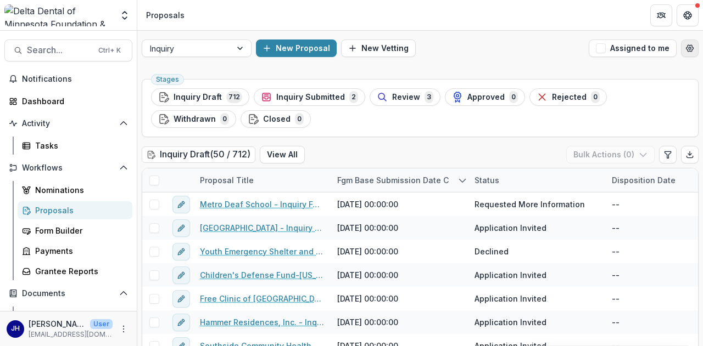
click at [688, 53] on button "Open table manager" at bounding box center [690, 49] width 18 height 18
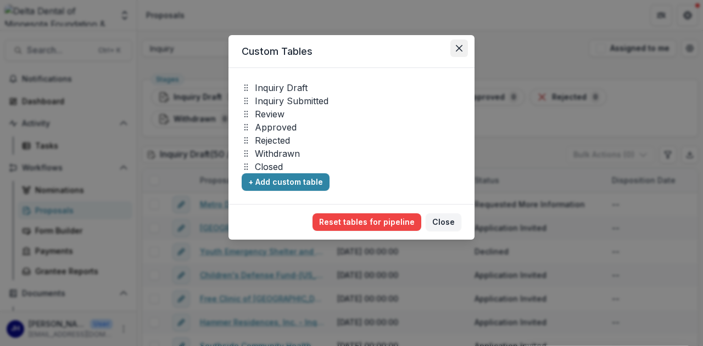
click at [461, 47] on icon "Close" at bounding box center [459, 48] width 7 height 7
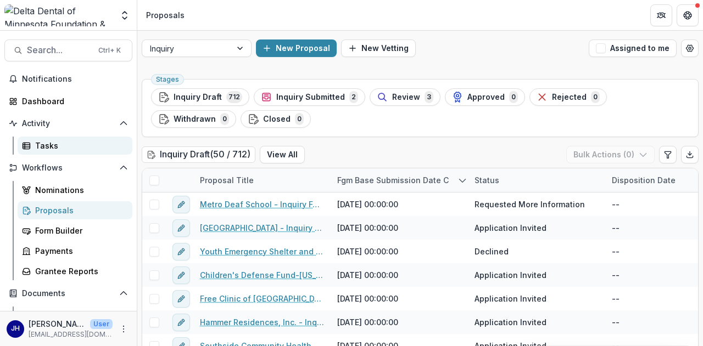
click at [37, 142] on div "Tasks" at bounding box center [79, 146] width 88 height 12
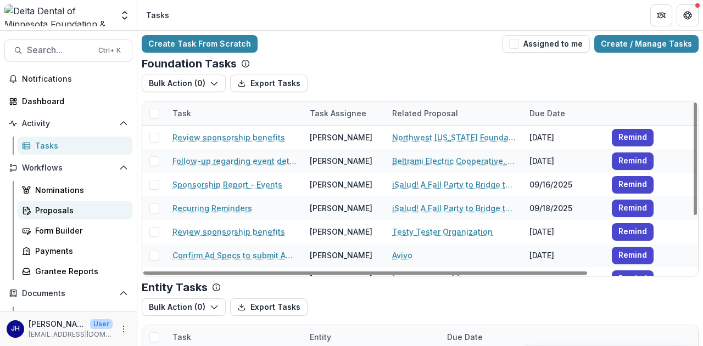
click at [64, 209] on div "Proposals" at bounding box center [79, 211] width 88 height 12
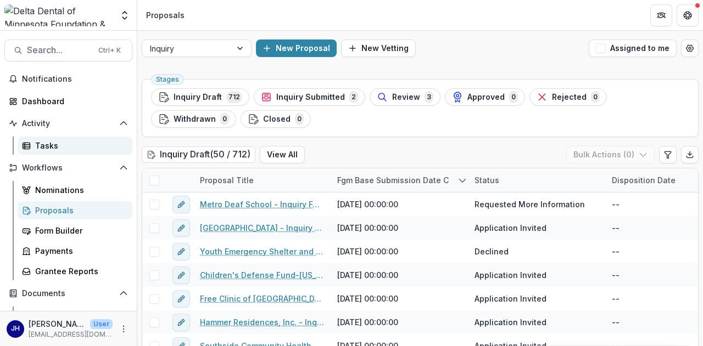
click at [40, 139] on link "Tasks" at bounding box center [75, 146] width 115 height 18
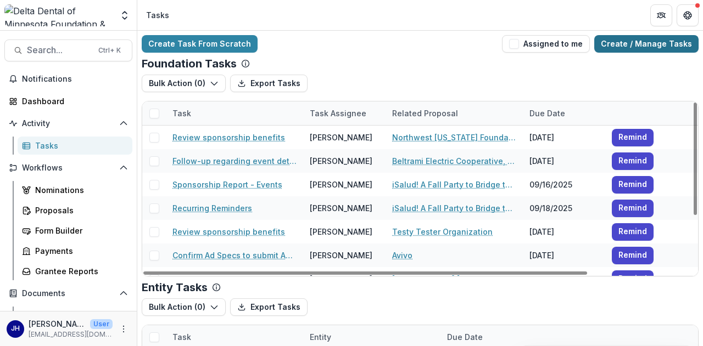
click at [634, 50] on link "Create / Manage Tasks" at bounding box center [646, 44] width 104 height 18
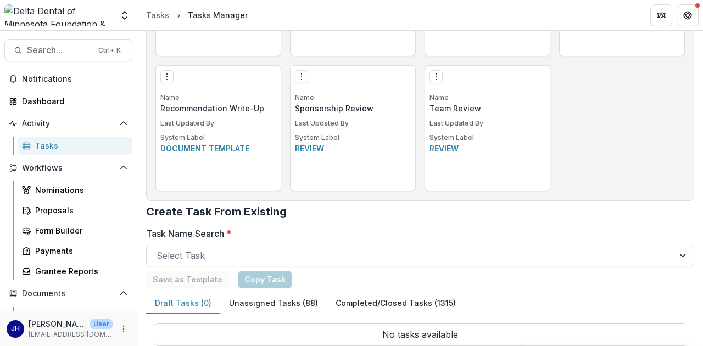
scroll to position [980, 0]
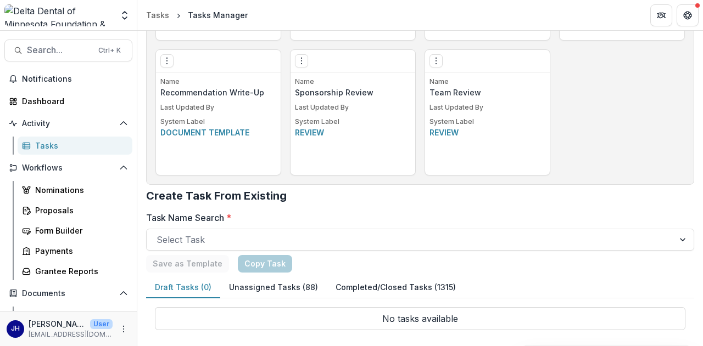
click at [273, 290] on button "Unassigned Tasks (88)" at bounding box center [273, 287] width 107 height 21
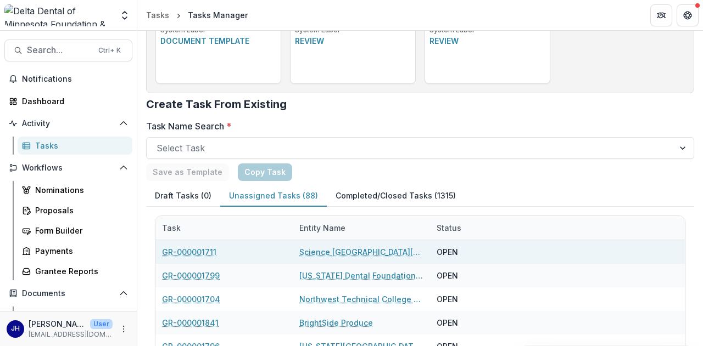
scroll to position [1090, 0]
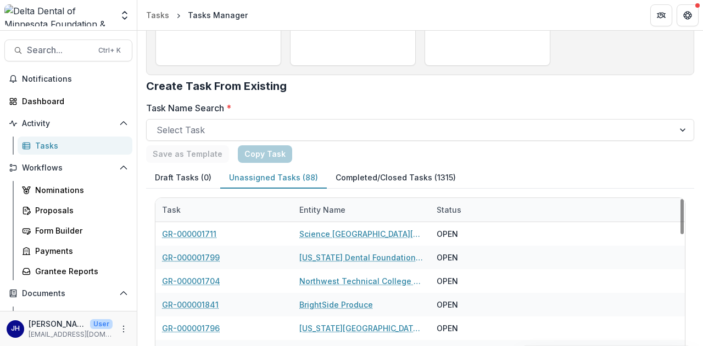
click at [406, 180] on button "Completed/Closed Tasks (1315)" at bounding box center [396, 177] width 138 height 21
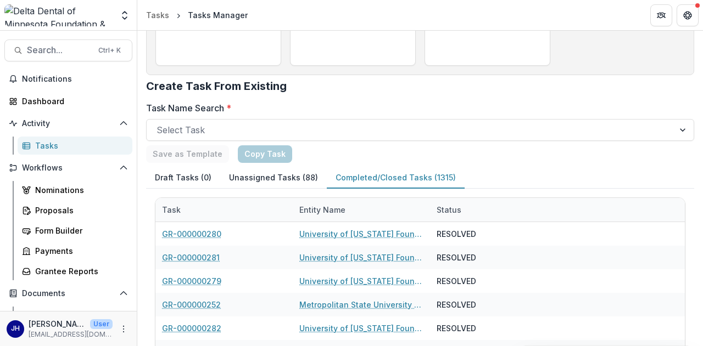
click at [260, 178] on button "Unassigned Tasks (88)" at bounding box center [273, 177] width 107 height 21
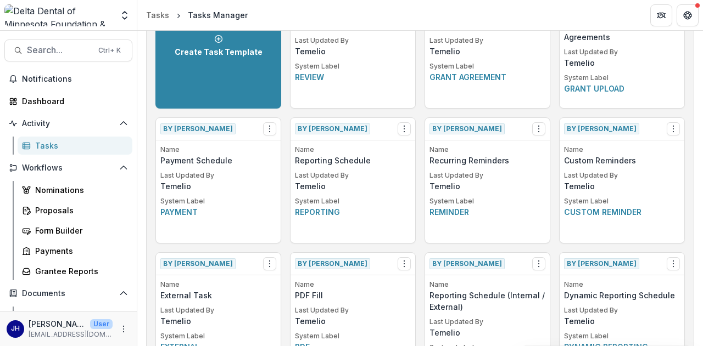
scroll to position [0, 0]
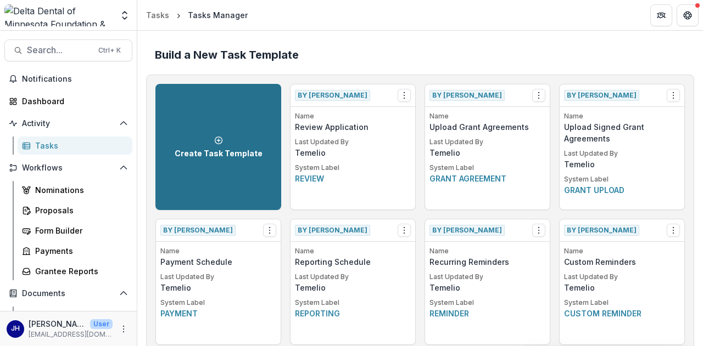
click at [230, 157] on p "Create Task Template" at bounding box center [219, 153] width 88 height 9
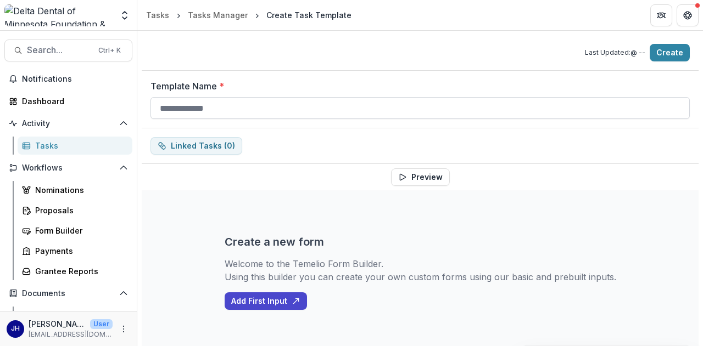
click at [279, 107] on input "Template Name *" at bounding box center [419, 108] width 539 height 22
click at [326, 81] on label "Template Name *" at bounding box center [416, 86] width 533 height 13
click at [326, 97] on input "Template Name *" at bounding box center [419, 108] width 539 height 22
drag, startPoint x: 320, startPoint y: 110, endPoint x: 333, endPoint y: 109, distance: 12.7
click at [320, 110] on input "Template Name *" at bounding box center [419, 108] width 539 height 22
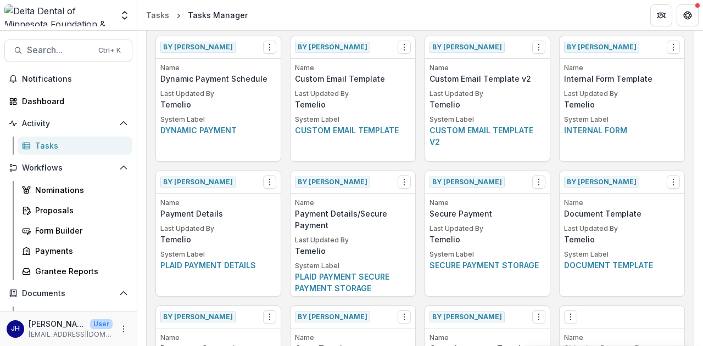
scroll to position [494, 0]
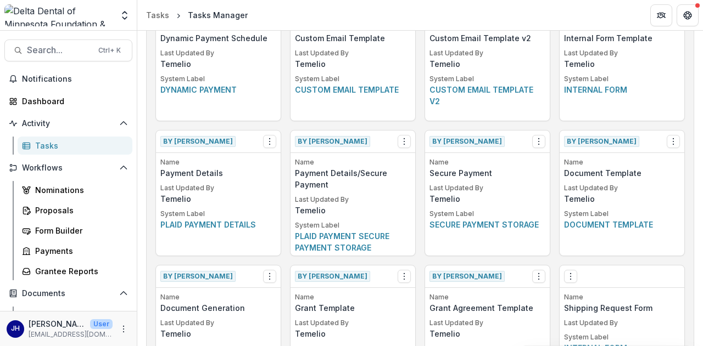
click at [58, 148] on div "Tasks" at bounding box center [79, 146] width 88 height 12
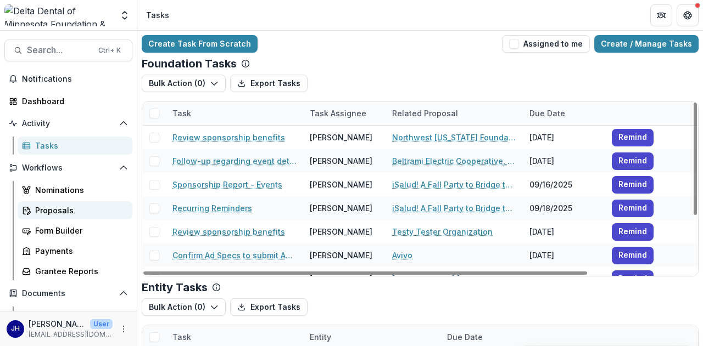
click at [59, 213] on div "Proposals" at bounding box center [79, 211] width 88 height 12
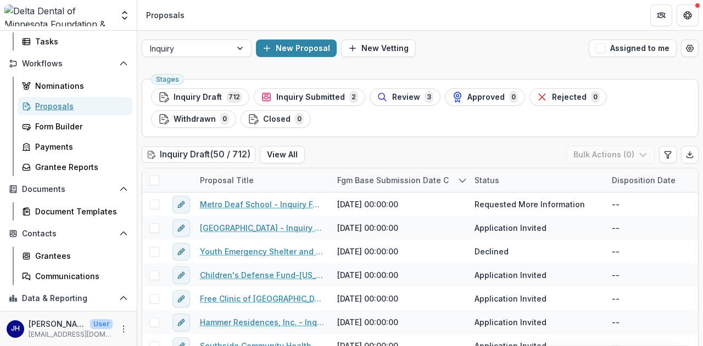
scroll to position [110, 0]
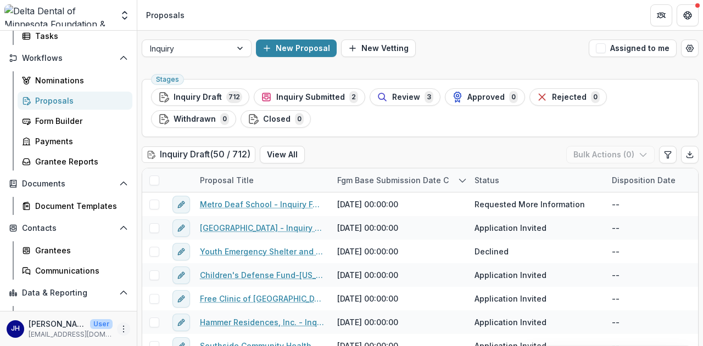
click at [122, 332] on icon "More" at bounding box center [123, 329] width 9 height 9
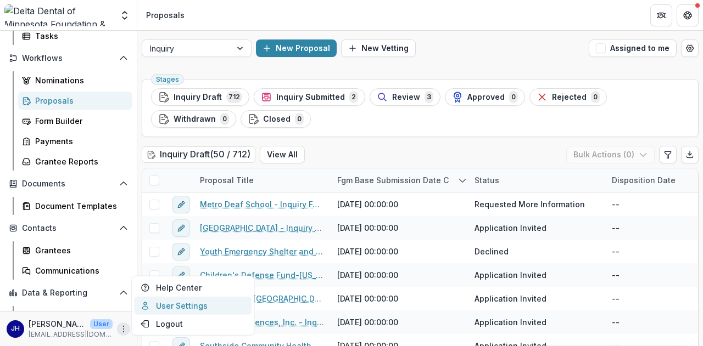
click at [166, 309] on link "User Settings" at bounding box center [192, 306] width 117 height 18
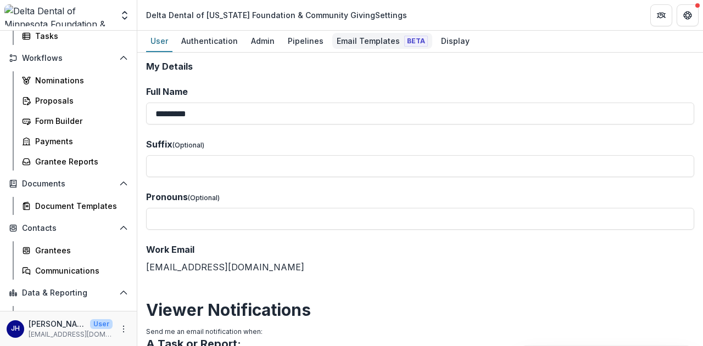
click at [359, 38] on div "Email Templates Beta" at bounding box center [382, 41] width 100 height 16
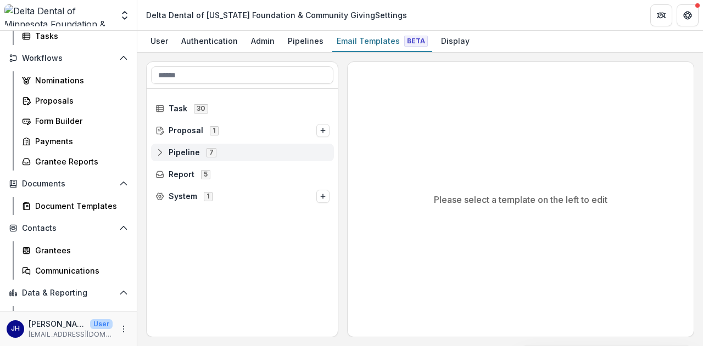
click at [192, 151] on span "Pipeline" at bounding box center [184, 152] width 31 height 9
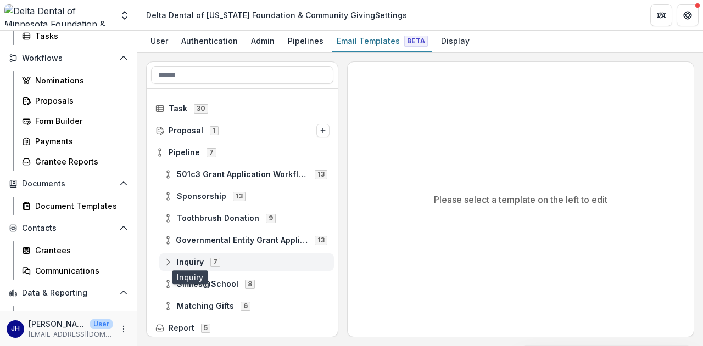
click at [181, 259] on span "Inquiry" at bounding box center [190, 262] width 27 height 9
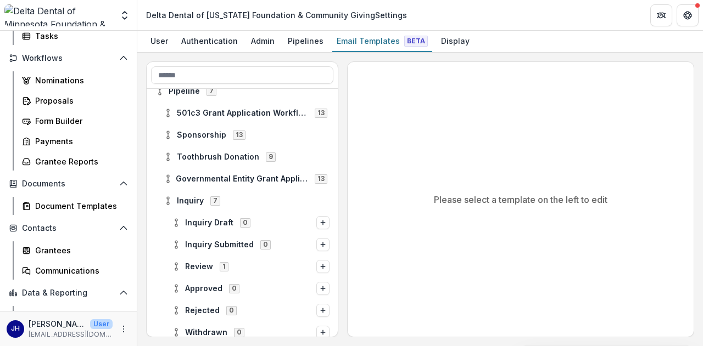
scroll to position [110, 0]
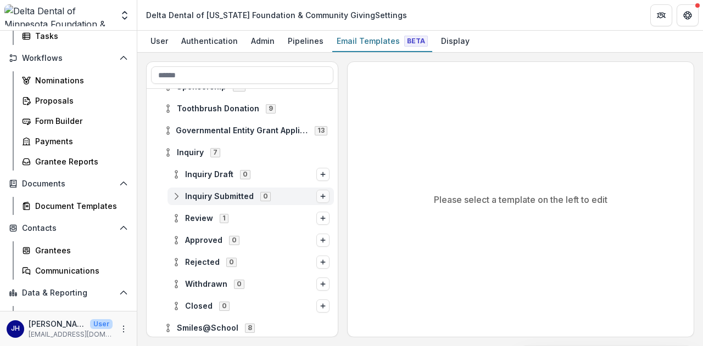
click at [320, 197] on icon "Options" at bounding box center [323, 196] width 7 height 7
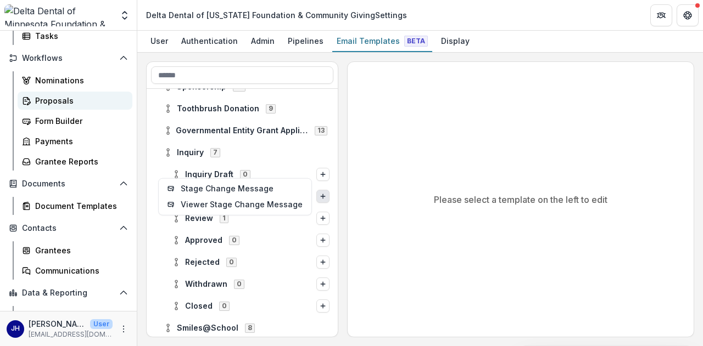
click at [67, 103] on div "Proposals" at bounding box center [79, 101] width 88 height 12
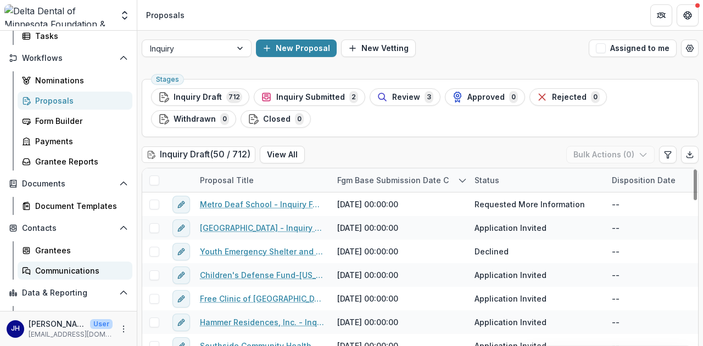
click at [52, 274] on div "Communications" at bounding box center [79, 271] width 88 height 12
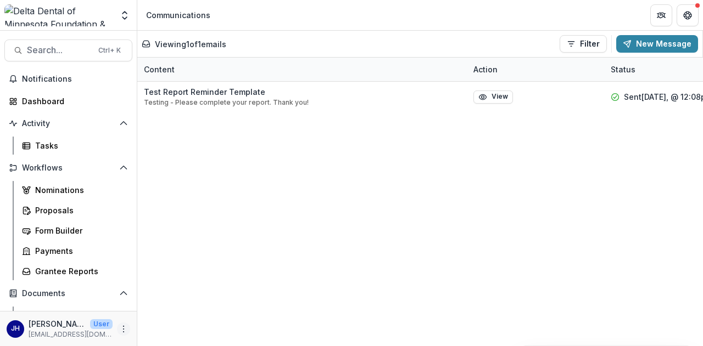
click at [119, 329] on icon "More" at bounding box center [123, 329] width 9 height 9
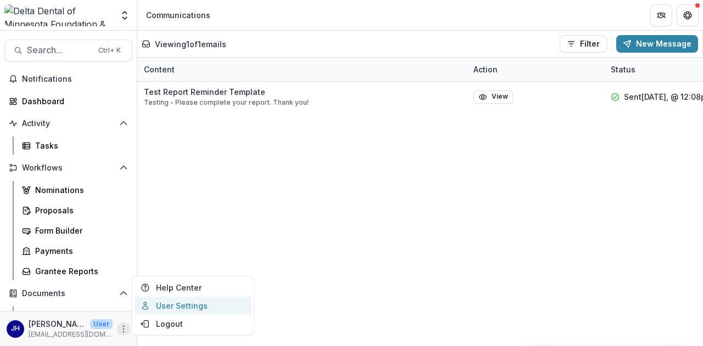
click at [163, 313] on link "User Settings" at bounding box center [192, 306] width 117 height 18
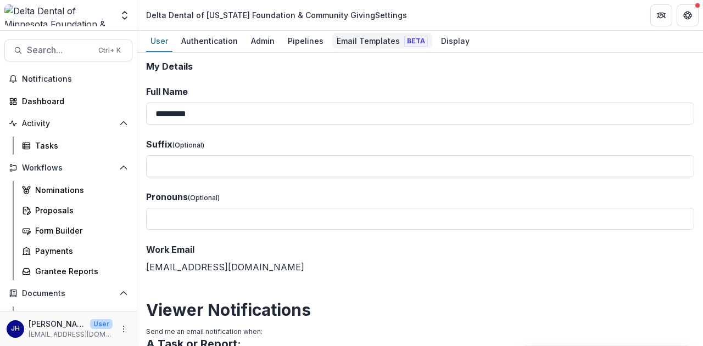
click at [363, 33] on div "Email Templates Beta" at bounding box center [382, 41] width 100 height 16
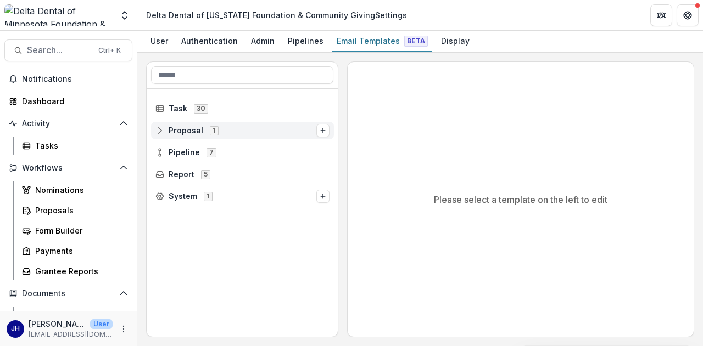
click at [210, 131] on span "1" at bounding box center [214, 130] width 9 height 9
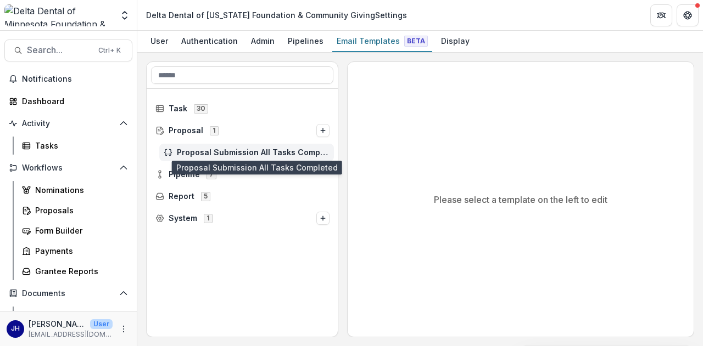
click at [231, 150] on span "Proposal Submission All Tasks Completed" at bounding box center [253, 152] width 153 height 9
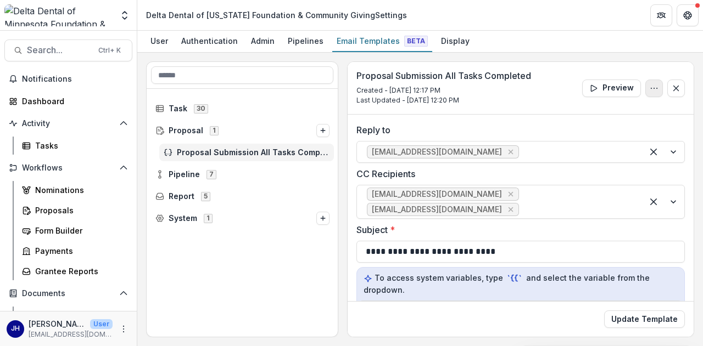
click at [646, 92] on button "Options" at bounding box center [654, 89] width 18 height 18
